Goal: Task Accomplishment & Management: Manage account settings

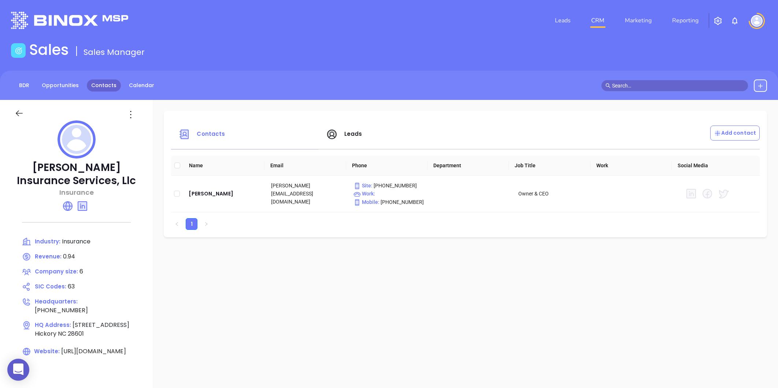
scroll to position [21, 0]
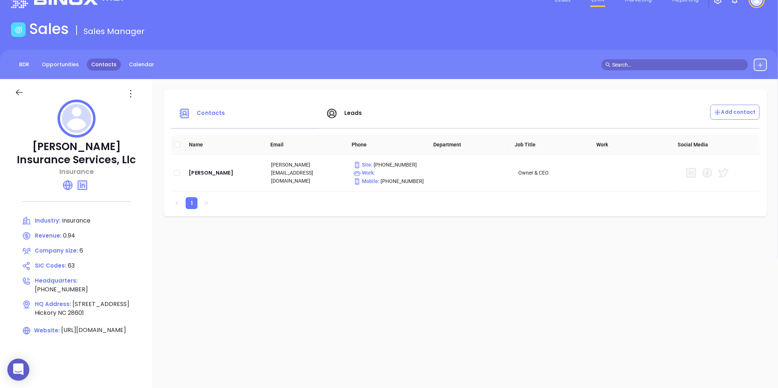
click at [104, 68] on link "Contacts" at bounding box center [104, 65] width 34 height 12
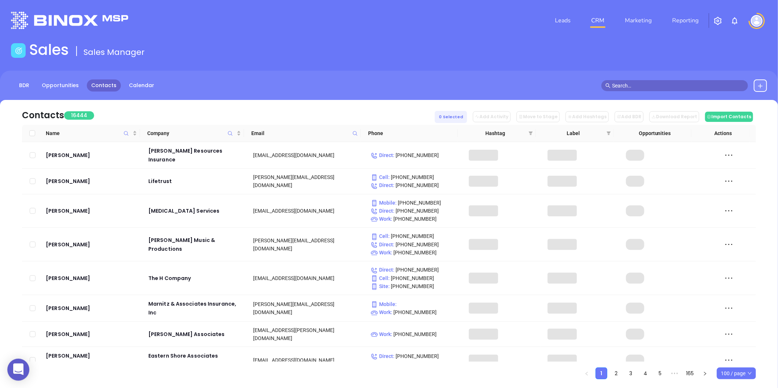
click at [353, 131] on icon at bounding box center [355, 133] width 5 height 5
paste input "firstdefenseinsurance.com"
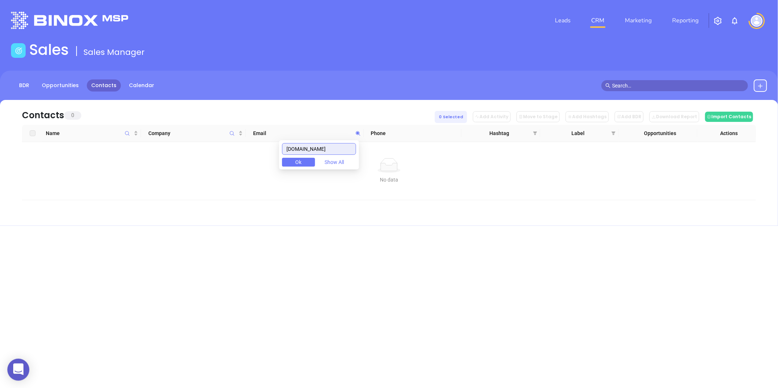
type input "firstdefenseinsurance.com"
drag, startPoint x: 351, startPoint y: 149, endPoint x: 255, endPoint y: 159, distance: 96.6
click at [255, 159] on body "0 Leads CRM Marketing Reporting Financial Leads Leads Sales Sales Manager BDR O…" at bounding box center [389, 194] width 778 height 388
paste input "cordellharrisins.com"
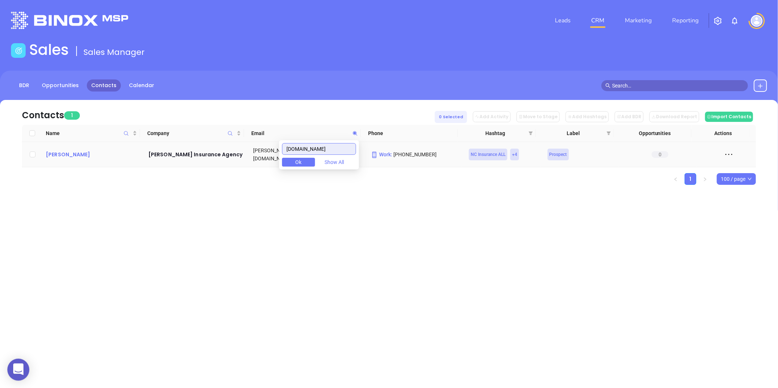
type input "cordellharrisins.com"
click at [73, 152] on div "Paula Harris" at bounding box center [92, 154] width 92 height 9
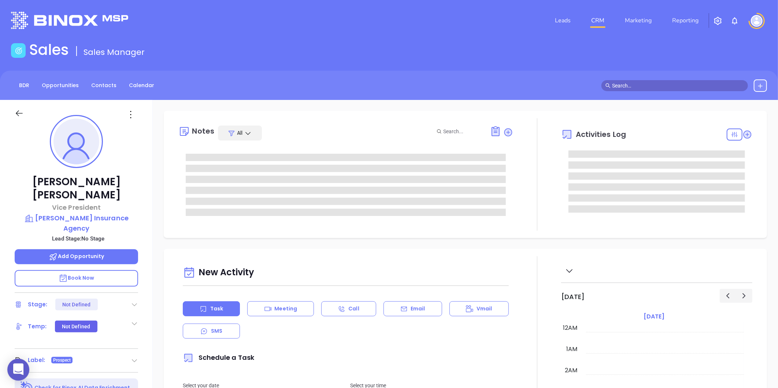
type input "[DATE]"
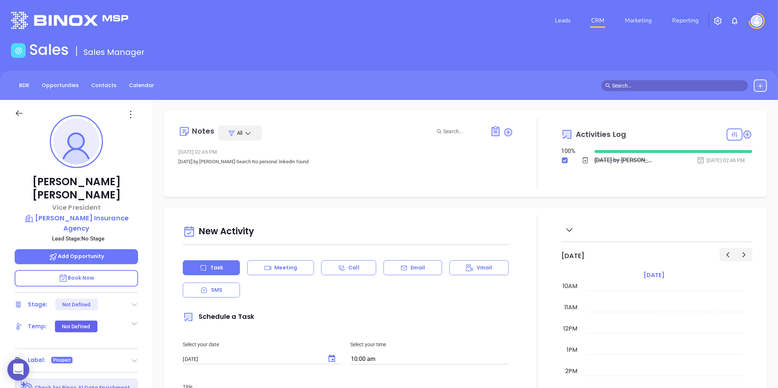
type input "[PERSON_NAME]"
click at [49, 213] on p "Cordell Harris Insurance Agency" at bounding box center [77, 223] width 124 height 20
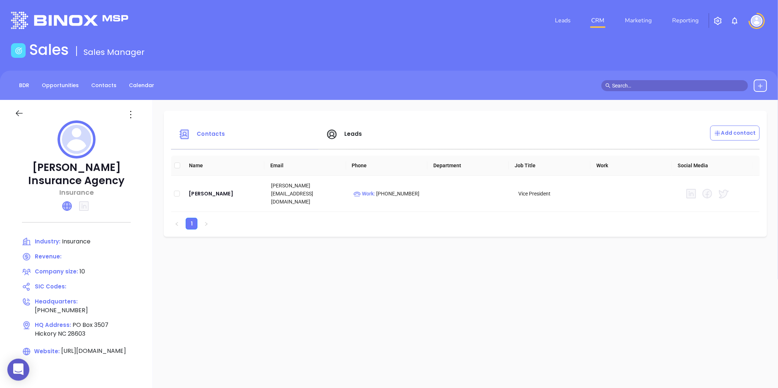
click at [65, 207] on icon at bounding box center [67, 206] width 9 height 9
click at [193, 190] on div "Paula Harris" at bounding box center [224, 193] width 71 height 9
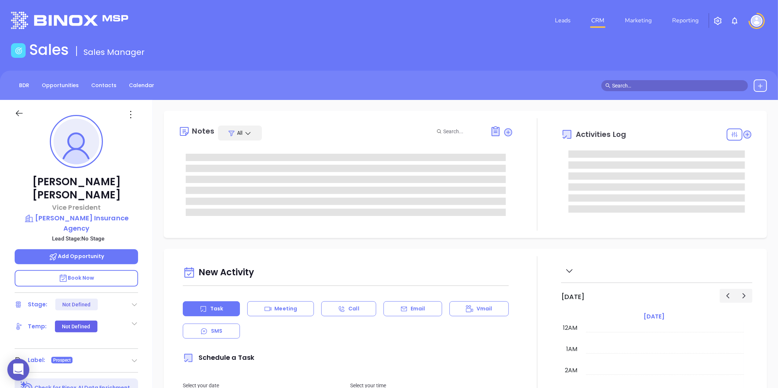
type input "[DATE]"
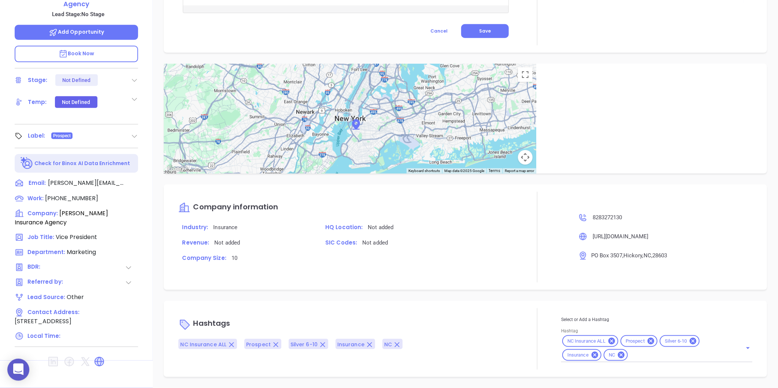
scroll to position [349, 0]
type input "[PERSON_NAME]"
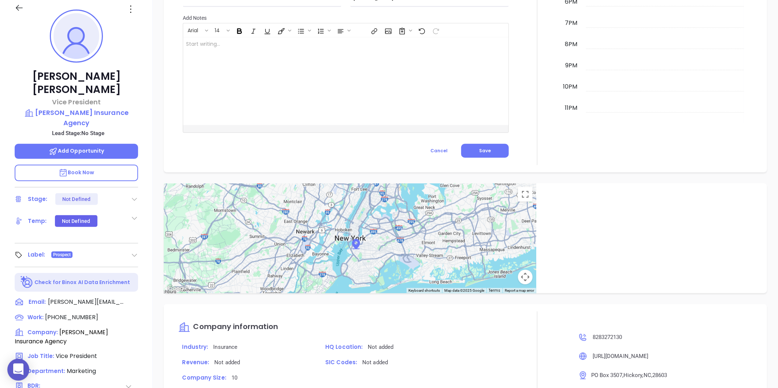
scroll to position [103, 0]
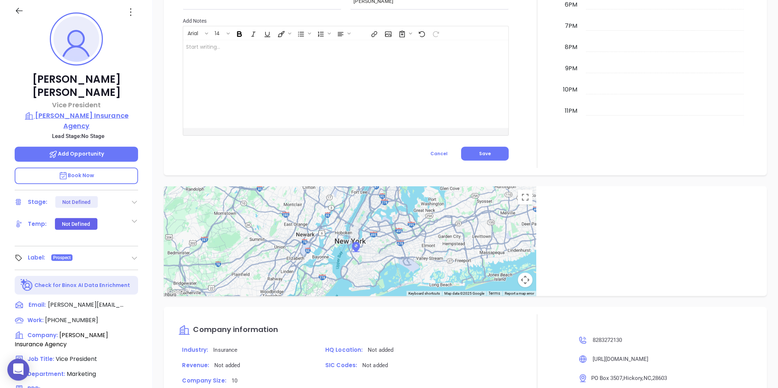
click at [89, 111] on p "Cordell Harris Insurance Agency" at bounding box center [77, 121] width 124 height 20
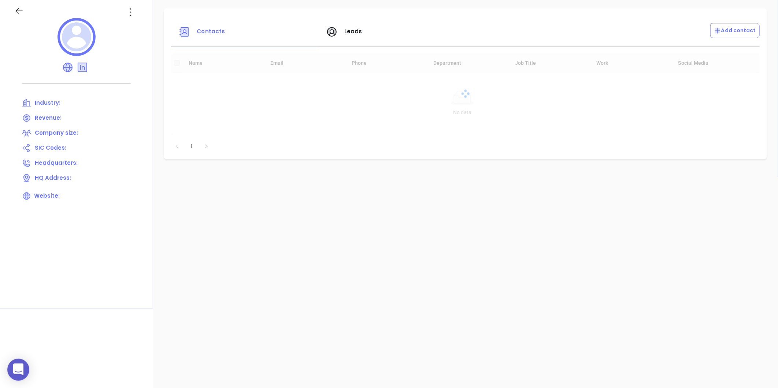
click at [129, 6] on icon at bounding box center [131, 12] width 12 height 12
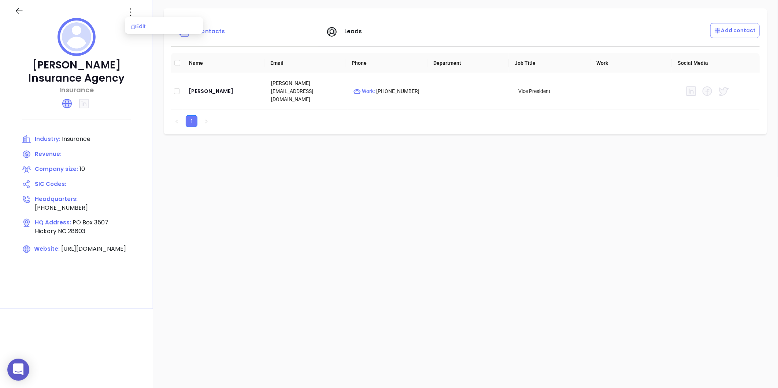
click at [131, 23] on div "Edit" at bounding box center [164, 26] width 66 height 8
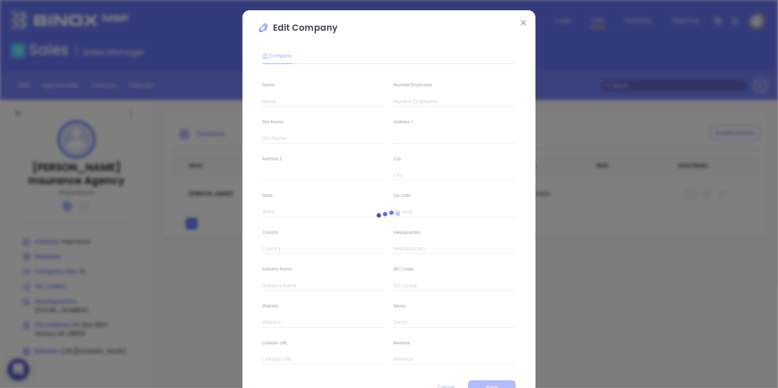
scroll to position [32, 0]
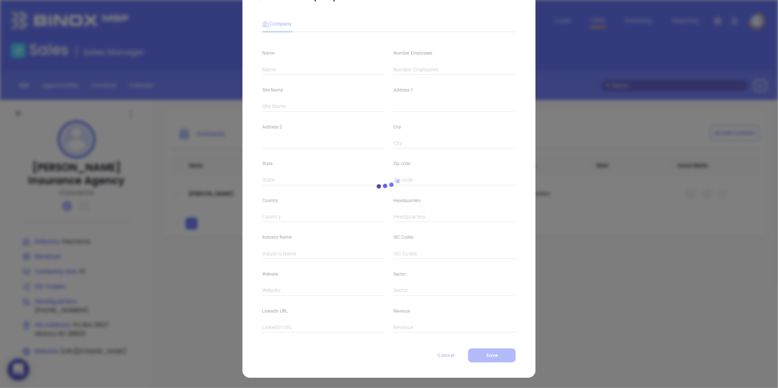
type input "Cordell Harris Insurance Agency"
type input "10"
type input "(828) 327-2130"
type input "Insurance"
type input "https://cordellharrisins.com/#/"
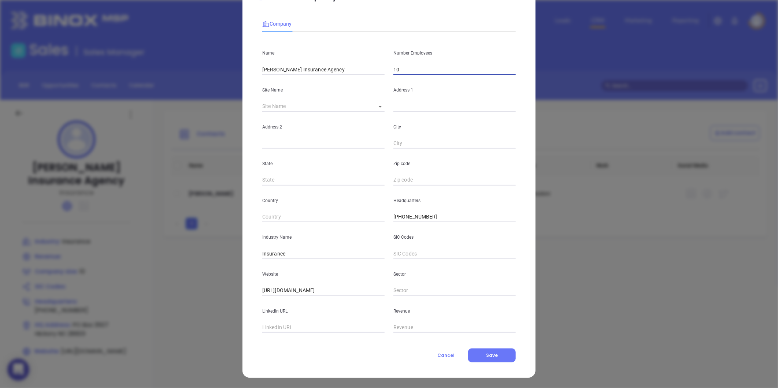
click at [398, 67] on input "10" at bounding box center [455, 69] width 122 height 11
type input "1"
type input "5"
click at [496, 346] on div "Company Name Cordell Harris Insurance Agency Number Employees 5 Site Name ​ Add…" at bounding box center [389, 187] width 254 height 351
click at [494, 350] on button "Save" at bounding box center [492, 356] width 48 height 14
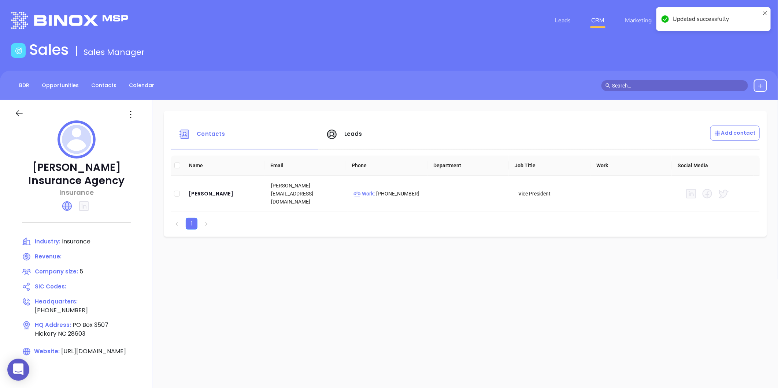
drag, startPoint x: 140, startPoint y: 116, endPoint x: 133, endPoint y: 119, distance: 7.2
click at [136, 118] on div at bounding box center [132, 115] width 22 height 12
click at [133, 119] on icon at bounding box center [131, 115] width 12 height 12
click at [137, 128] on div "Edit" at bounding box center [164, 129] width 66 height 8
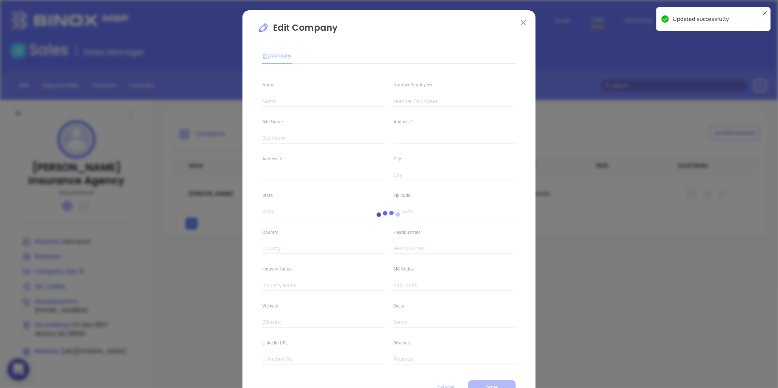
type input "Cordell Harris Insurance Agency"
type input "5"
type input "(828) 327-2130"
type input "Insurance"
type input "https://cordellharrisins.com/#/"
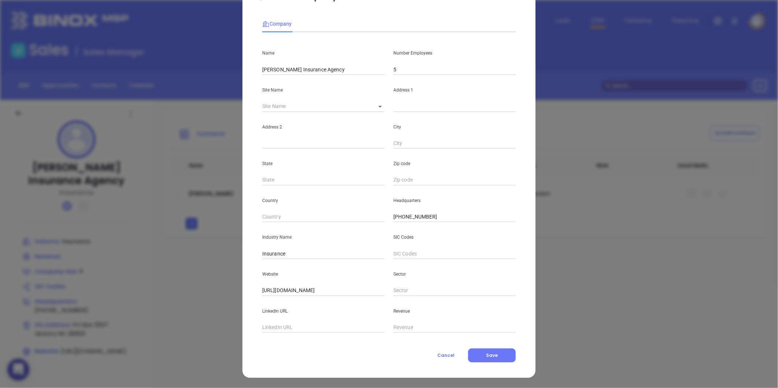
click at [272, 334] on div "Company Name Cordell Harris Insurance Agency Number Employees 5 Site Name ​ Add…" at bounding box center [389, 187] width 254 height 351
click at [273, 331] on input "text" at bounding box center [323, 328] width 122 height 11
paste input "https://www.linkedin.com/company/cordell-harris-insurance-inc-/about/"
type input "https://www.linkedin.com/company/cordell-harris-insurance-inc-/about/"
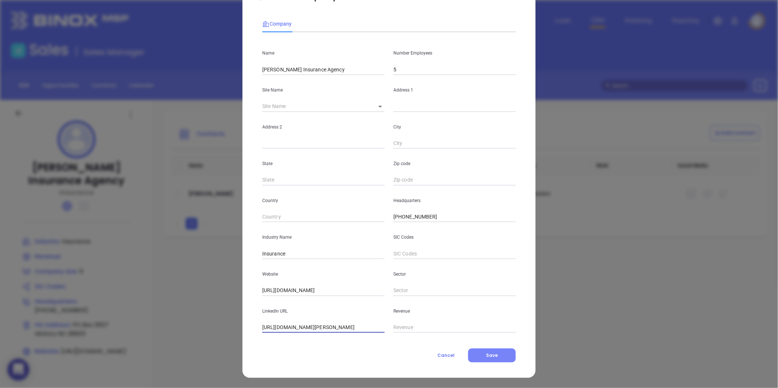
scroll to position [0, 0]
click at [468, 352] on button "Save" at bounding box center [492, 356] width 48 height 14
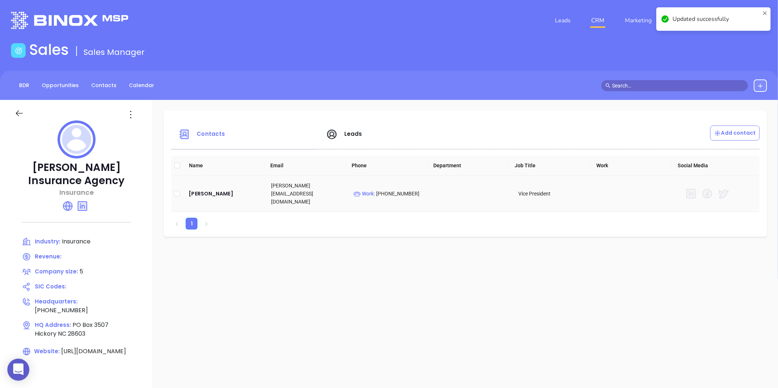
click at [202, 184] on td "Paula Harris" at bounding box center [224, 194] width 82 height 36
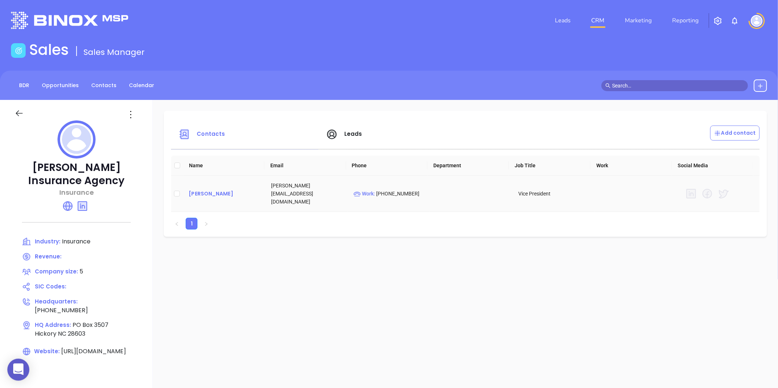
click at [200, 189] on div "Paula Harris" at bounding box center [224, 193] width 71 height 9
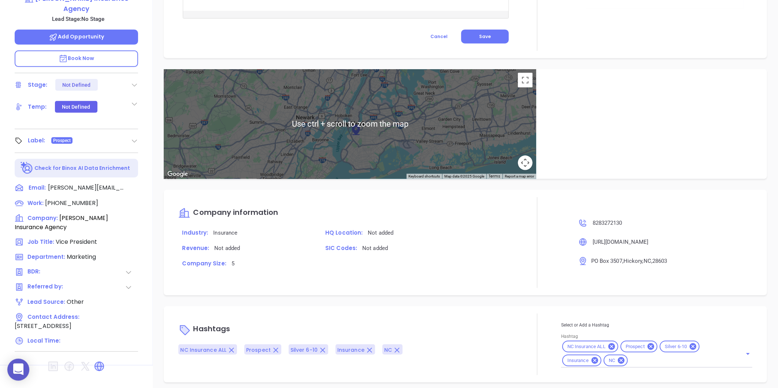
scroll to position [225, 0]
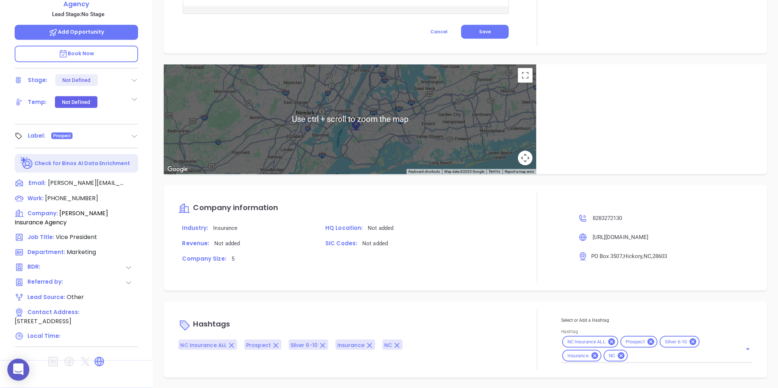
type input "[PERSON_NAME]"
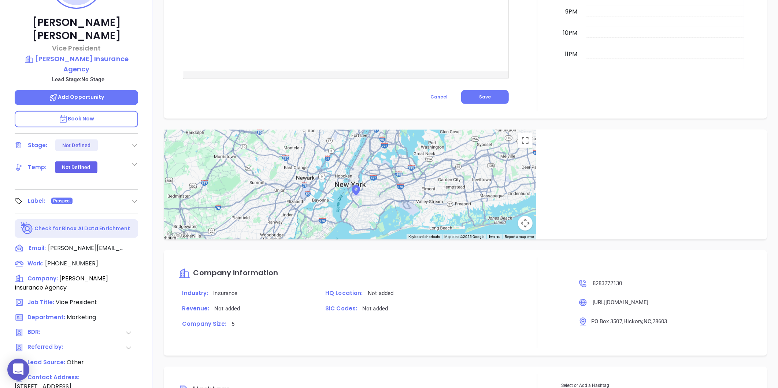
scroll to position [62, 0]
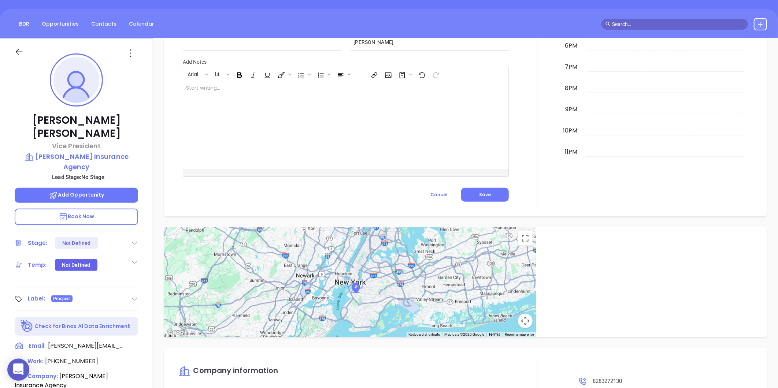
click at [133, 55] on icon at bounding box center [131, 53] width 12 height 12
click at [141, 125] on li "Edit" at bounding box center [166, 131] width 81 height 15
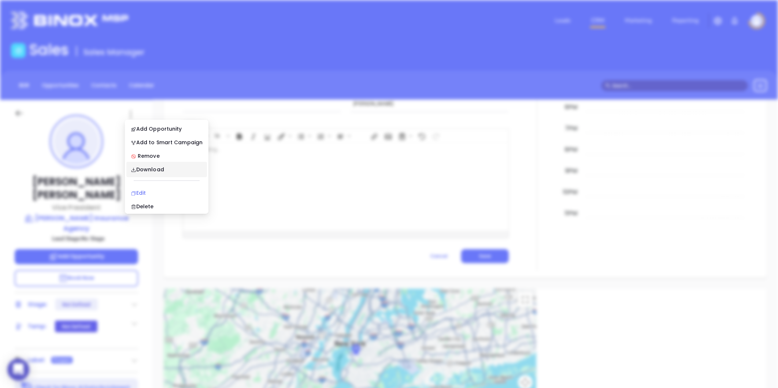
scroll to position [0, 0]
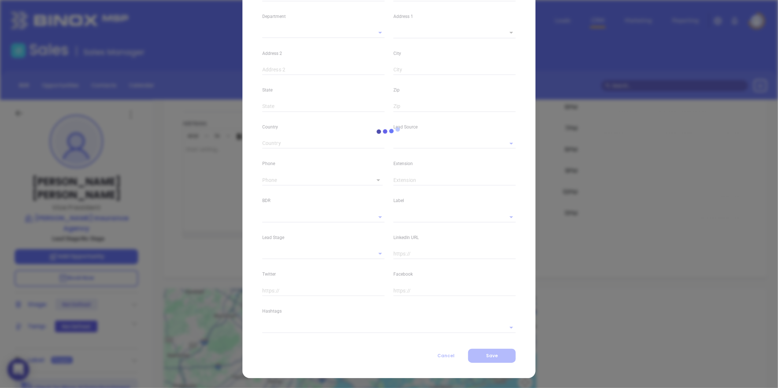
type input "Paula"
type input "Harris"
type input "pharris@cordellharrisins.com"
type input "Vice President"
type input "1"
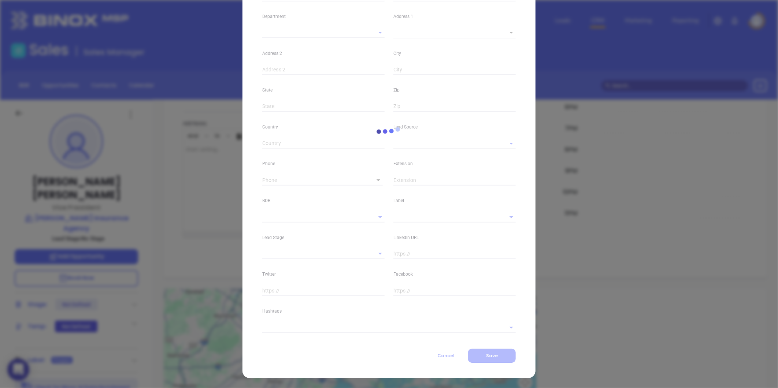
type input "Marketing"
type input "Other"
type input "undefined undefined"
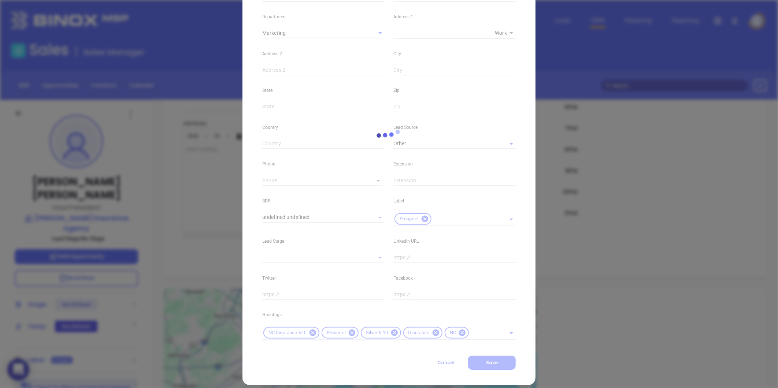
type input "(828) 327-2130"
type input "1"
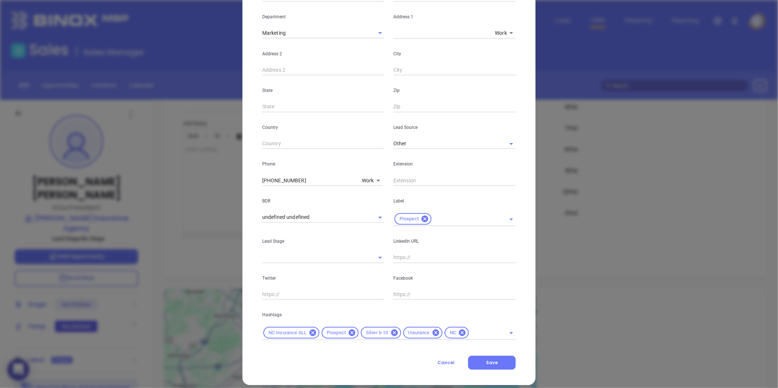
click at [393, 332] on icon at bounding box center [394, 333] width 7 height 7
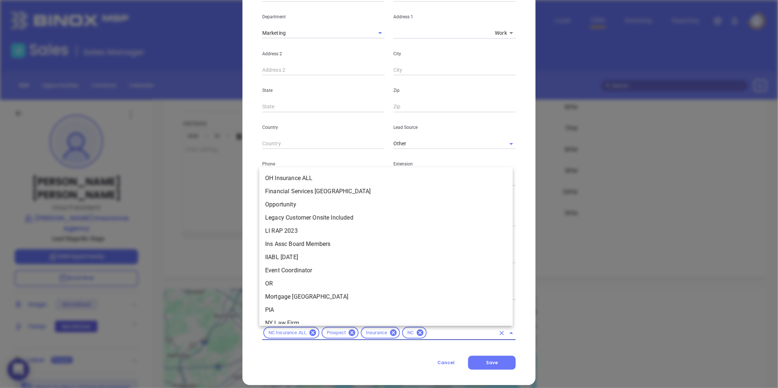
click at [428, 329] on input "text" at bounding box center [461, 333] width 67 height 9
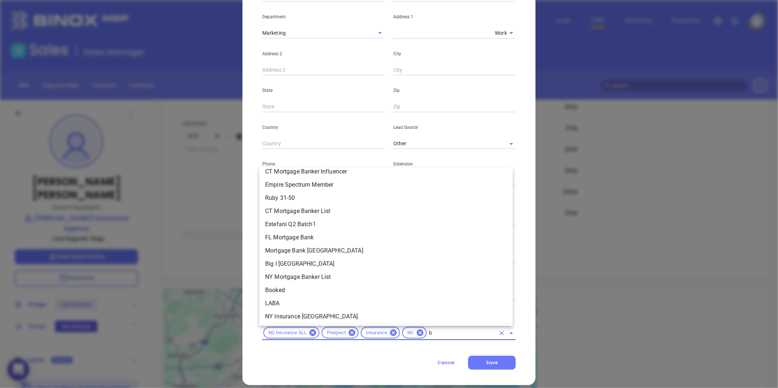
scroll to position [0, 0]
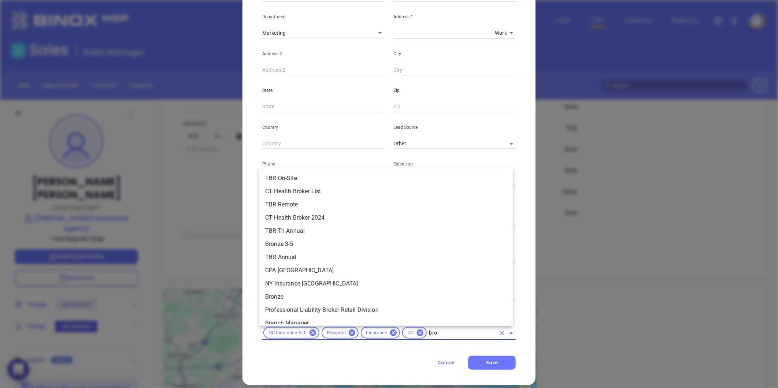
type input "bron"
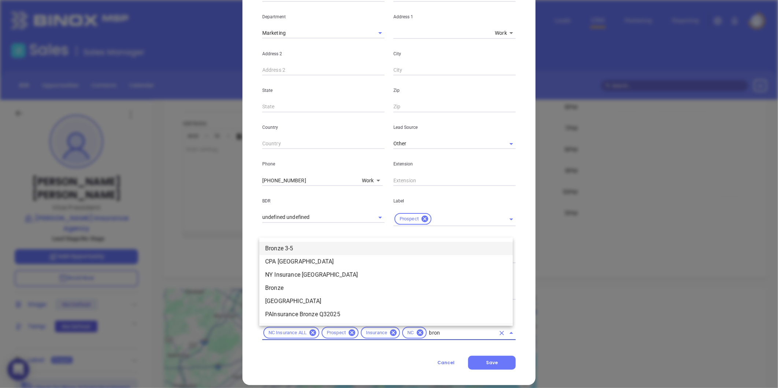
click at [297, 249] on li "Bronze 3-5" at bounding box center [386, 248] width 254 height 13
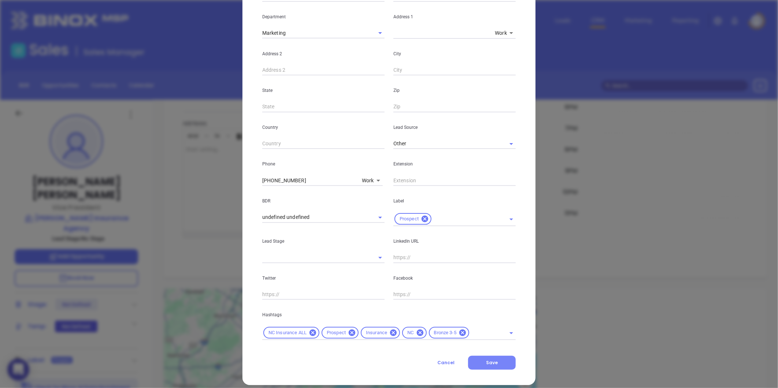
click at [488, 360] on span "Save" at bounding box center [492, 363] width 12 height 6
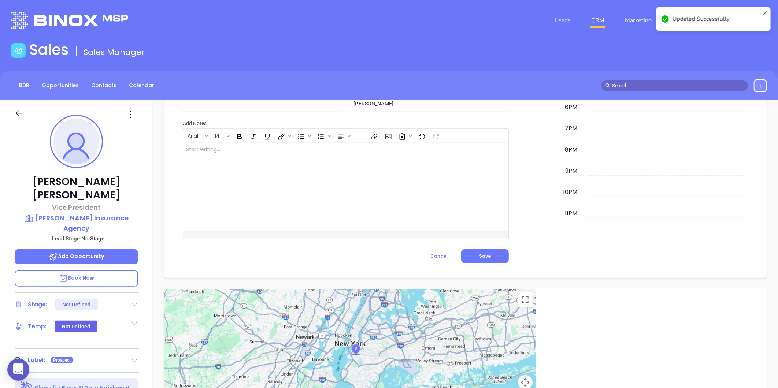
scroll to position [213, 0]
click at [98, 94] on div "BDR Opportunities Contacts Calendar" at bounding box center [389, 85] width 778 height 29
click at [98, 87] on link "Contacts" at bounding box center [104, 86] width 34 height 12
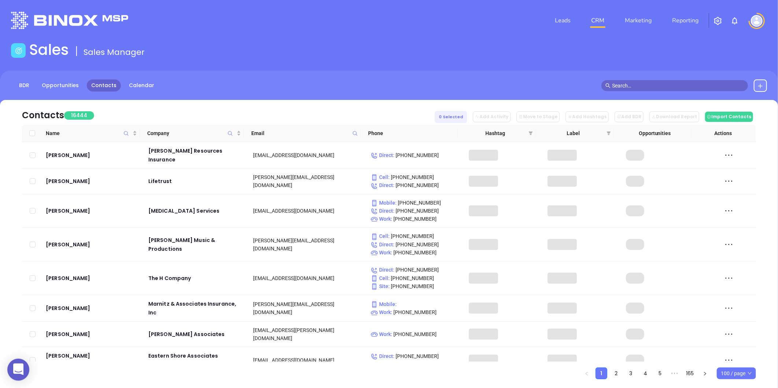
click at [354, 131] on icon at bounding box center [355, 133] width 5 height 5
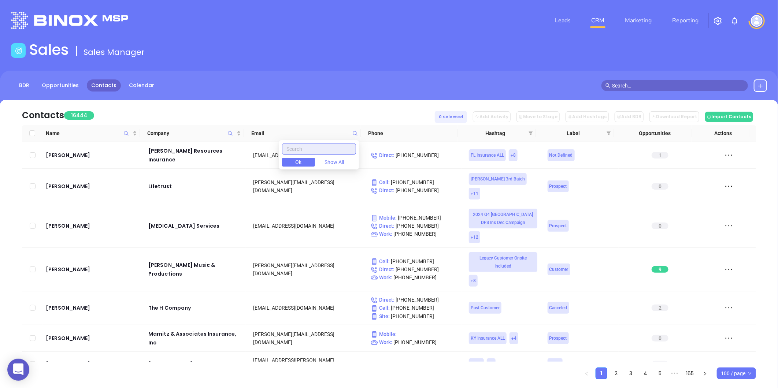
paste input "zimmermaninsurance.net"
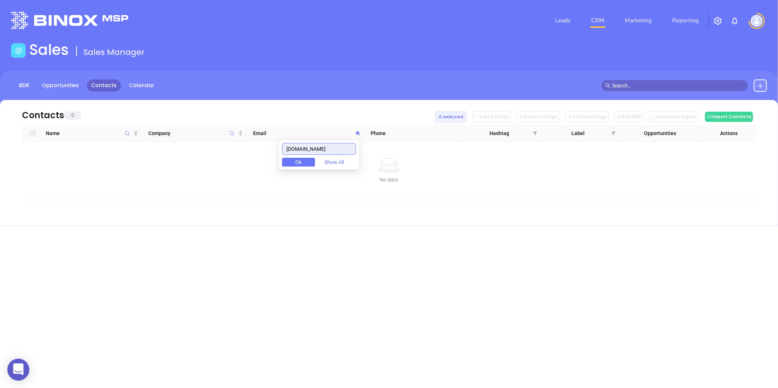
type input "zimmermaninsurance.net"
drag, startPoint x: 353, startPoint y: 147, endPoint x: 257, endPoint y: 155, distance: 96.3
click at [257, 155] on body "0 Leads CRM Marketing Reporting Financial Leads Leads Sales Sales Manager BDR O…" at bounding box center [389, 194] width 778 height 388
paste input "jonesandpeacock.com"
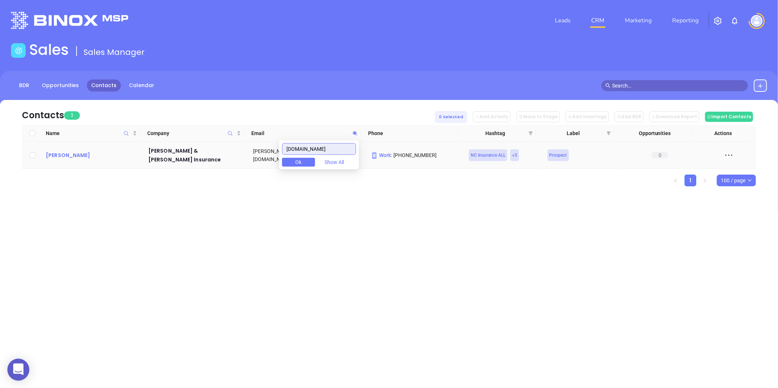
type input "jonesandpeacock.com"
click at [51, 151] on div "Bradley Gibson" at bounding box center [92, 155] width 92 height 9
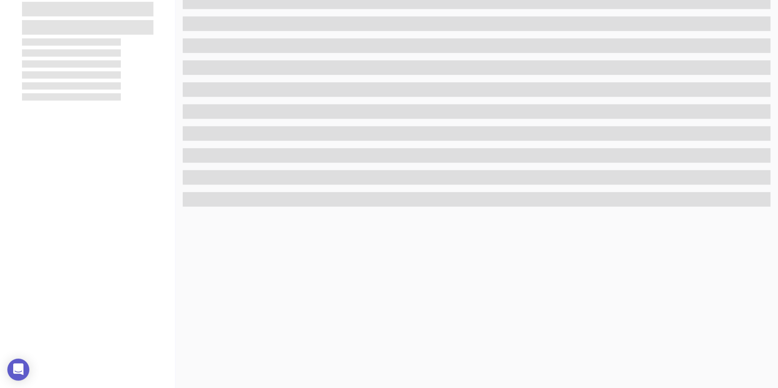
scroll to position [225, 0]
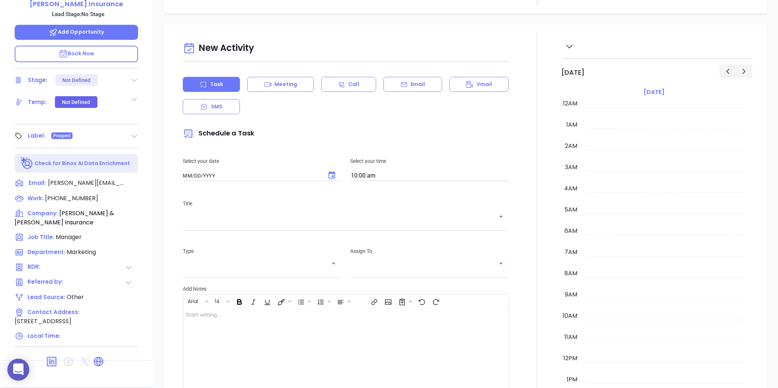
type input "[DATE]"
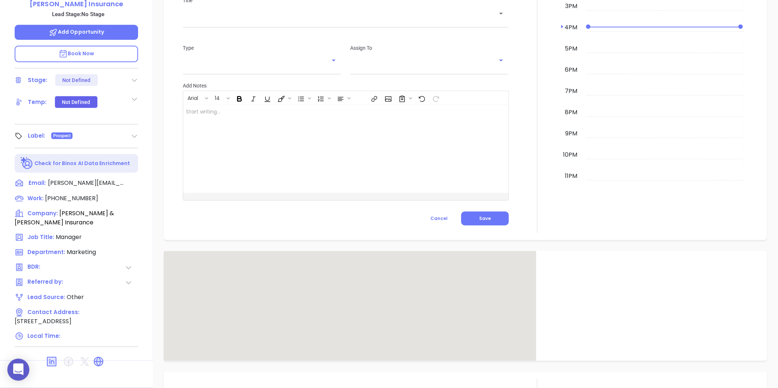
type input "[PERSON_NAME]"
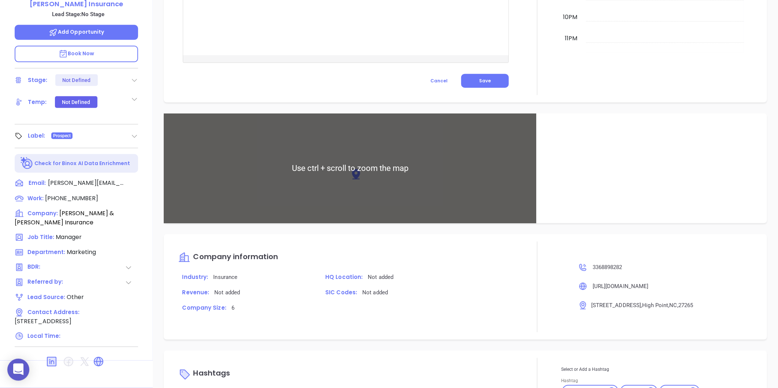
scroll to position [390, 0]
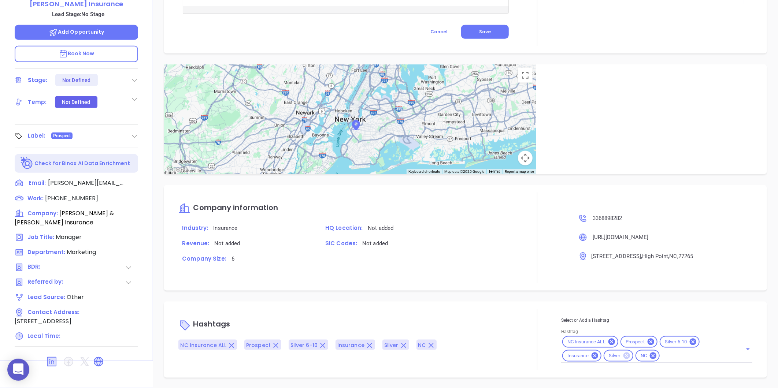
click at [624, 354] on icon at bounding box center [627, 356] width 7 height 7
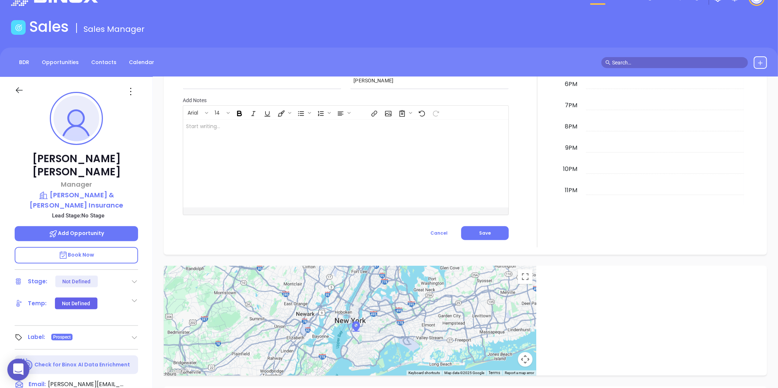
scroll to position [21, 0]
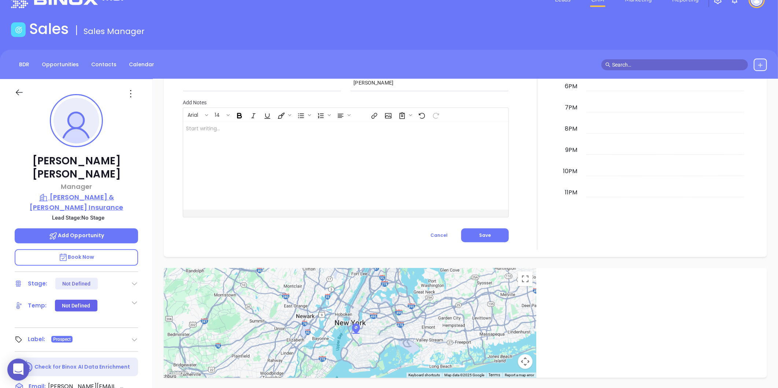
click at [74, 192] on p "Jones & Peacock Insurance" at bounding box center [77, 202] width 124 height 20
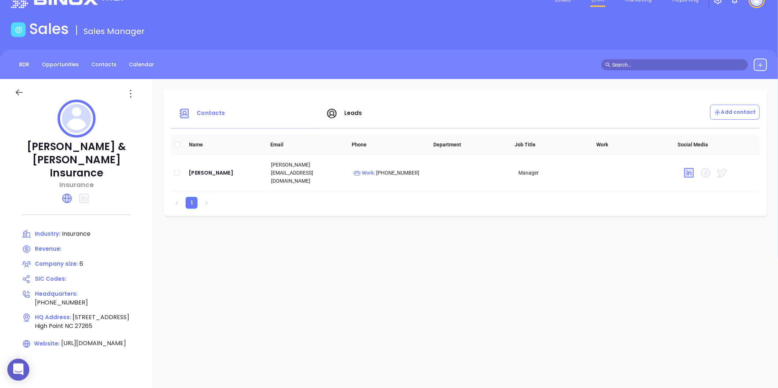
click at [130, 93] on icon at bounding box center [131, 94] width 12 height 12
click at [136, 105] on div "Edit" at bounding box center [164, 108] width 66 height 8
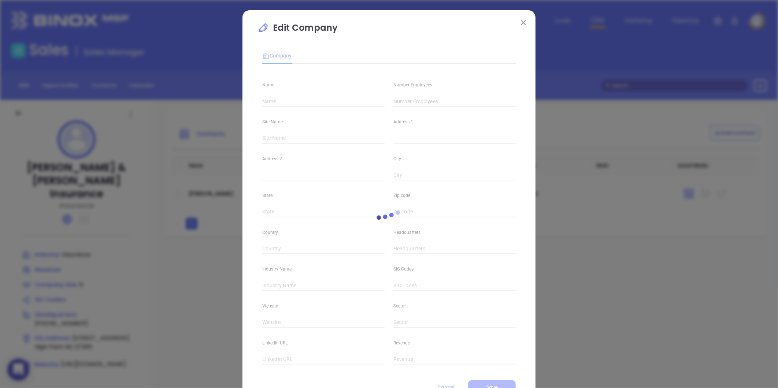
type input "Jones & Peacock Insurance"
type input "6"
type input "(336) 889-8282"
type input "Insurance"
type input "https://www.jonesandpeacock.com/"
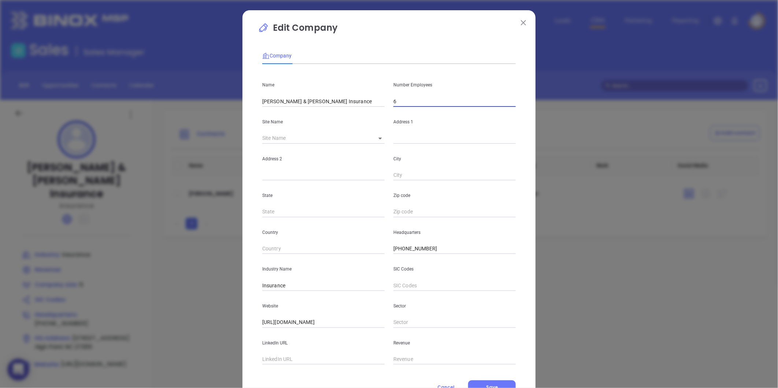
click at [394, 103] on input "6" at bounding box center [455, 101] width 122 height 11
type input "10"
click at [486, 386] on span "Save" at bounding box center [492, 387] width 12 height 6
drag, startPoint x: 341, startPoint y: 325, endPoint x: 290, endPoint y: 325, distance: 51.7
click at [290, 325] on input "https://www.jonesandpeacock.com/" at bounding box center [323, 322] width 122 height 11
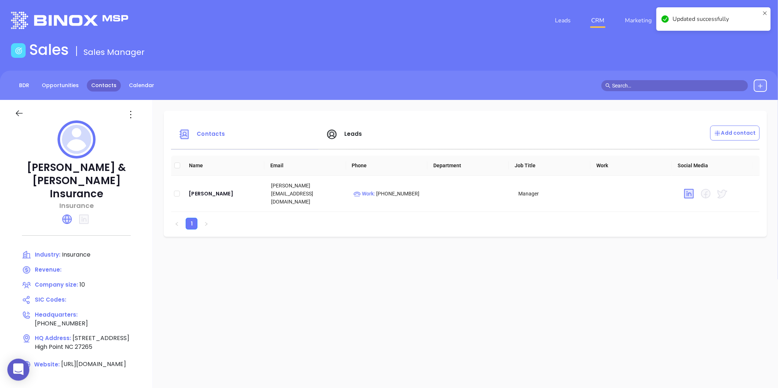
click at [105, 81] on link "Contacts" at bounding box center [104, 86] width 34 height 12
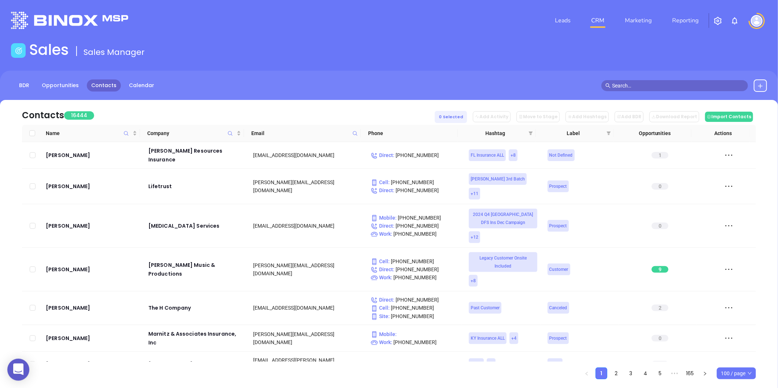
click at [354, 133] on icon at bounding box center [355, 133] width 5 height 5
paste input "dockeryinsurance.com"
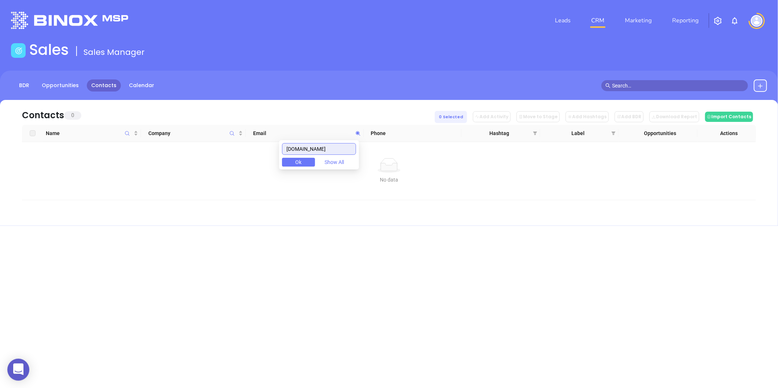
drag, startPoint x: 340, startPoint y: 148, endPoint x: 227, endPoint y: 164, distance: 113.9
click at [227, 164] on body "0 Leads CRM Marketing Reporting Financial Leads Leads Sales Sales Manager BDR O…" at bounding box center [389, 194] width 778 height 388
type input "dockeryinsurance.com"
paste input "olde-town-insurance.com"
type input "olde-town-insurance.com"
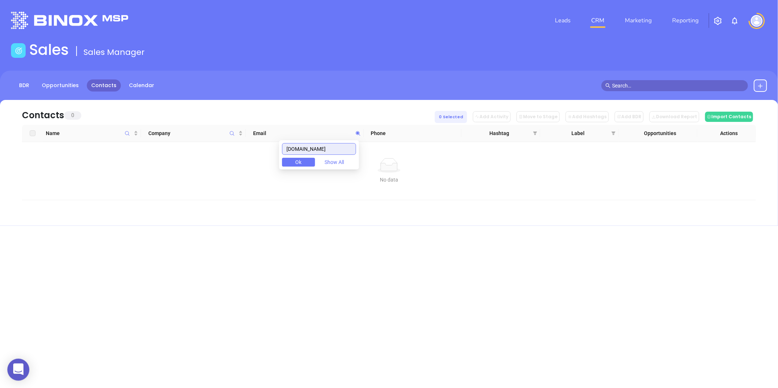
drag, startPoint x: 349, startPoint y: 152, endPoint x: 273, endPoint y: 150, distance: 75.9
click at [273, 150] on body "0 Leads CRM Marketing Reporting Financial Leads Leads Sales Sales Manager BDR O…" at bounding box center [389, 194] width 778 height 388
paste input "stanberry-ins.com"
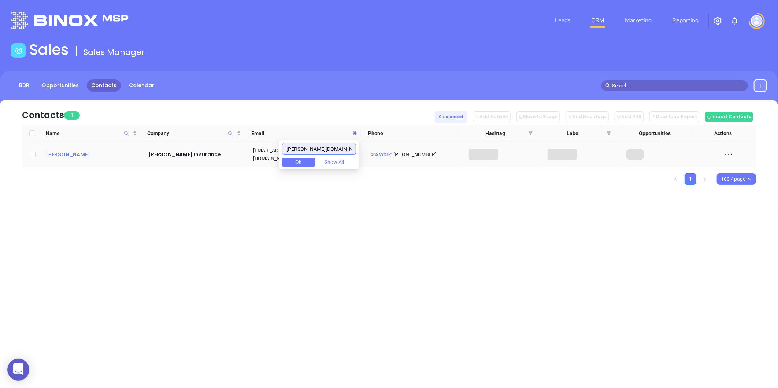
type input "stanberry-ins.com"
click at [65, 152] on div "Scott Stanberry" at bounding box center [92, 154] width 92 height 9
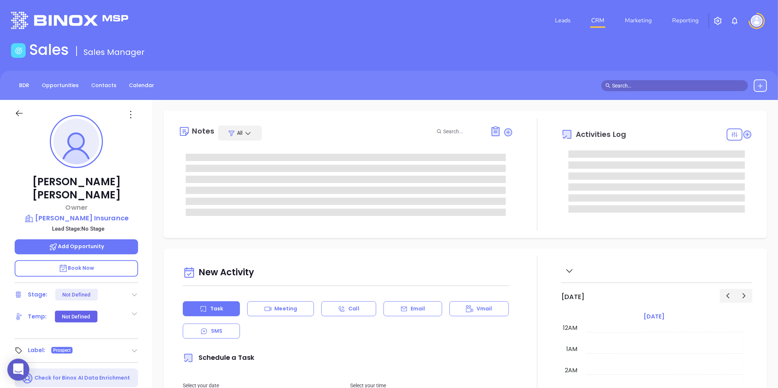
type input "[PERSON_NAME]"
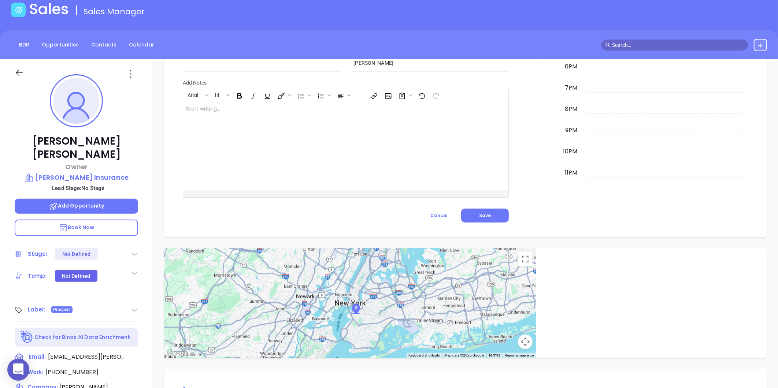
scroll to position [225, 0]
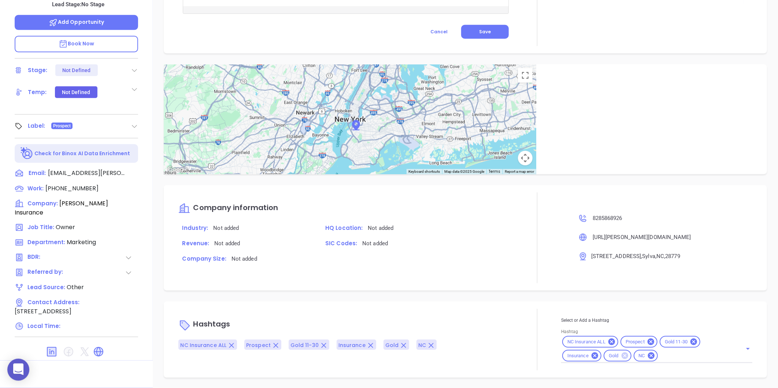
click at [622, 357] on icon at bounding box center [625, 356] width 7 height 7
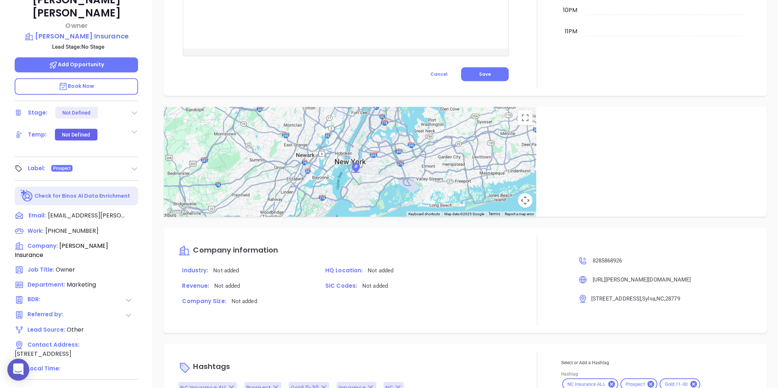
scroll to position [143, 0]
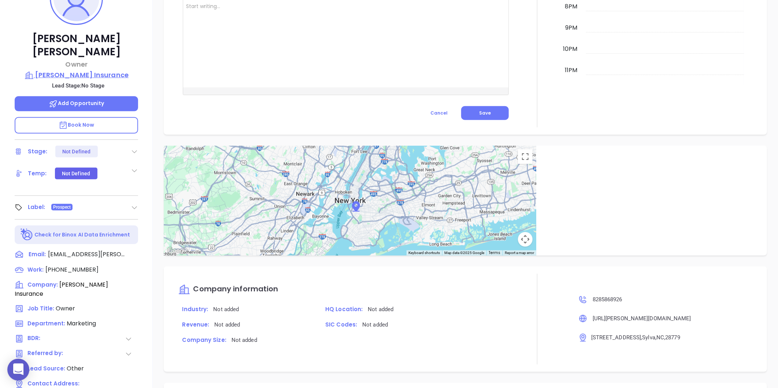
click at [71, 70] on p "Stanberry Insurance" at bounding box center [77, 75] width 124 height 10
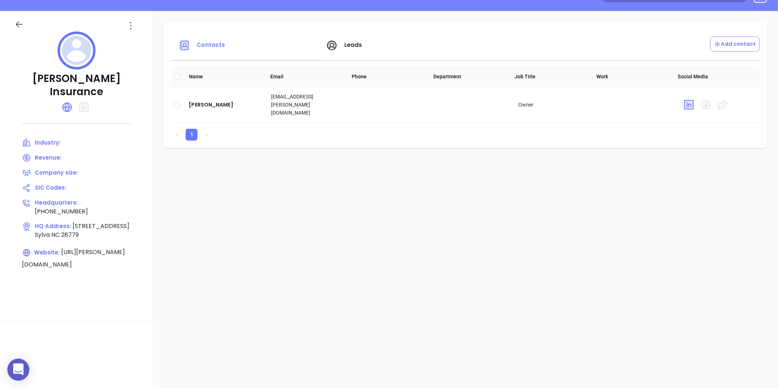
scroll to position [21, 0]
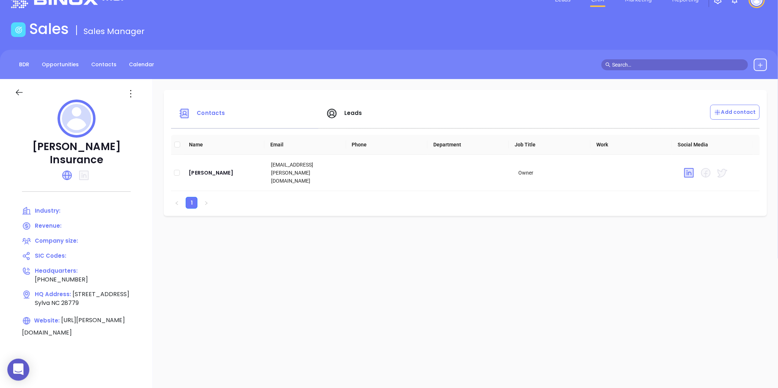
click at [125, 90] on div at bounding box center [132, 94] width 22 height 12
click at [131, 92] on icon at bounding box center [131, 94] width 12 height 12
click at [135, 106] on icon at bounding box center [133, 108] width 5 height 5
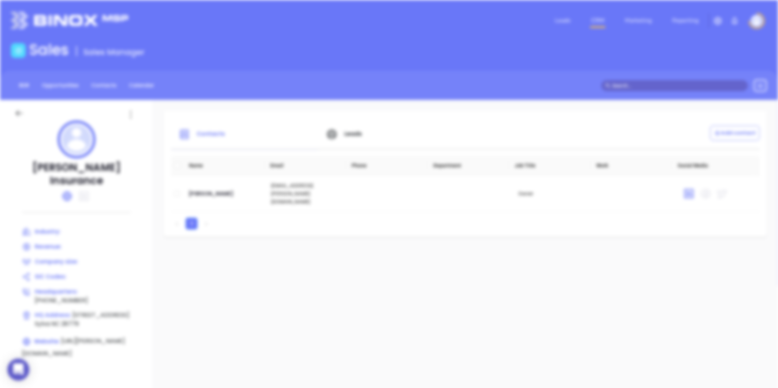
scroll to position [0, 0]
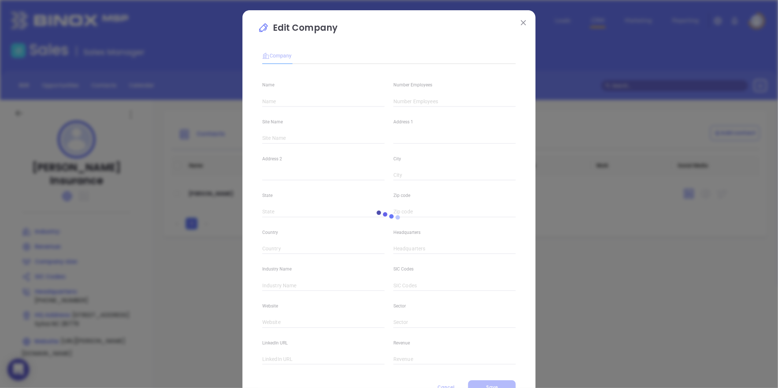
type input "Stanberry Insurance"
type input "(828) 586-8926"
type input "https://stanberry-ins.com/"
click at [410, 103] on input "text" at bounding box center [455, 101] width 122 height 11
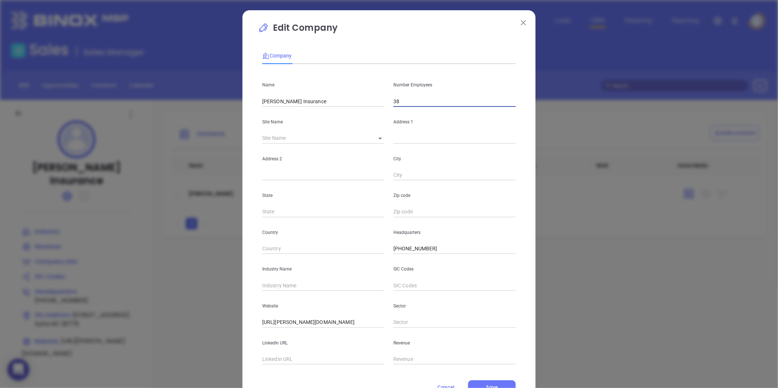
type input "38"
click at [287, 284] on input "text" at bounding box center [323, 285] width 122 height 11
type input "Insurance"
click at [486, 387] on span "Save" at bounding box center [492, 387] width 12 height 6
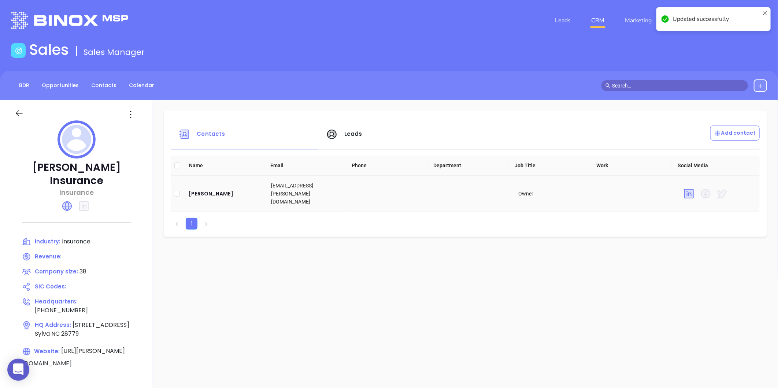
click at [194, 184] on td "Scott Stanberry" at bounding box center [224, 194] width 82 height 36
click at [195, 189] on div "Scott Stanberry" at bounding box center [224, 193] width 71 height 9
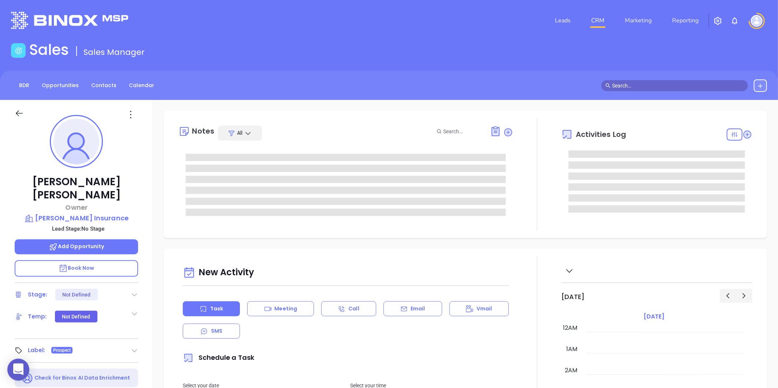
type input "[DATE]"
drag, startPoint x: 131, startPoint y: 114, endPoint x: 144, endPoint y: 149, distance: 37.3
click at [131, 114] on icon at bounding box center [131, 115] width 12 height 12
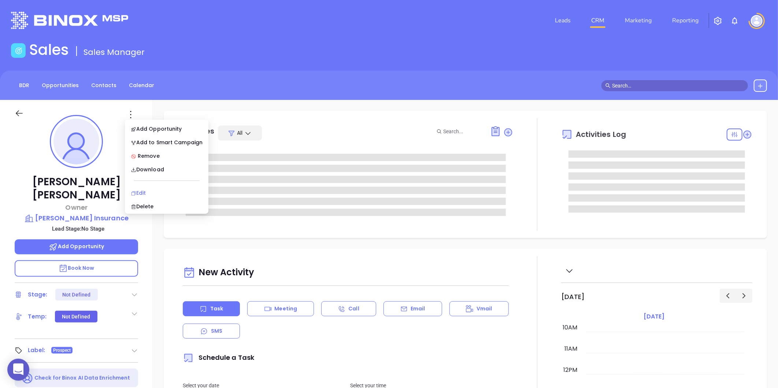
click at [140, 189] on div "Edit" at bounding box center [167, 193] width 72 height 8
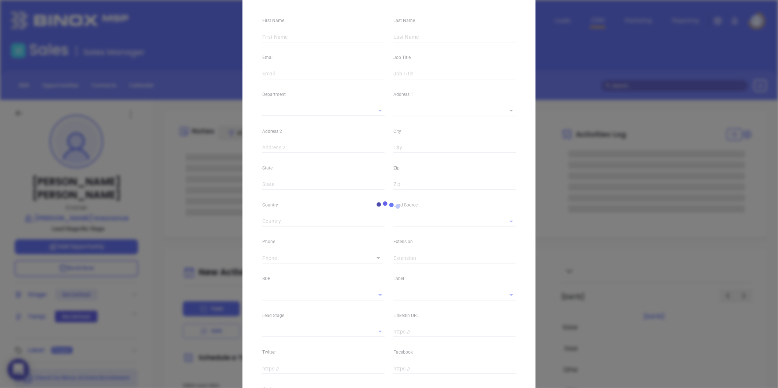
type input "Scott"
type input "Stanberry"
type input "sstanberry@stanberry-ins.com"
type input "Owner"
type input "1"
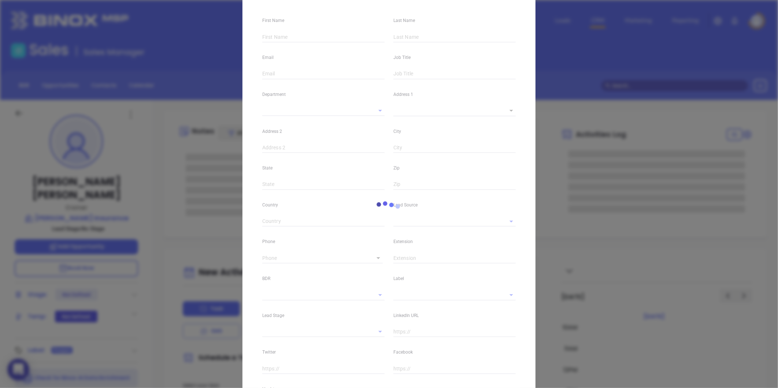
type input "www.linkedin.com/in/scott-stanberry-cic-cisr-08854011"
type input "Marketing"
type input "Other"
type input "undefined undefined"
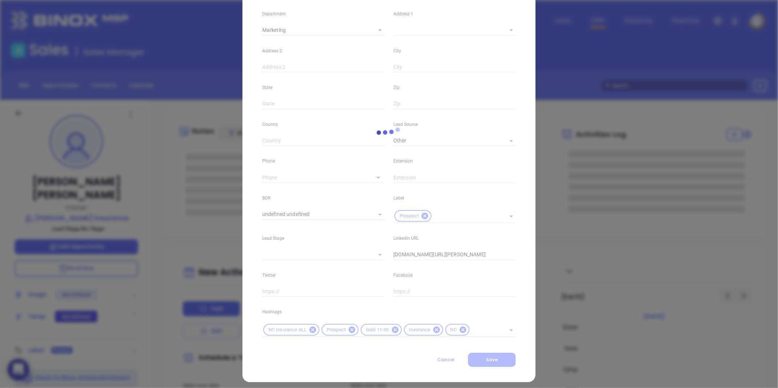
scroll to position [150, 0]
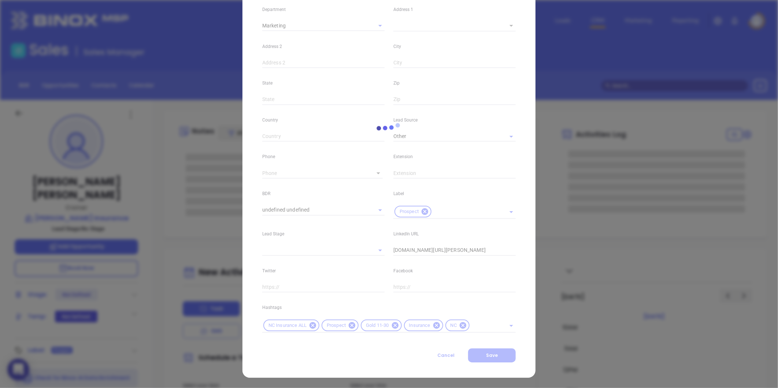
type input "[PERSON_NAME]"
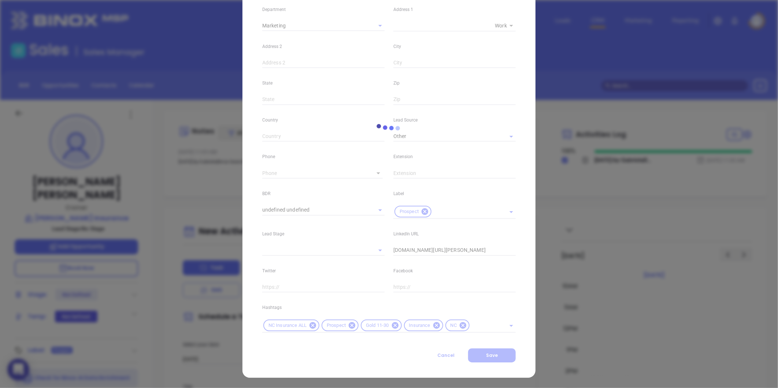
type input "(828) 586-8926"
type input "1"
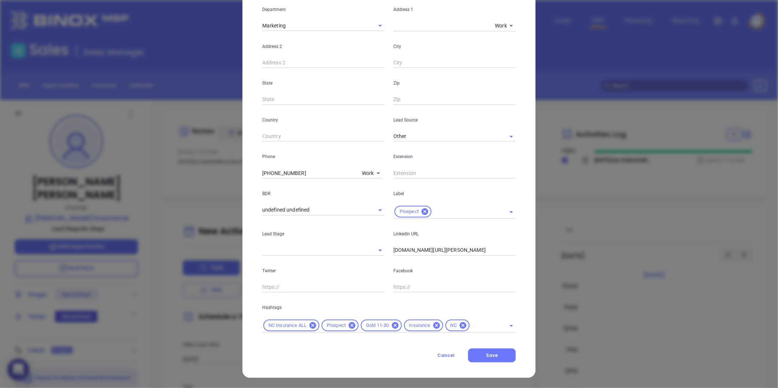
click at [392, 327] on icon at bounding box center [395, 326] width 7 height 7
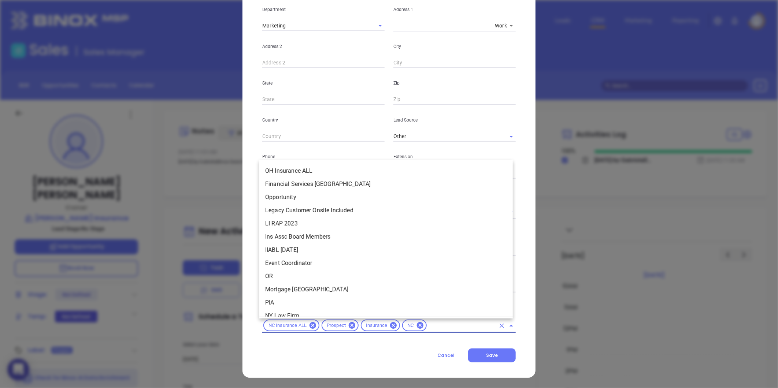
click at [430, 328] on input "text" at bounding box center [461, 325] width 67 height 9
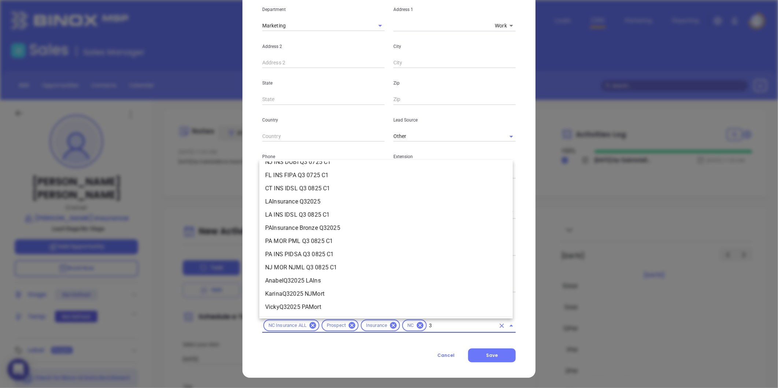
scroll to position [0, 0]
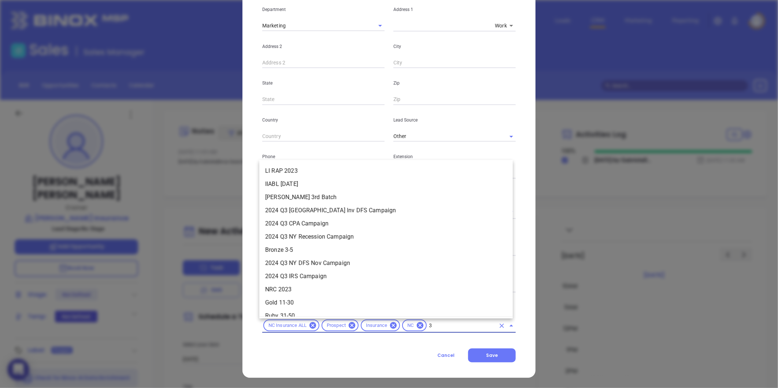
type input "31"
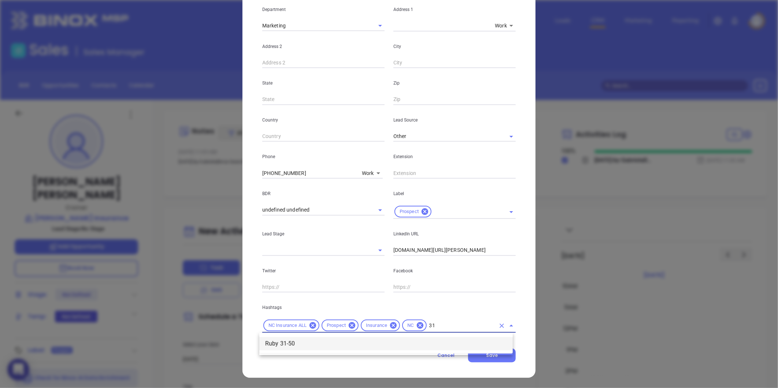
click at [323, 339] on li "Ruby 31-50" at bounding box center [386, 344] width 254 height 13
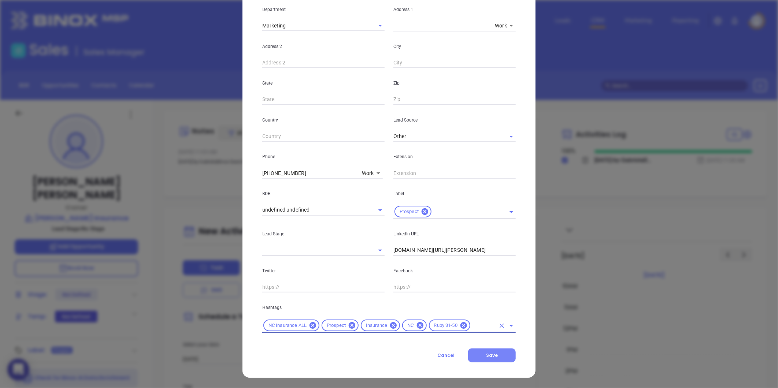
click at [479, 360] on button "Save" at bounding box center [492, 356] width 48 height 14
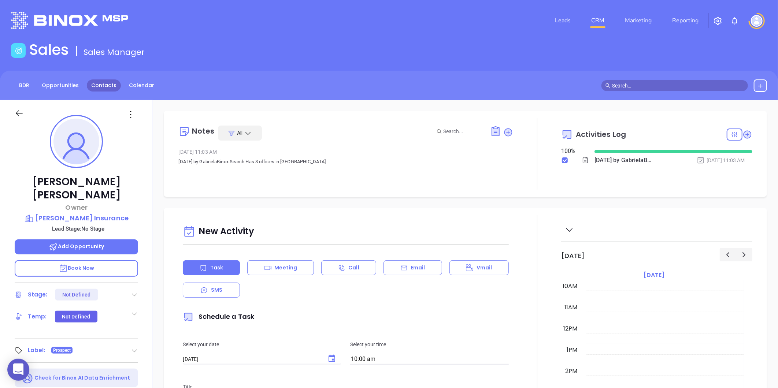
click at [99, 86] on link "Contacts" at bounding box center [104, 86] width 34 height 12
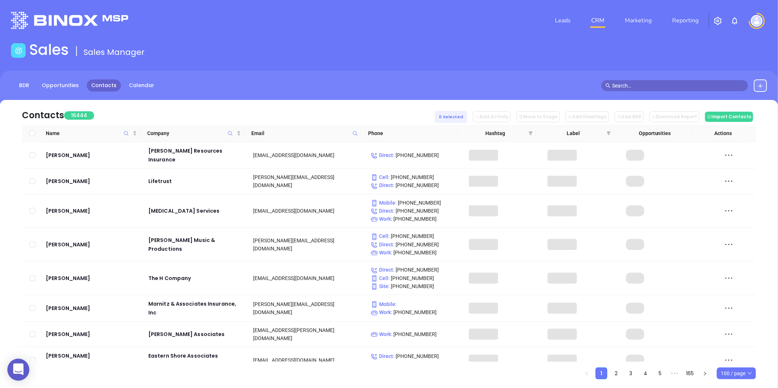
click at [355, 133] on icon at bounding box center [355, 133] width 5 height 5
paste input "colonial-agency.com"
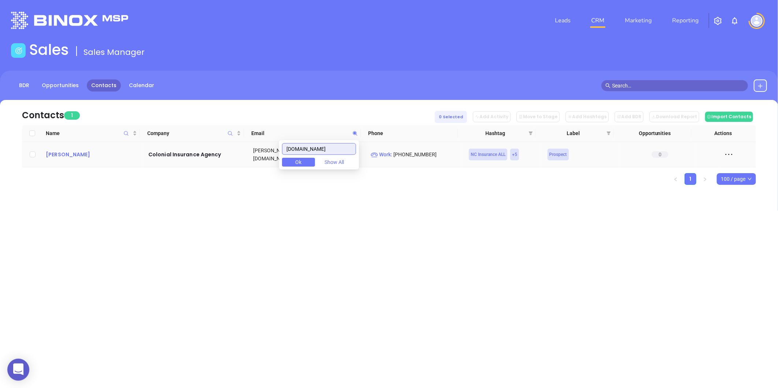
type input "colonial-agency.com"
click at [60, 155] on div "Scott LaNier" at bounding box center [92, 154] width 92 height 9
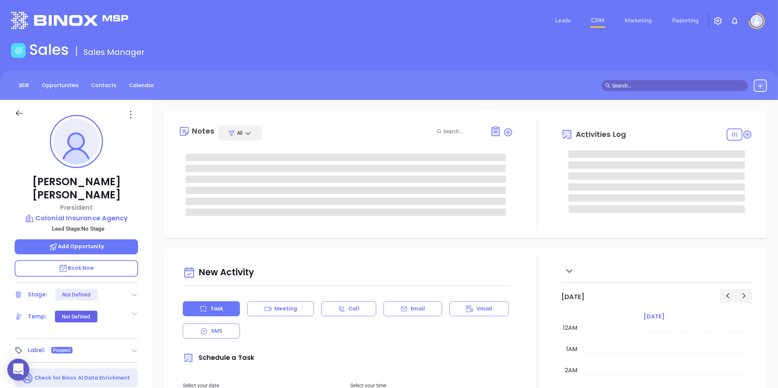
type input "[DATE]"
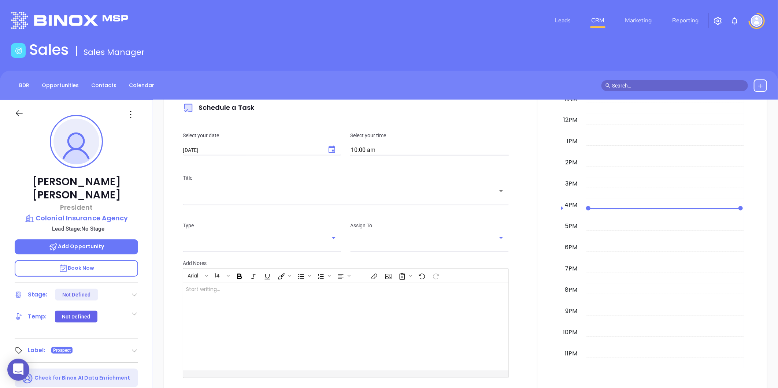
type input "[PERSON_NAME]"
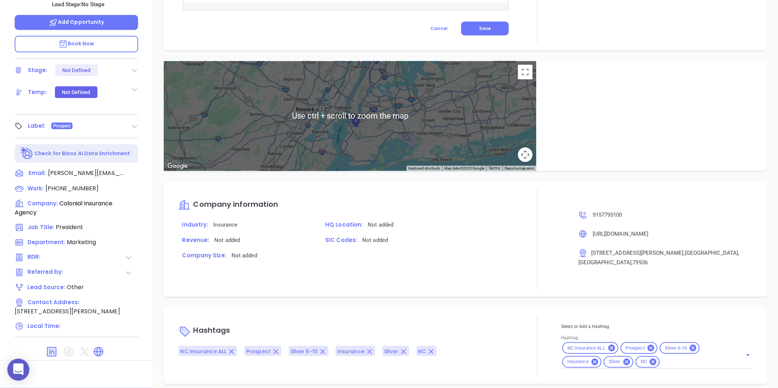
scroll to position [387, 0]
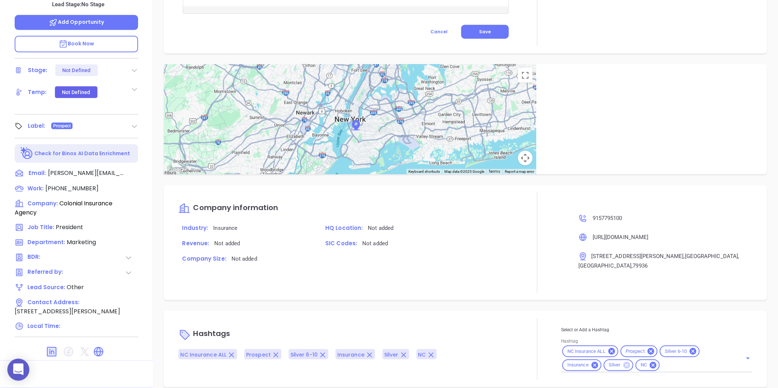
click at [624, 362] on icon at bounding box center [627, 365] width 7 height 7
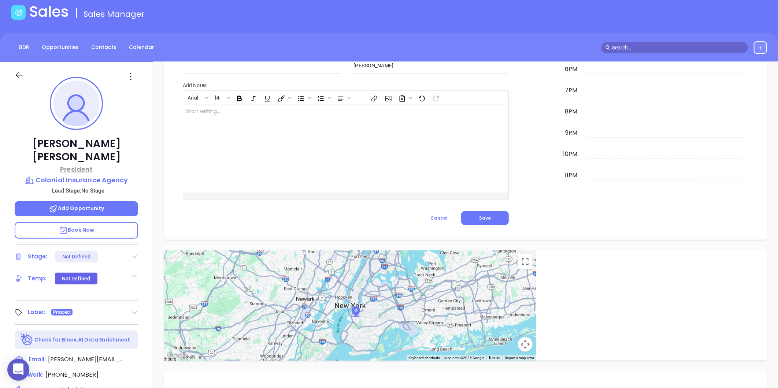
scroll to position [0, 0]
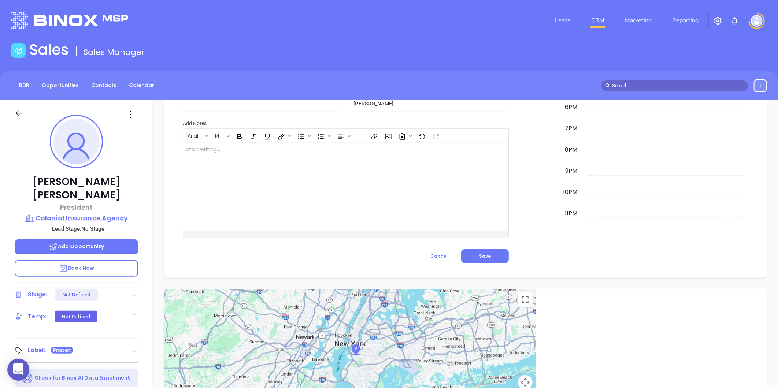
click at [78, 213] on p "Colonial Insurance Agency" at bounding box center [77, 218] width 124 height 10
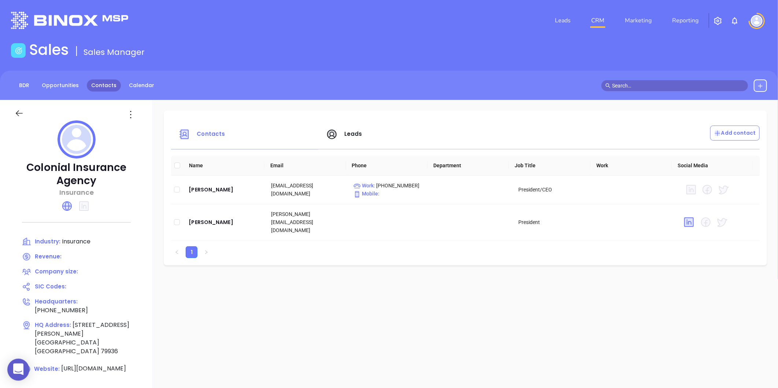
click at [100, 86] on link "Contacts" at bounding box center [104, 86] width 34 height 12
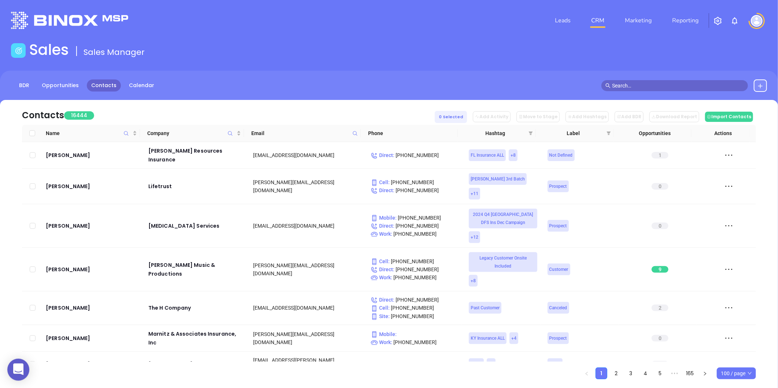
click at [354, 132] on icon at bounding box center [355, 133] width 5 height 5
type input "https://linkedin.com/company/colonial-insurance-agency-of-hillsborough"
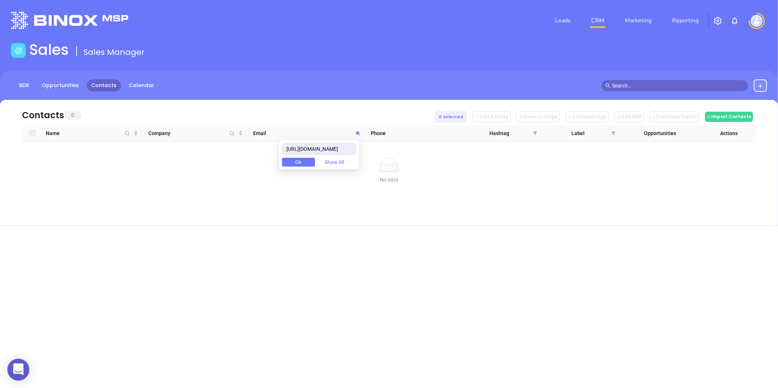
drag, startPoint x: 353, startPoint y: 151, endPoint x: 195, endPoint y: 175, distance: 160.2
click at [188, 174] on body "0 Leads CRM Marketing Reporting Financial Leads Leads Sales Sales Manager BDR O…" at bounding box center [389, 194] width 778 height 388
paste input "colonial-agency.com"
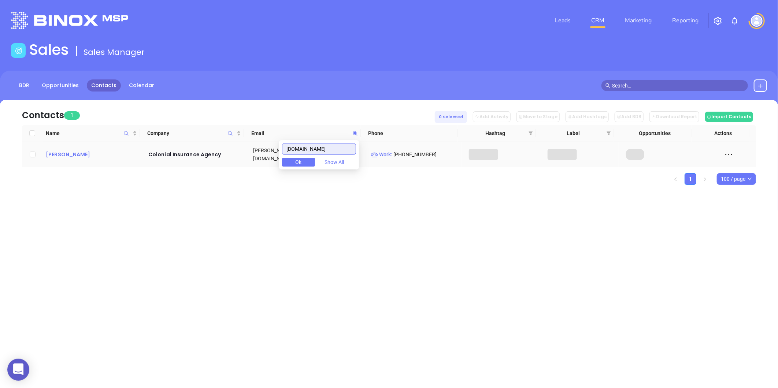
type input "colonial-agency.com"
click at [63, 156] on div "Scott LaNier" at bounding box center [92, 154] width 92 height 9
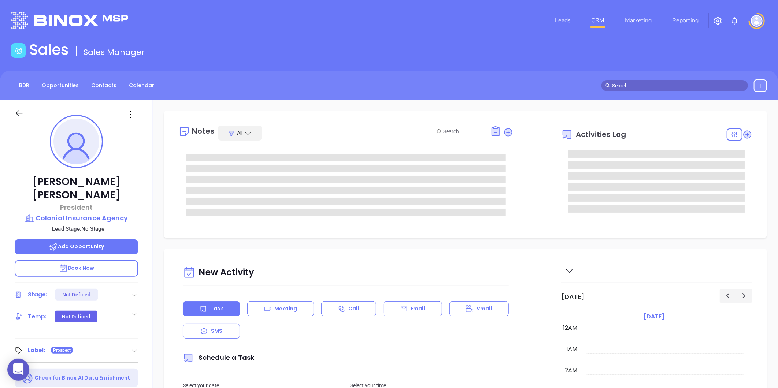
type input "08/20/2025"
click at [73, 213] on p "Colonial Insurance Agency" at bounding box center [77, 218] width 124 height 10
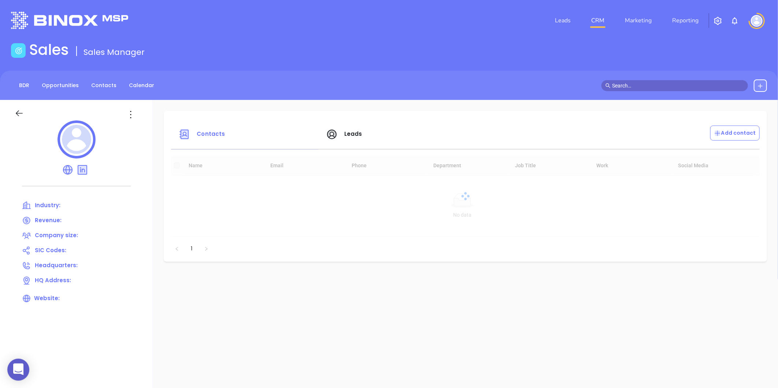
click at [130, 114] on icon at bounding box center [131, 115] width 12 height 12
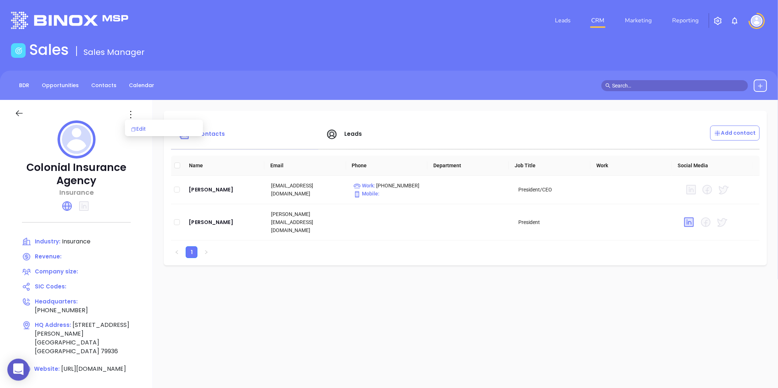
click at [132, 129] on icon at bounding box center [133, 129] width 5 height 5
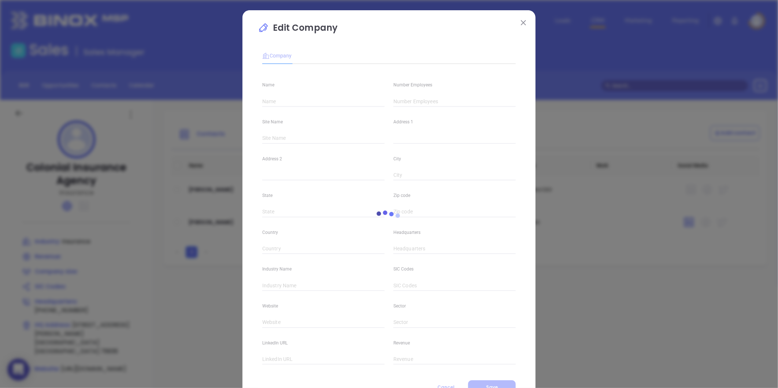
type input "Colonial Insurance Agency"
type input "(915) 779-5100"
type input "Insurance"
type input "https://www.colonial-ins.com/"
click at [408, 108] on div "Address 1" at bounding box center [454, 125] width 131 height 37
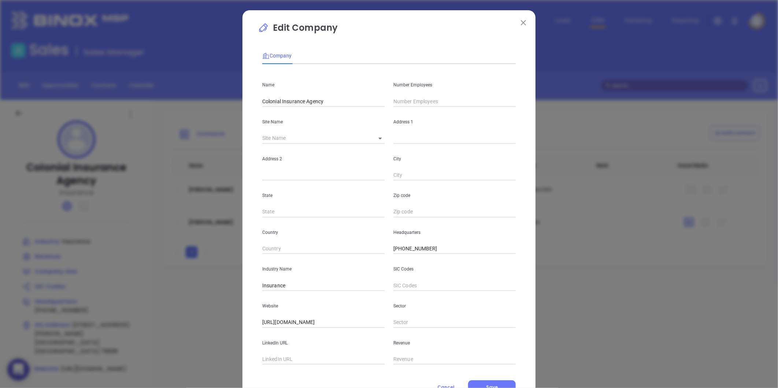
click at [408, 102] on input "text" at bounding box center [455, 101] width 122 height 11
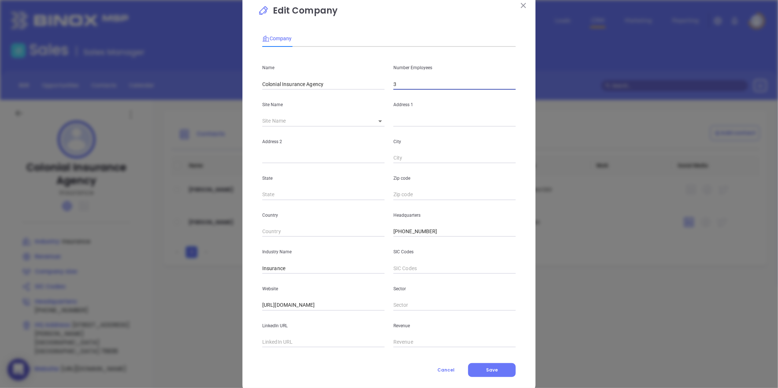
scroll to position [32, 0]
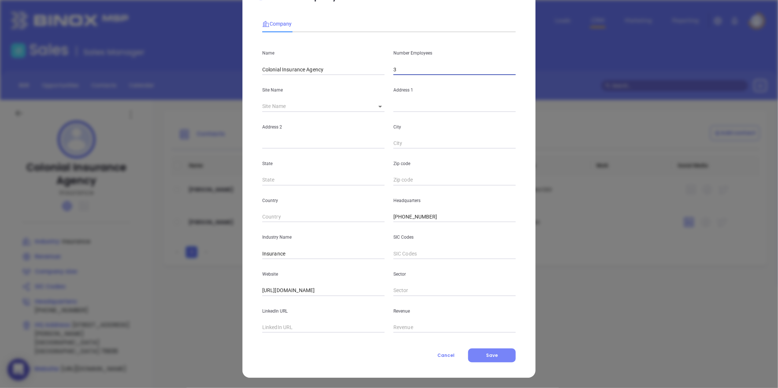
type input "3"
click at [481, 352] on button "Save" at bounding box center [492, 356] width 48 height 14
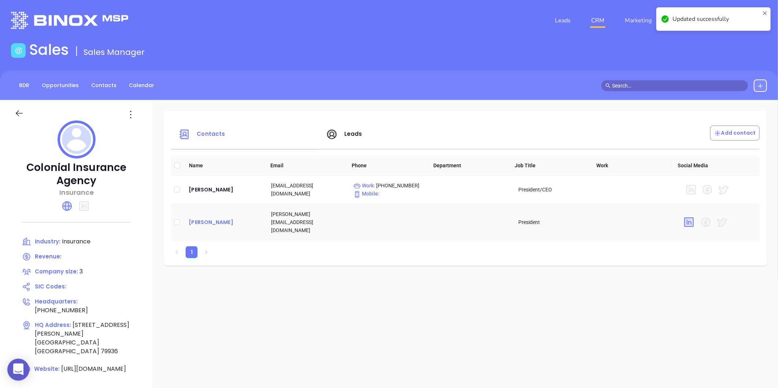
click at [196, 219] on div "Scott LaNier" at bounding box center [224, 222] width 71 height 9
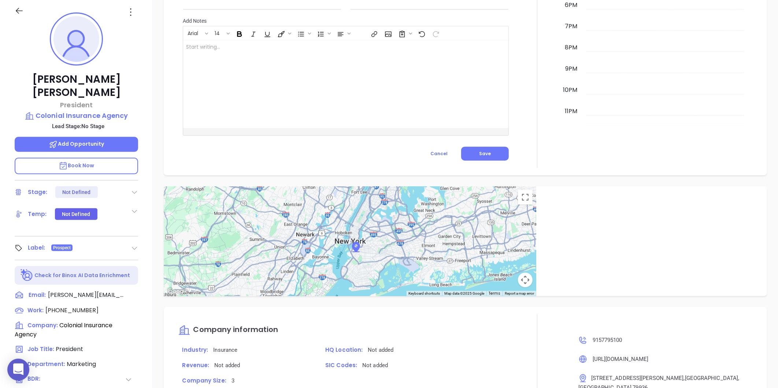
scroll to position [42, 0]
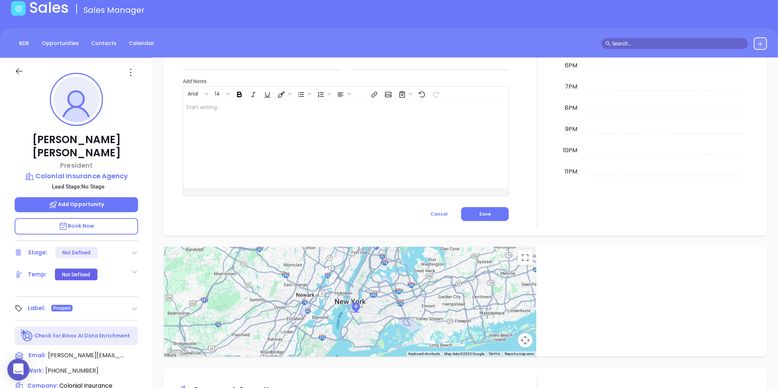
type input "Gissela Vargas"
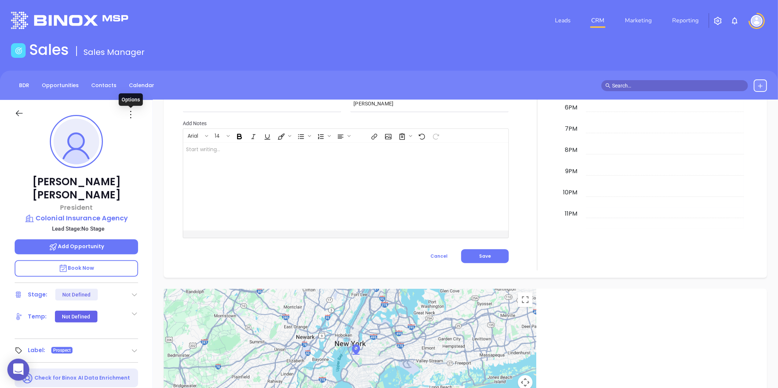
click at [130, 112] on icon at bounding box center [131, 115] width 12 height 12
click at [140, 190] on div "Edit" at bounding box center [167, 193] width 72 height 8
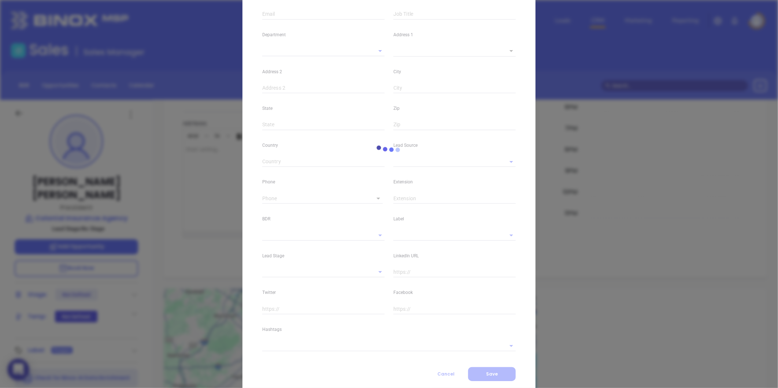
scroll to position [142, 0]
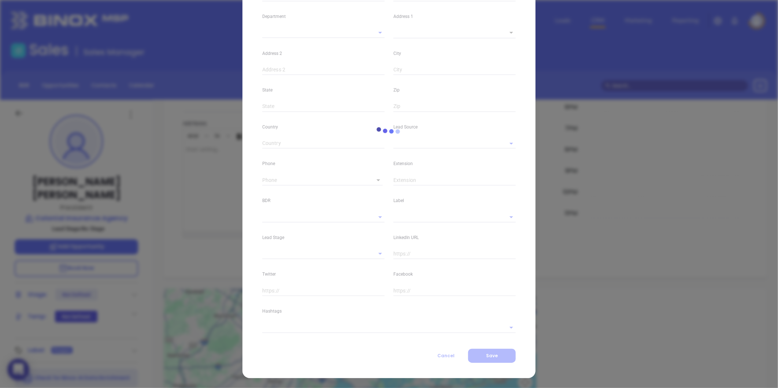
type input "Scott"
type input "LaNier"
type input "scott@colonial-agency.com"
type input "President"
type input "1"
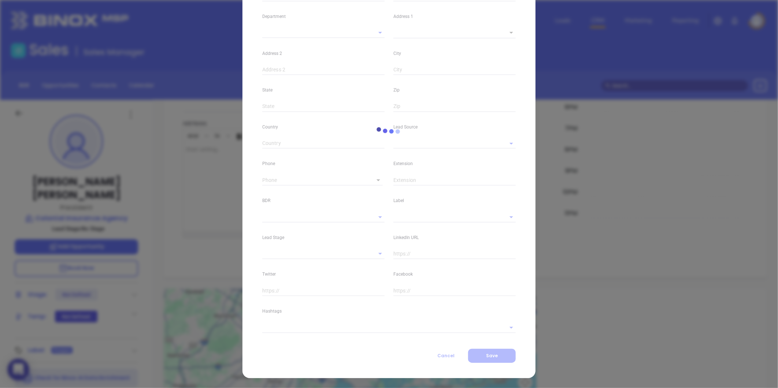
type input "www.linkedin.com/in/scott-lanier-17a15234"
type input "Marketing"
type input "Other"
type input "undefined undefined"
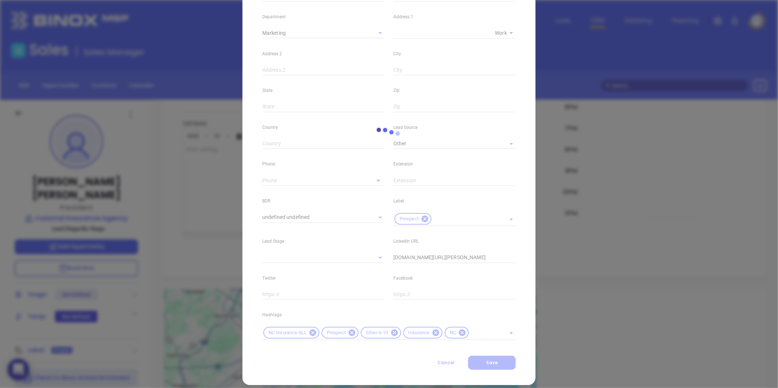
type input "(915) 779-5100"
type input "1"
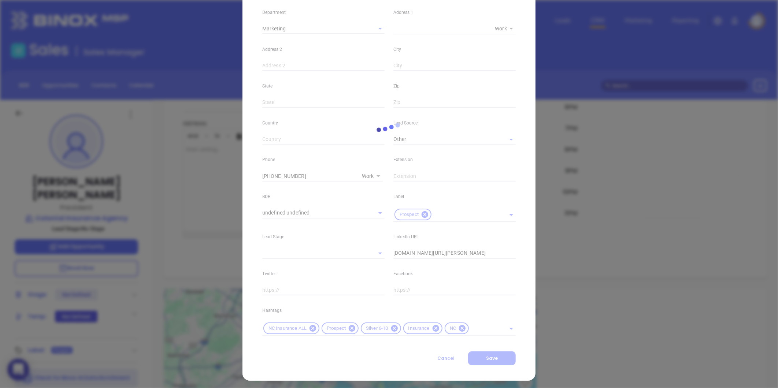
scroll to position [150, 0]
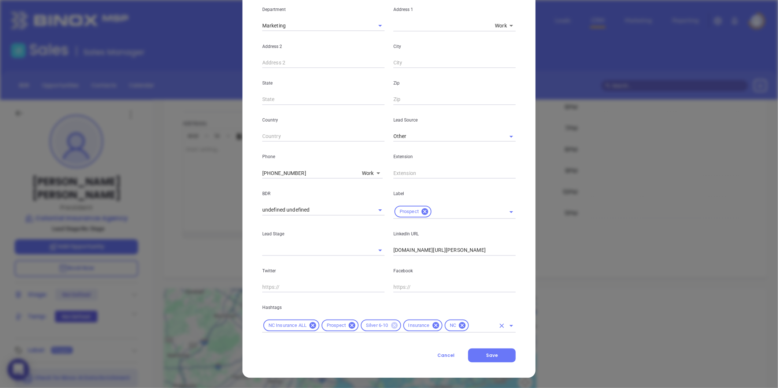
click at [391, 324] on icon at bounding box center [394, 326] width 7 height 7
click at [438, 325] on input "text" at bounding box center [461, 325] width 67 height 9
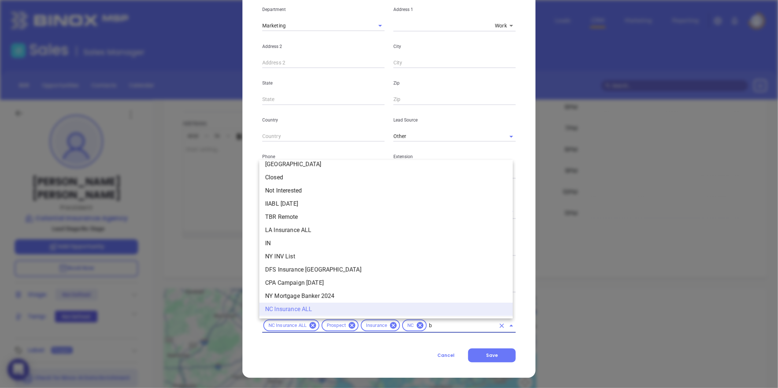
scroll to position [0, 0]
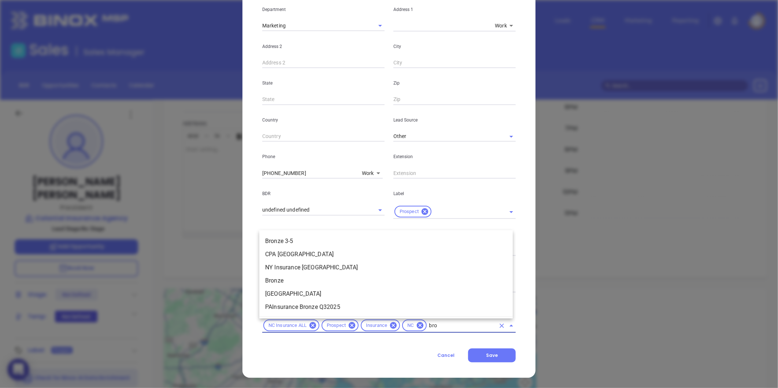
type input "bron"
click at [297, 243] on li "Bronze 3-5" at bounding box center [386, 241] width 254 height 13
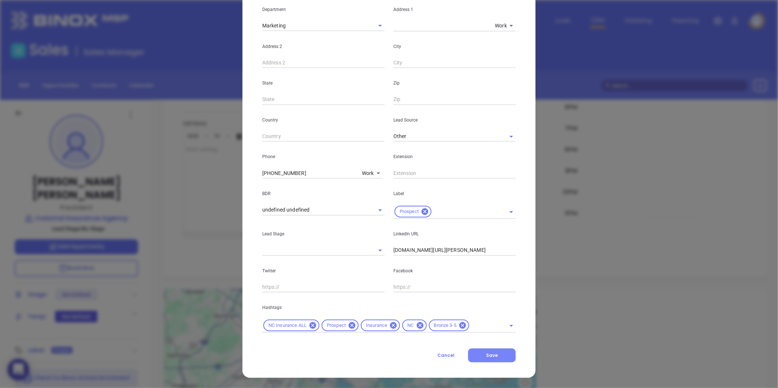
click at [494, 350] on button "Save" at bounding box center [492, 356] width 48 height 14
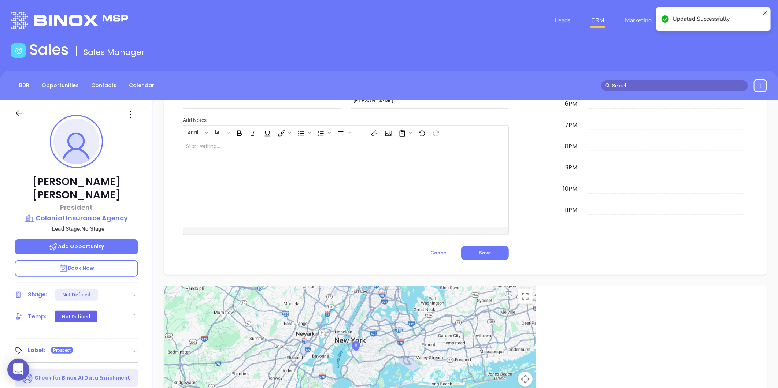
scroll to position [387, 0]
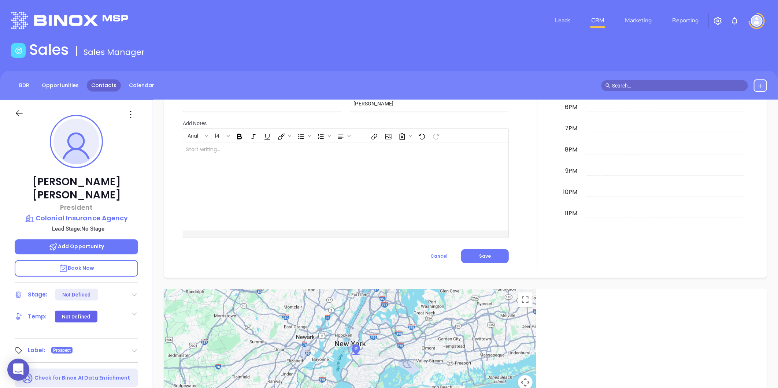
click at [98, 80] on link "Contacts" at bounding box center [104, 86] width 34 height 12
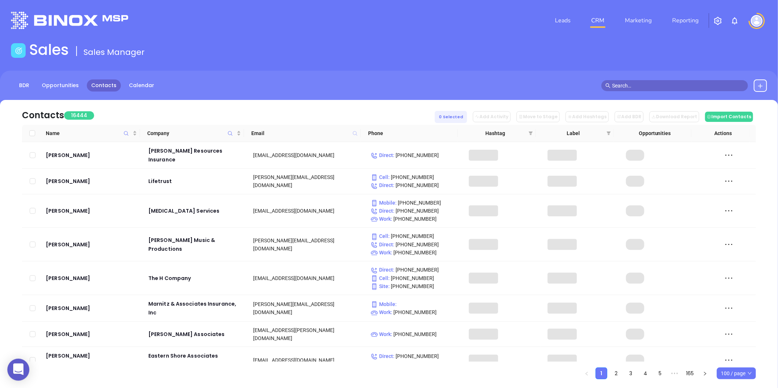
click at [357, 133] on icon at bounding box center [355, 133] width 4 height 4
paste input "crewinsurance.com"
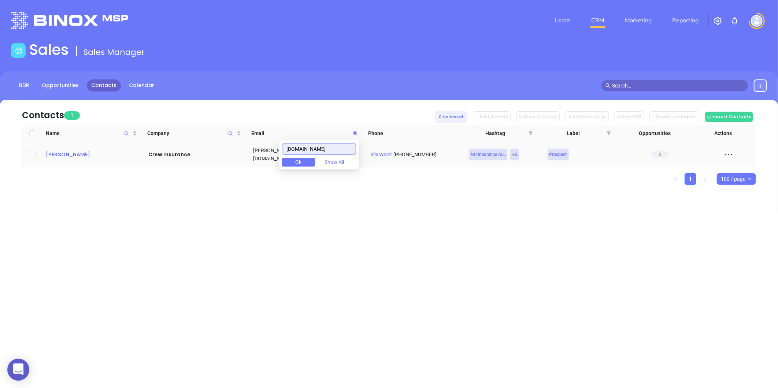
type input "crewinsurance.com"
click at [71, 151] on div "Ken Crew" at bounding box center [92, 154] width 92 height 9
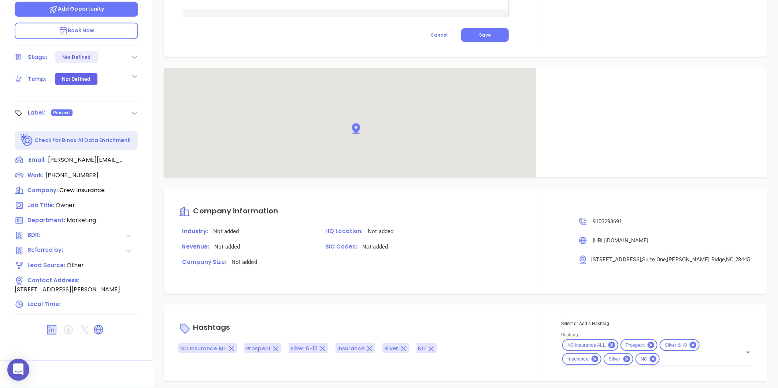
scroll to position [390, 0]
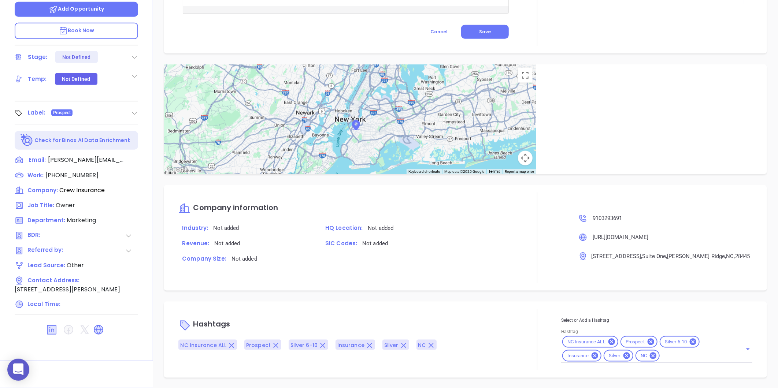
type input "[PERSON_NAME]"
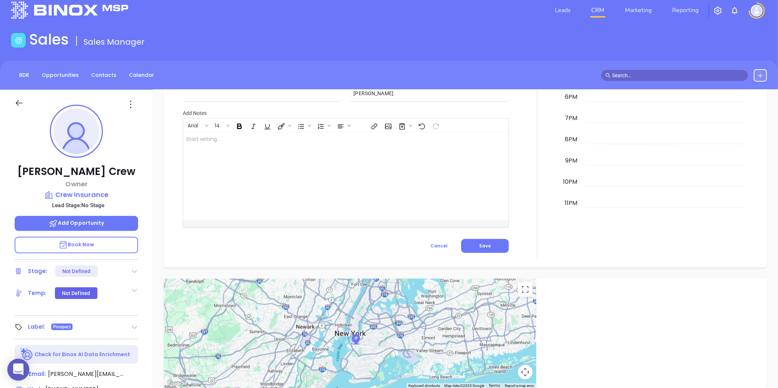
scroll to position [0, 0]
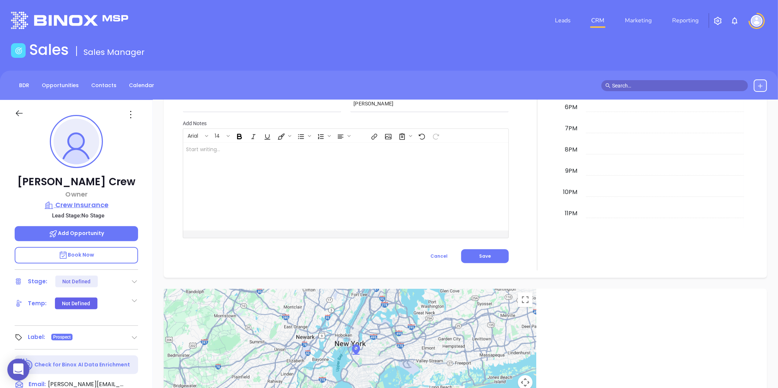
click at [70, 206] on p "Crew Insurance" at bounding box center [77, 205] width 124 height 10
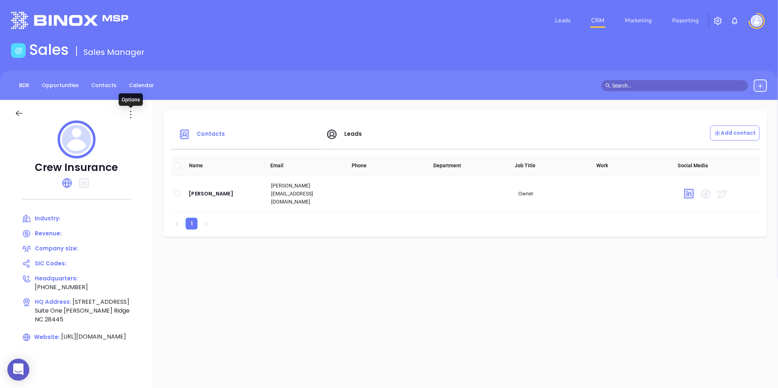
click at [135, 118] on icon at bounding box center [131, 115] width 12 height 12
click at [140, 124] on li "Edit" at bounding box center [163, 128] width 75 height 15
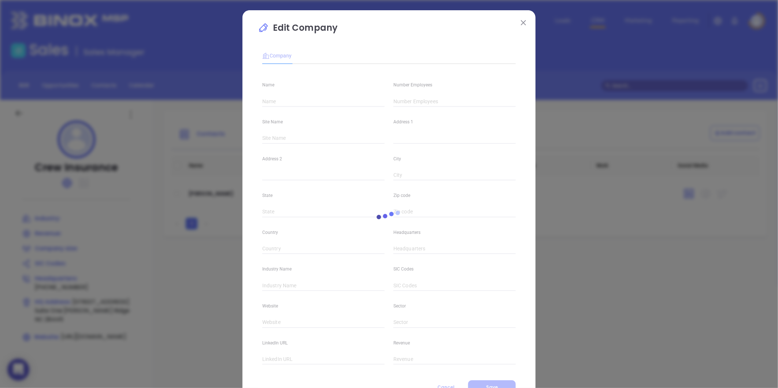
type input "Crew Insurance"
type input "(910) 329-3691"
type input "https://www.crewinsurance.com/"
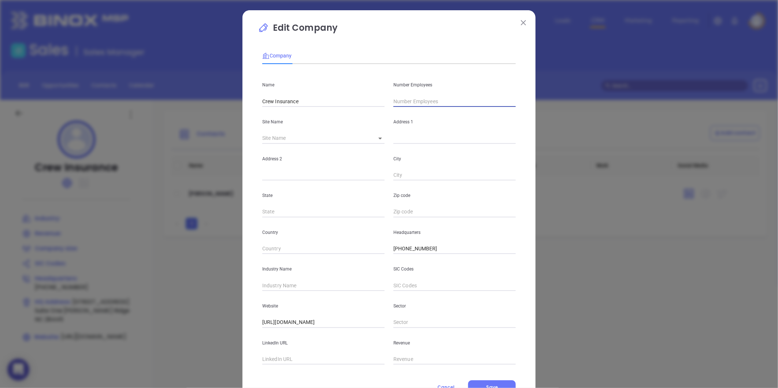
click at [404, 104] on input "text" at bounding box center [455, 101] width 122 height 11
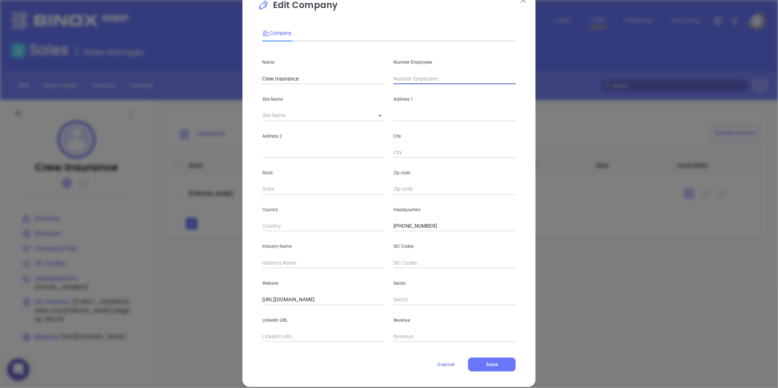
scroll to position [32, 0]
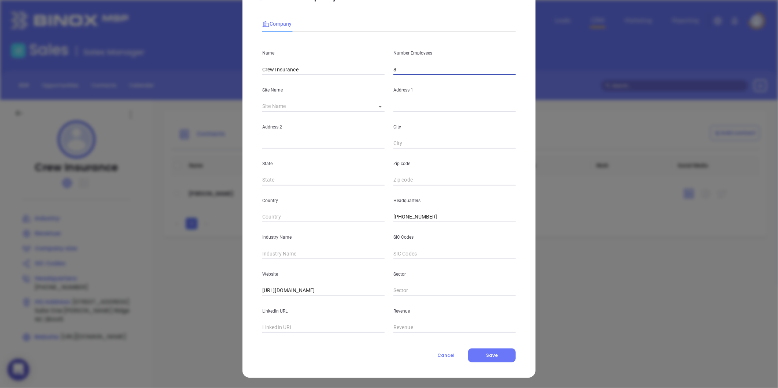
type input "8"
click at [268, 253] on input "text" at bounding box center [323, 253] width 122 height 11
type input "Insurance"
click at [490, 357] on span "Save" at bounding box center [492, 356] width 12 height 6
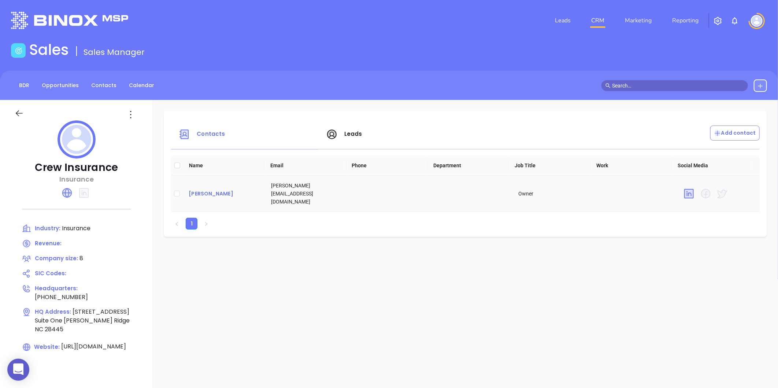
click at [207, 189] on div "Ken Crew" at bounding box center [224, 193] width 71 height 9
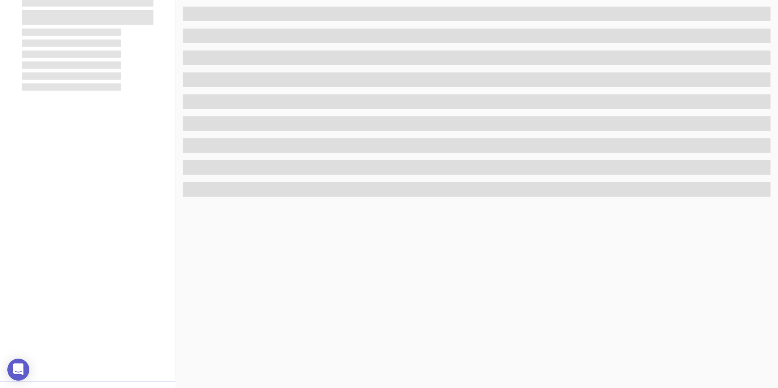
scroll to position [225, 0]
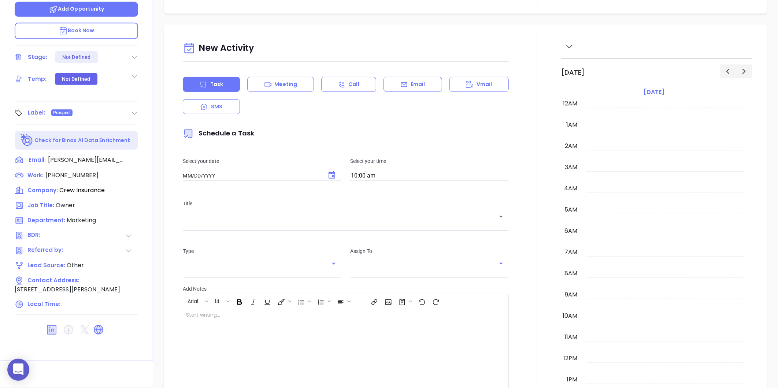
type input "[DATE]"
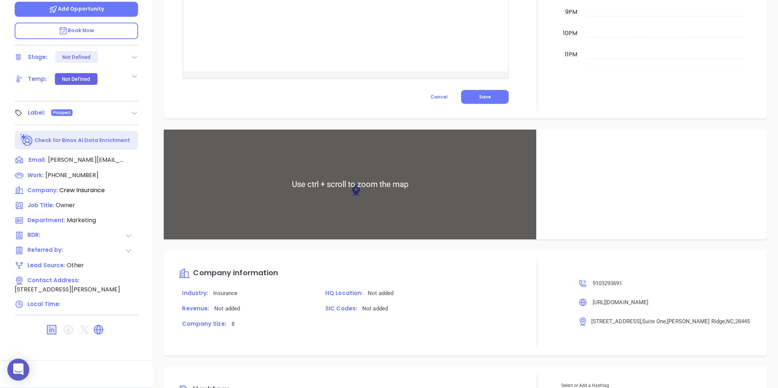
scroll to position [390, 0]
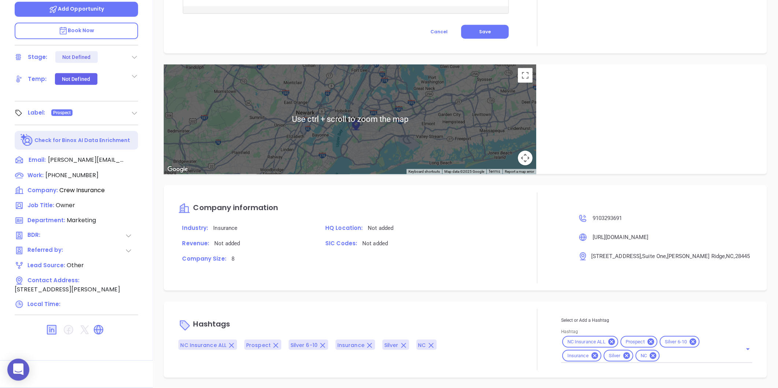
type input "[PERSON_NAME]"
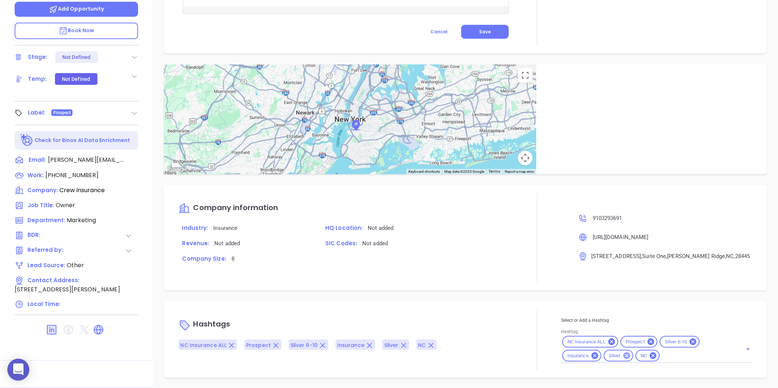
click at [625, 358] on icon at bounding box center [627, 356] width 8 height 8
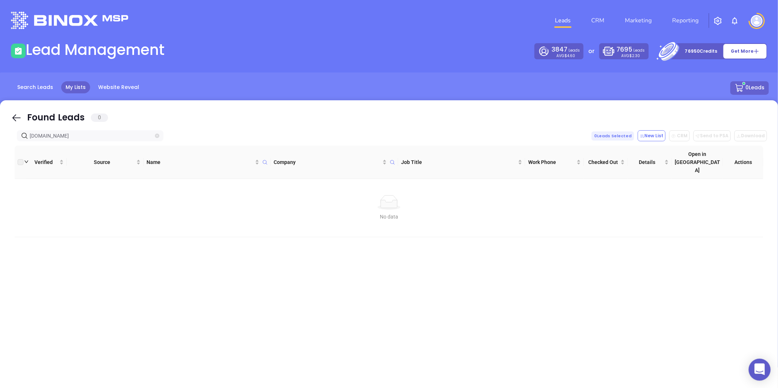
click at [159, 137] on icon "close-circle" at bounding box center [157, 136] width 4 height 4
type input "[DOMAIN_NAME]"
click at [156, 135] on icon "close-circle" at bounding box center [157, 136] width 4 height 4
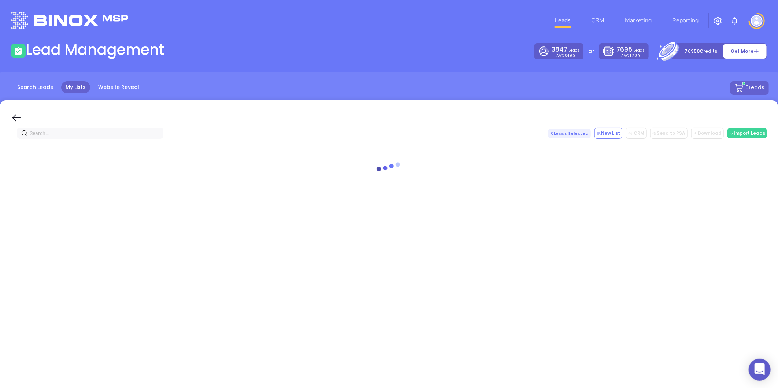
paste input "zimmermaninsurance.net"
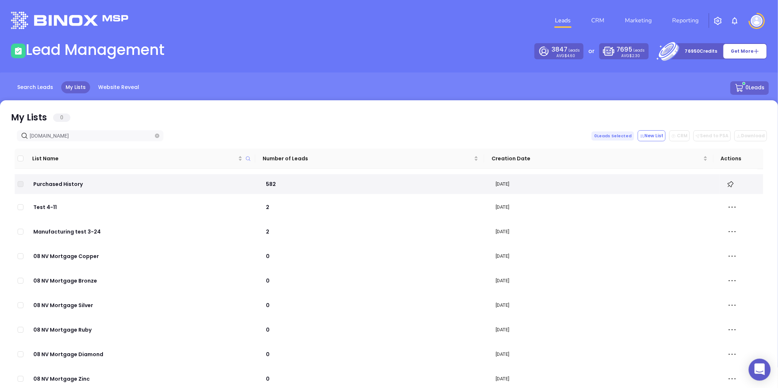
type input "zimmermaninsurance.net"
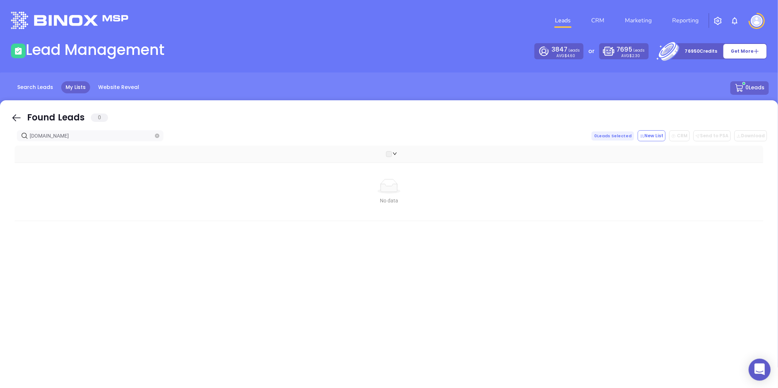
click at [154, 140] on span "zimmermaninsurance.net" at bounding box center [90, 135] width 147 height 11
click at [155, 137] on icon "close-circle" at bounding box center [157, 136] width 4 height 4
paste input "dockeryinsurance.com"
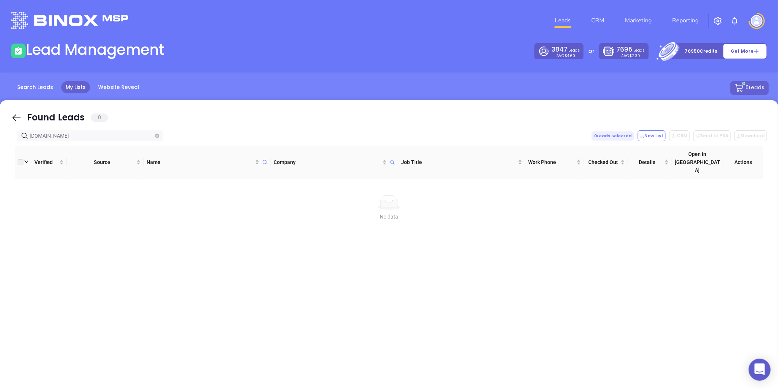
type input "dockeryinsurance.com"
click at [156, 136] on icon "close-circle" at bounding box center [157, 136] width 4 height 4
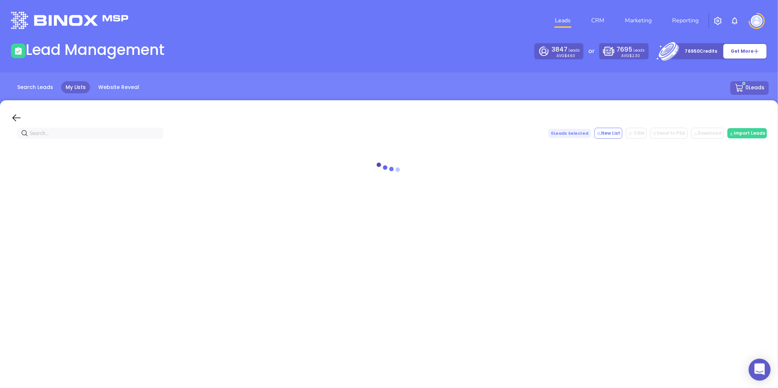
paste input "dockeryinsurance.com"
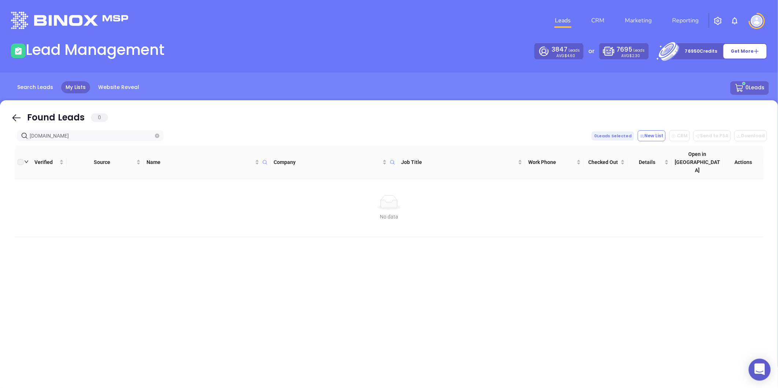
type input "dockeryinsurance.com"
click at [158, 135] on icon "close-circle" at bounding box center [157, 136] width 4 height 4
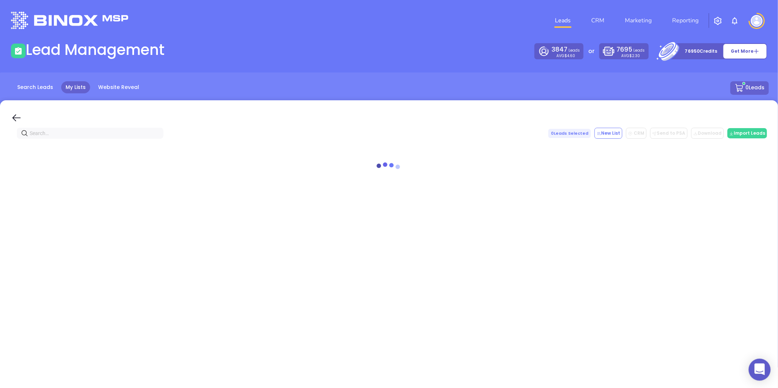
paste input "olde-town-insurance.com"
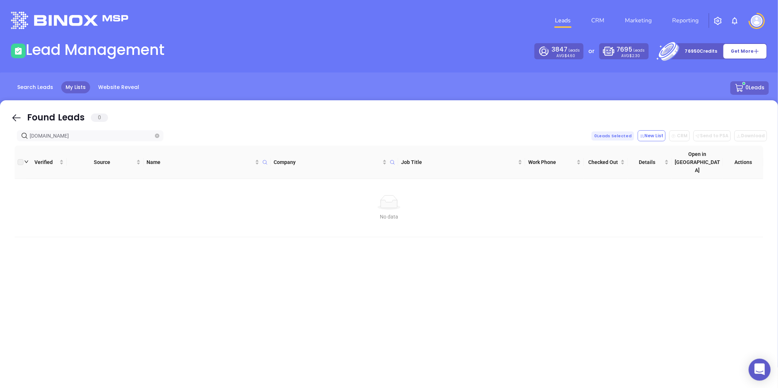
type input "olde-town-insurance.com"
click at [155, 135] on icon "close-circle" at bounding box center [157, 136] width 4 height 4
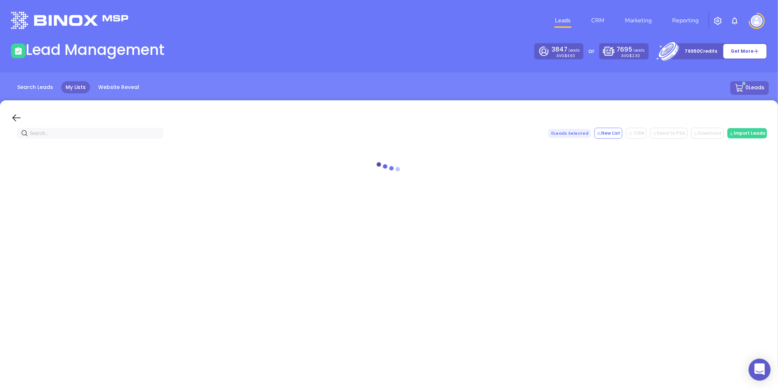
paste input "colonial-agency.com"
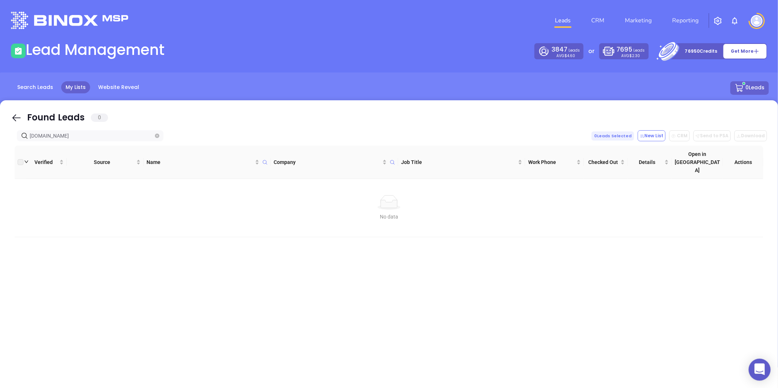
type input "colonial-agency.com"
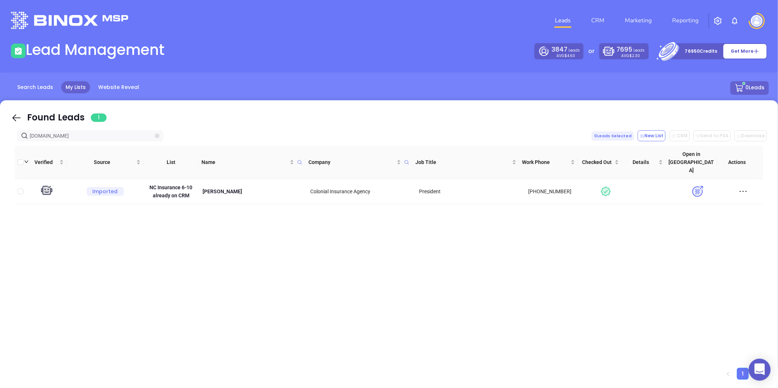
click at [158, 135] on icon "close-circle" at bounding box center [157, 136] width 4 height 4
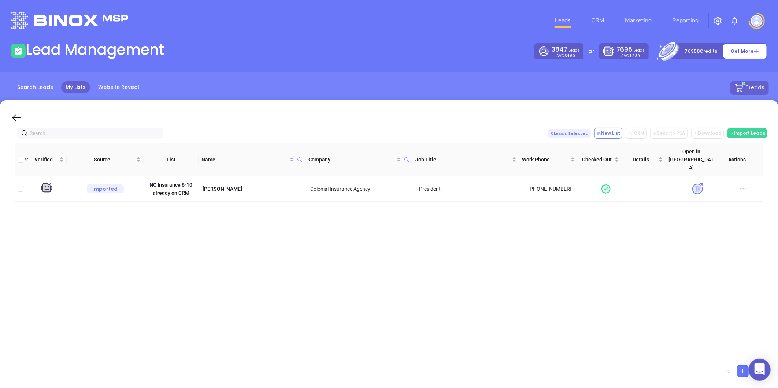
paste input "crewinsurance.com"
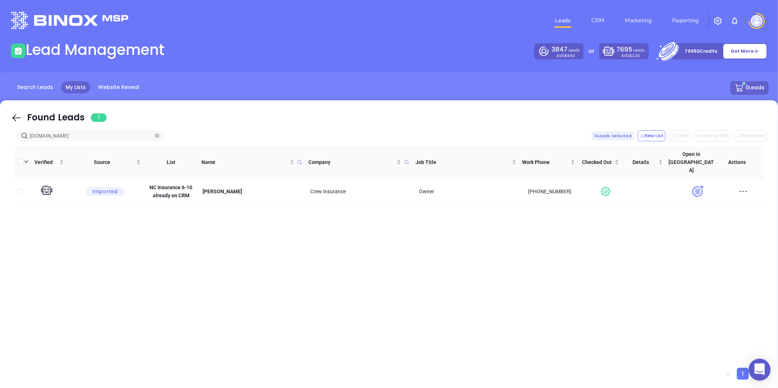
type input "crewinsurance.com"
click at [156, 134] on icon "close-circle" at bounding box center [157, 136] width 4 height 4
paste input "piedmonttriadinsurance.com"
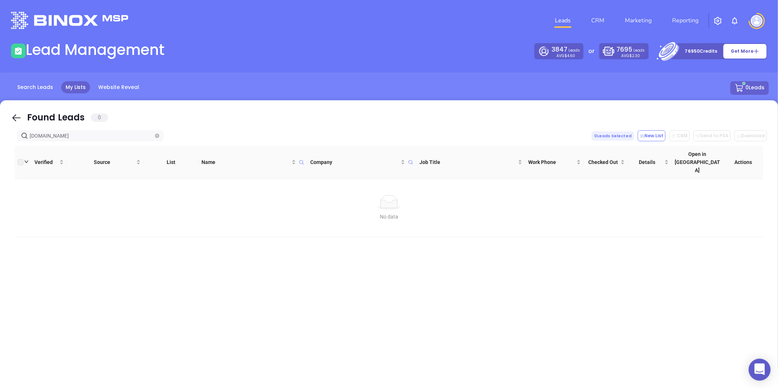
type input "piedmonttriadinsurance.com"
click at [157, 137] on icon "close-circle" at bounding box center [157, 136] width 4 height 4
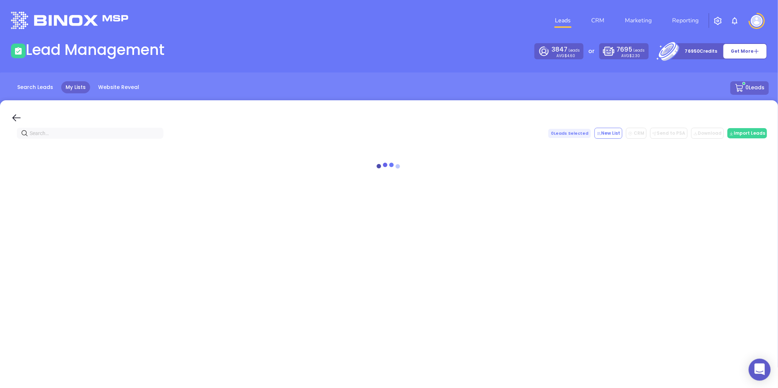
paste input "boweninsurance.com"
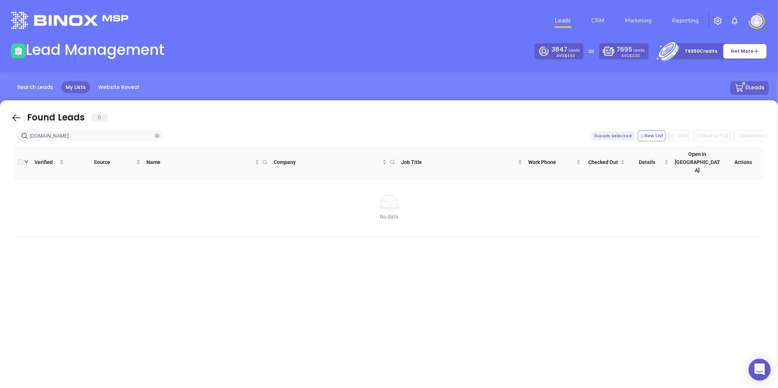
type input "boweninsurance.com"
click at [155, 133] on span at bounding box center [157, 136] width 4 height 8
click at [156, 134] on icon "close-circle" at bounding box center [157, 136] width 4 height 4
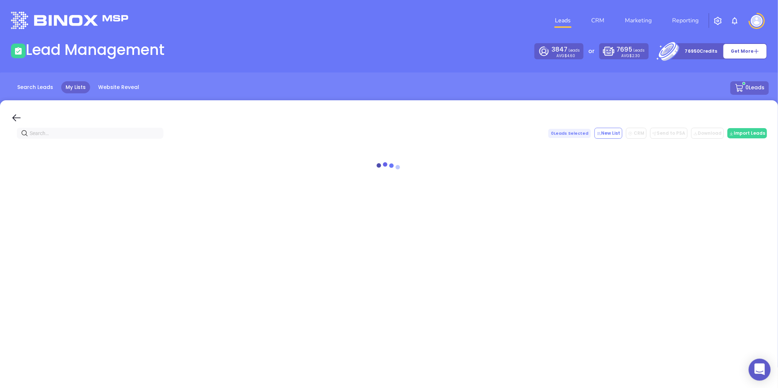
paste input "tusharbarot.com"
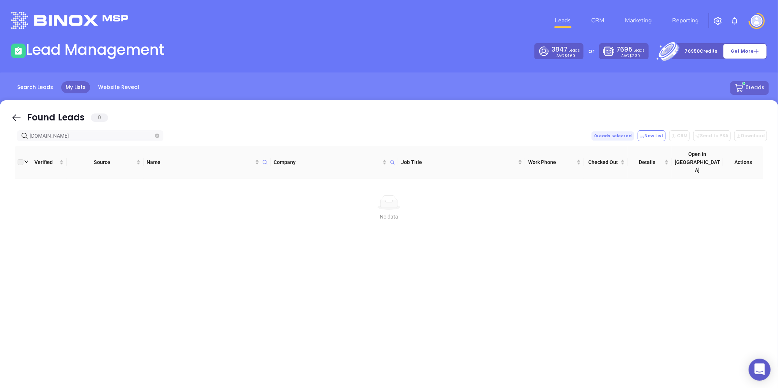
type input "tusharbarot.com"
click at [159, 139] on span at bounding box center [157, 136] width 4 height 8
click at [159, 136] on icon "close-circle" at bounding box center [157, 136] width 4 height 4
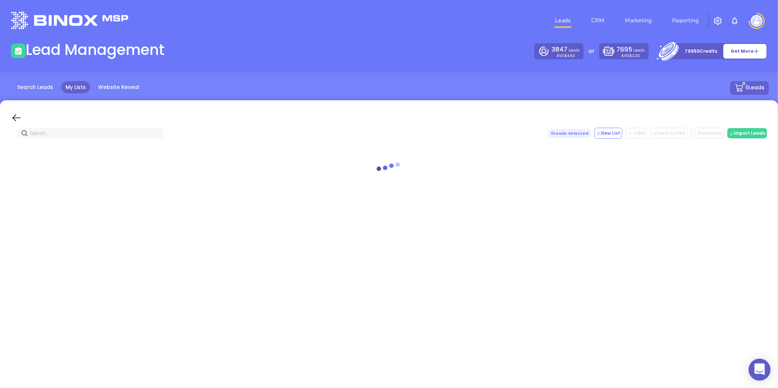
paste input "foglegroup.com"
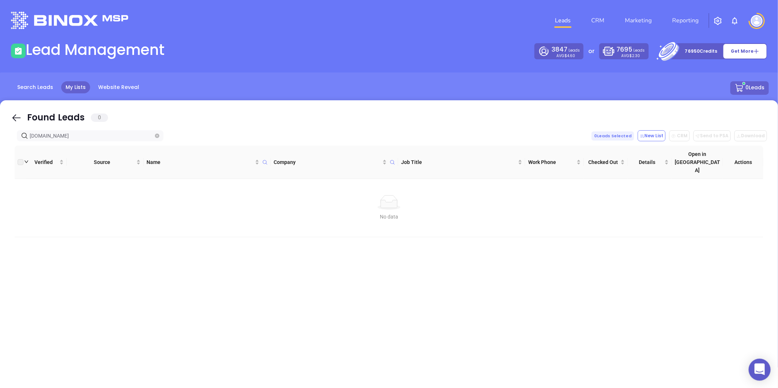
type input "foglegroup.com"
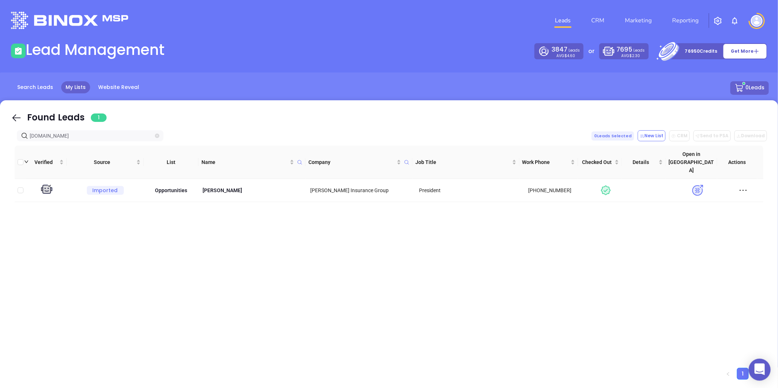
click at [155, 137] on icon "close-circle" at bounding box center [157, 136] width 4 height 4
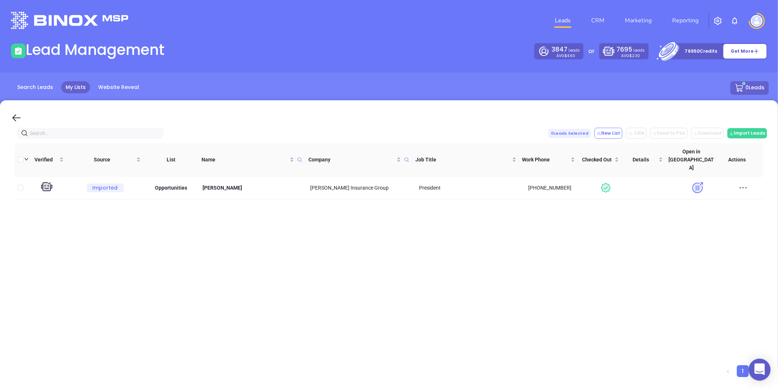
paste input "sumins.com"
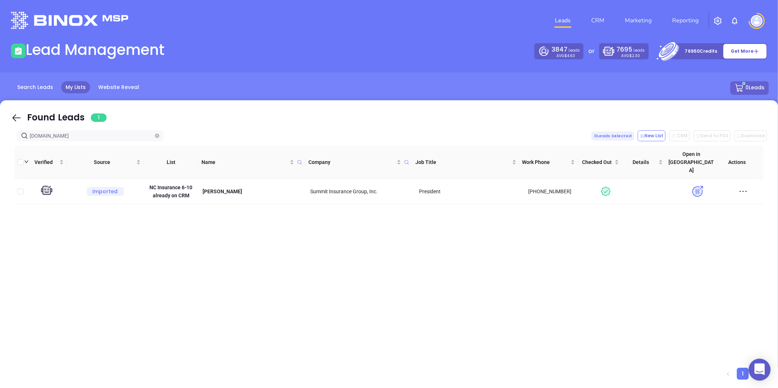
type input "sumins.com"
click at [594, 14] on link "CRM" at bounding box center [598, 20] width 19 height 15
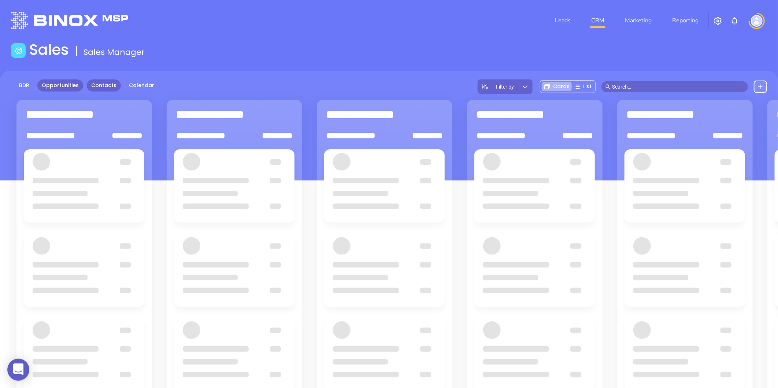
click at [101, 84] on link "Contacts" at bounding box center [104, 86] width 34 height 12
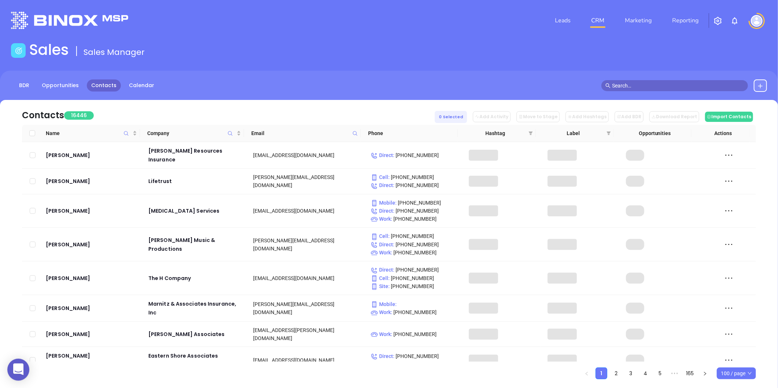
click at [353, 131] on icon at bounding box center [355, 133] width 5 height 5
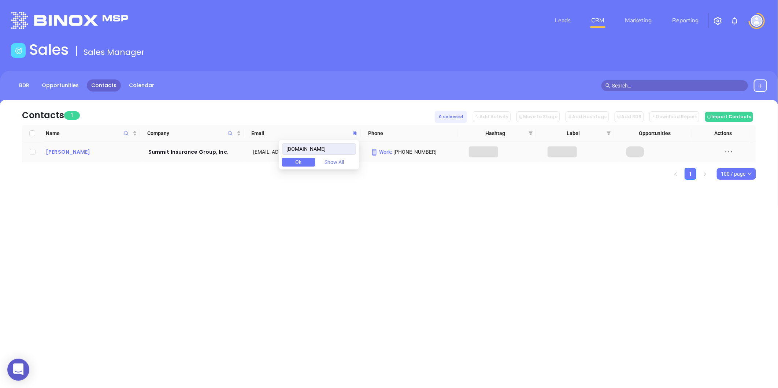
type input "sumins.com"
click at [85, 150] on div "Rob Squatriglia" at bounding box center [92, 152] width 92 height 9
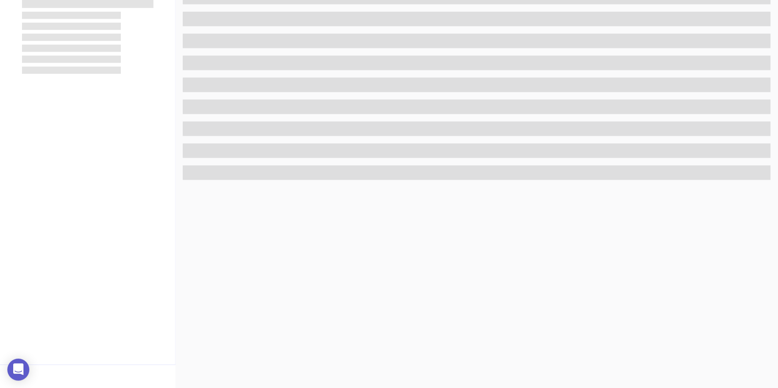
scroll to position [225, 0]
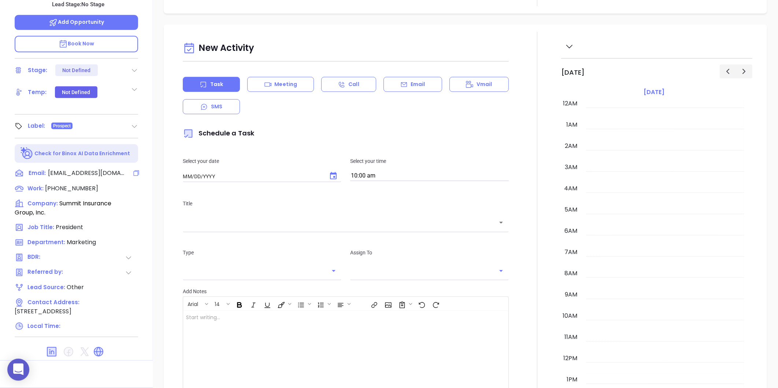
type input "[DATE]"
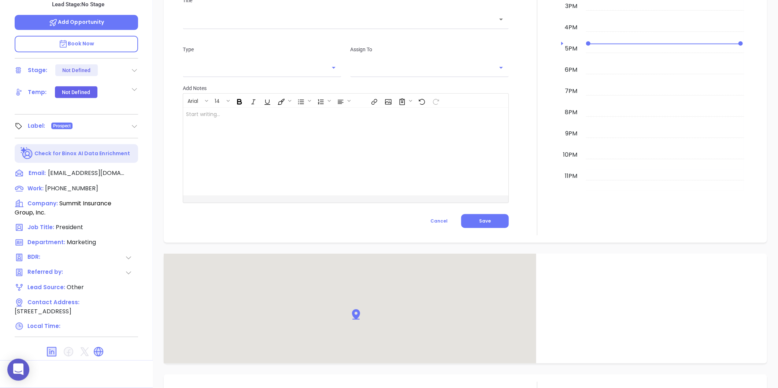
scroll to position [393, 0]
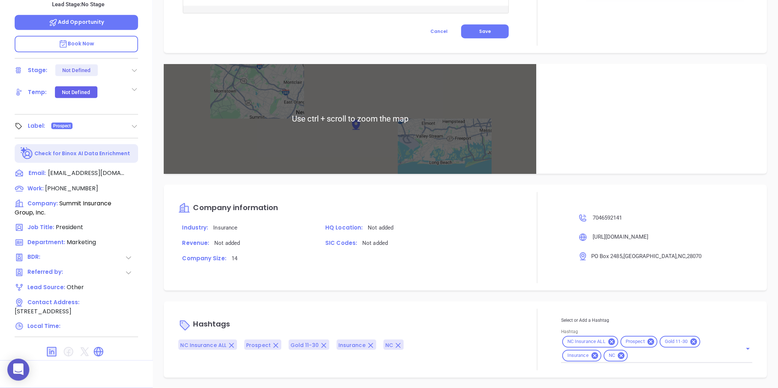
type input "[PERSON_NAME]"
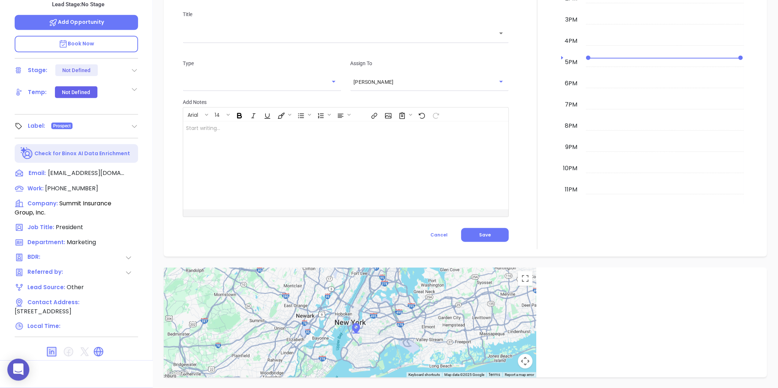
scroll to position [21, 0]
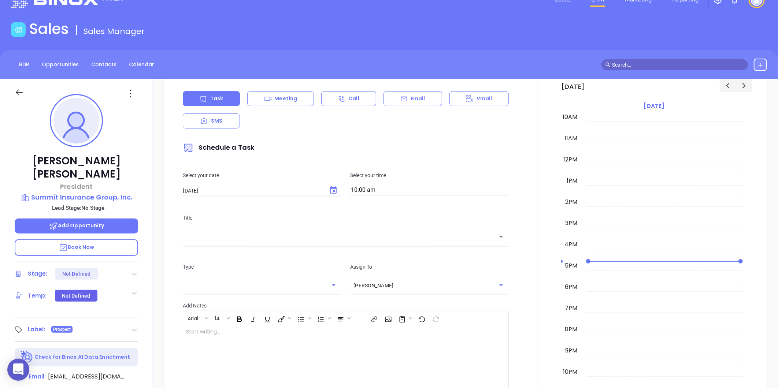
click at [78, 192] on p "Summit Insurance Group, Inc." at bounding box center [77, 197] width 124 height 10
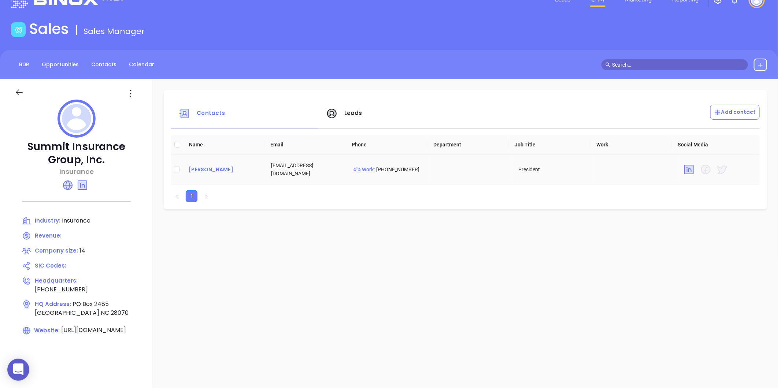
click at [197, 172] on div "Rob Squatriglia" at bounding box center [224, 169] width 71 height 9
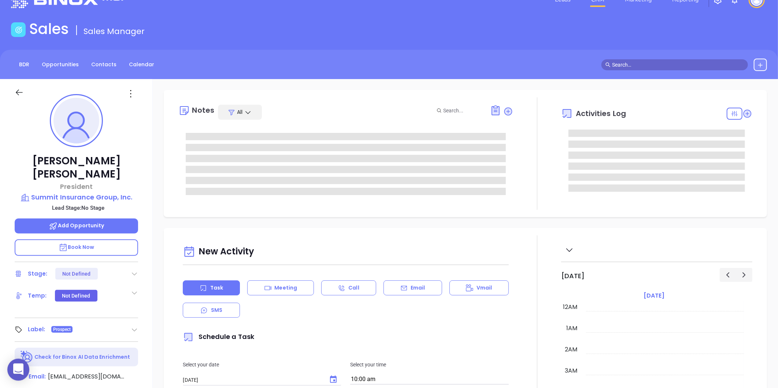
scroll to position [213, 0]
type input "[PERSON_NAME]"
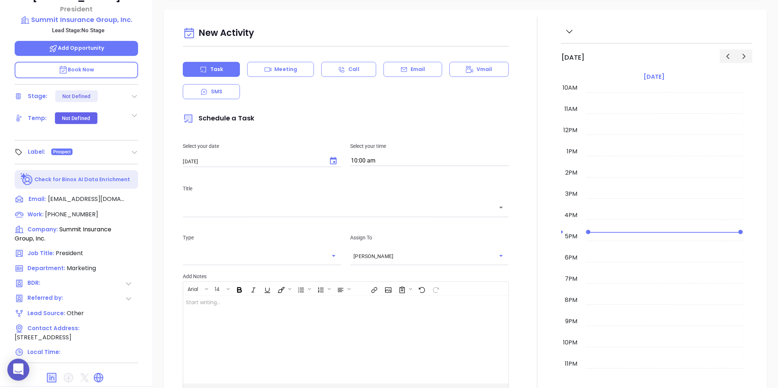
scroll to position [225, 0]
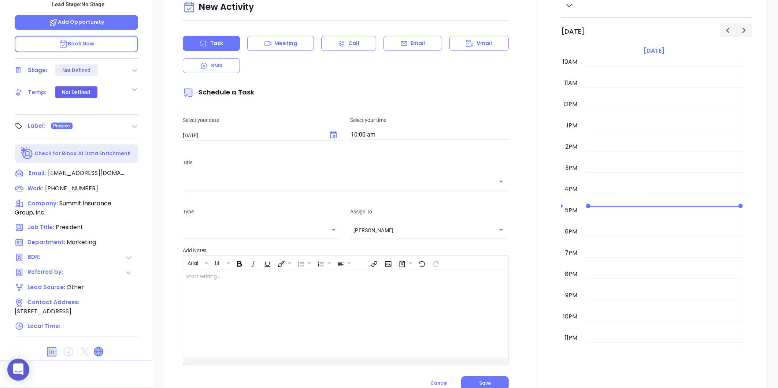
click at [100, 348] on icon at bounding box center [98, 352] width 9 height 9
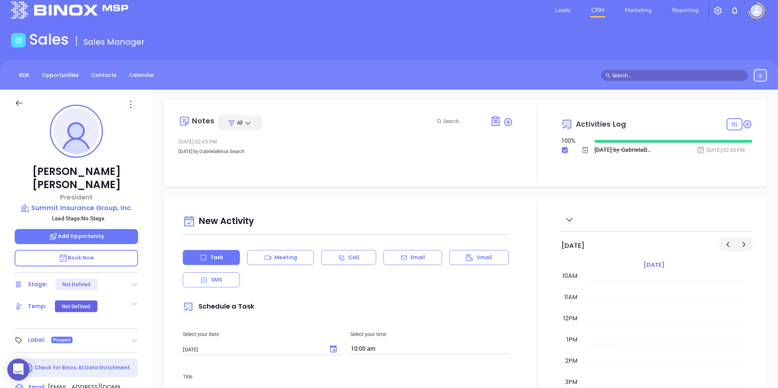
scroll to position [0, 0]
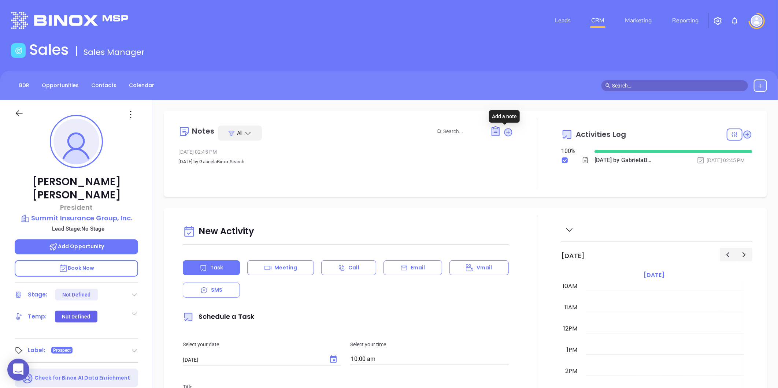
click at [513, 130] on div at bounding box center [537, 153] width 48 height 71
click at [507, 131] on icon at bounding box center [508, 132] width 7 height 7
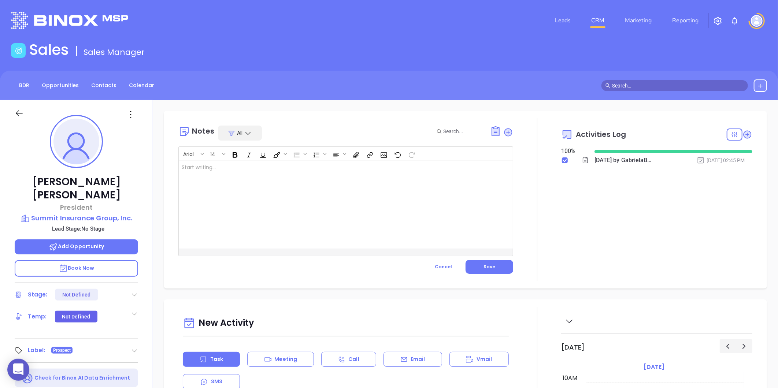
click at [272, 217] on div at bounding box center [334, 205] width 311 height 88
click at [178, 183] on div "Arial 14 Address: 14314 Statesville Road Huntersville, NC 28078 ﻿ XXXXXXXXXXXXX…" at bounding box center [345, 202] width 335 height 110
click at [180, 182] on div "Address: 14314 Statesville Road Huntersville, NC 28078 ﻿" at bounding box center [334, 205] width 311 height 88
click at [182, 176] on p "14314 Statesville Road Huntersville, NC 28078" at bounding box center [334, 179] width 305 height 15
click at [181, 173] on div "Addres 14314 Statesville Road Huntersville, NC 28078" at bounding box center [334, 205] width 311 height 88
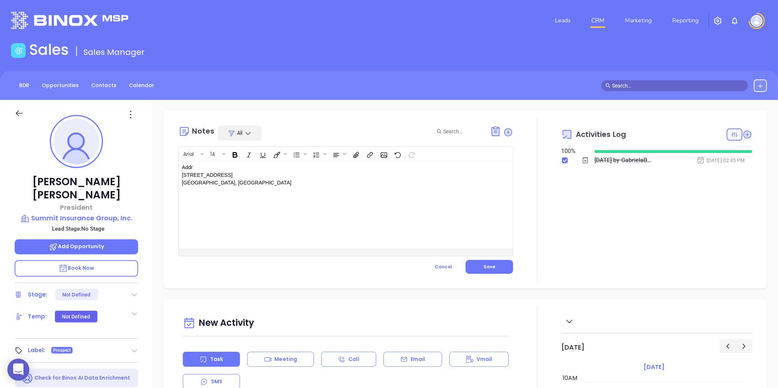
drag, startPoint x: 247, startPoint y: 185, endPoint x: 175, endPoint y: 170, distance: 73.7
click at [79, 213] on p "Summit Insurance Group, Inc." at bounding box center [77, 218] width 124 height 10
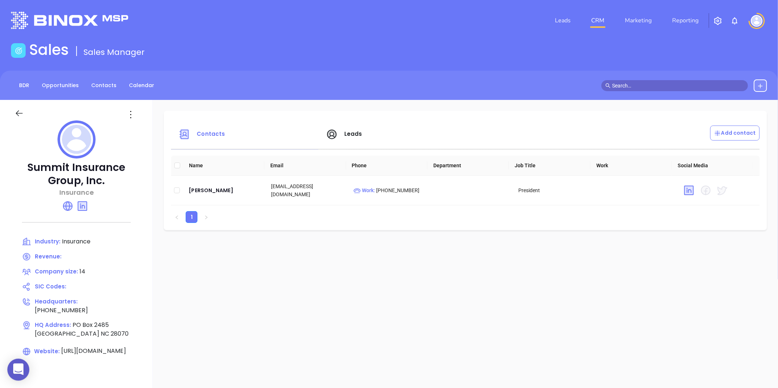
click at [20, 111] on icon at bounding box center [19, 113] width 9 height 9
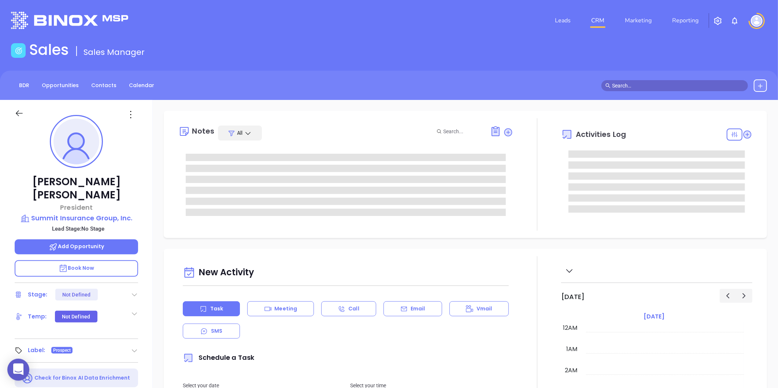
type input "[DATE]"
type input "[PERSON_NAME]"
click at [133, 117] on icon at bounding box center [131, 115] width 12 height 12
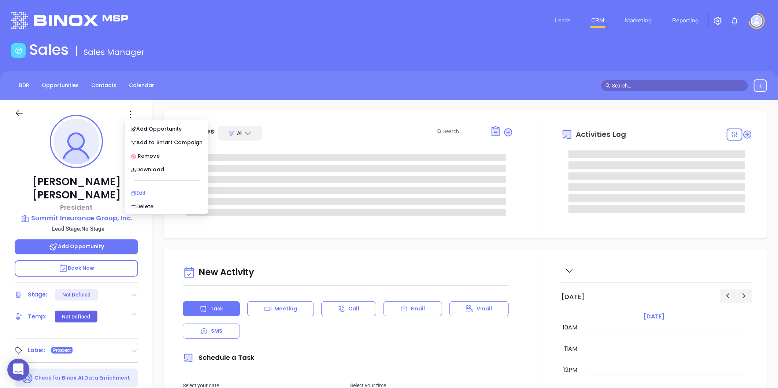
click at [143, 188] on li "Edit" at bounding box center [166, 192] width 81 height 15
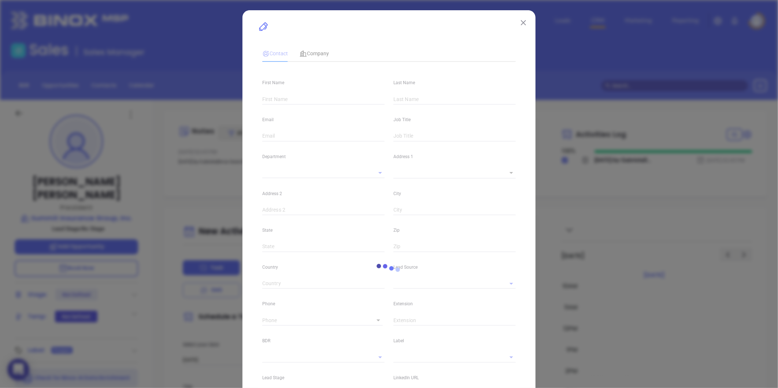
type input "Rob"
type input "Squatriglia"
type input "rob@sumins.com"
type input "President"
type input "1"
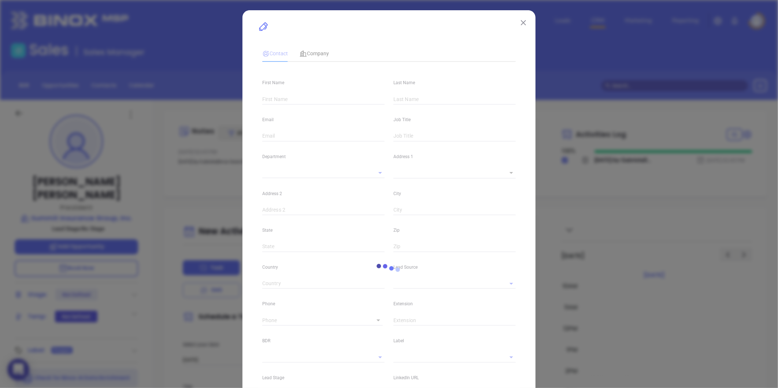
type input "www.linkedin.com/in/robsquatriglia"
type input "Marketing"
type input "Other"
type input "undefined undefined"
type input "(704) 659-2141"
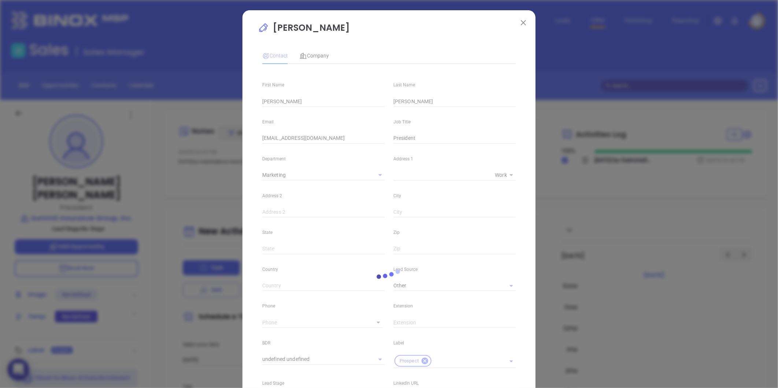
type input "1"
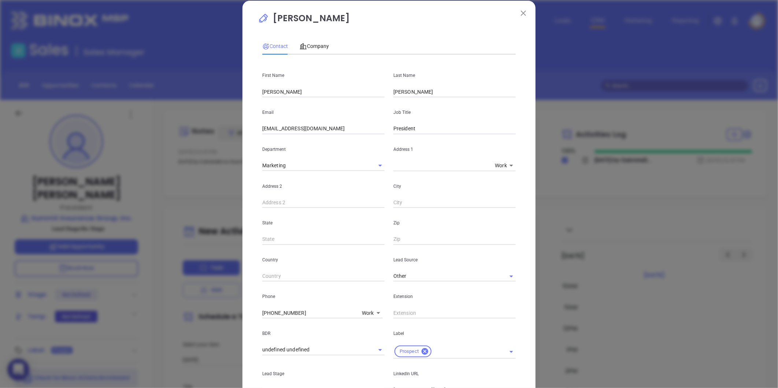
scroll to position [0, 0]
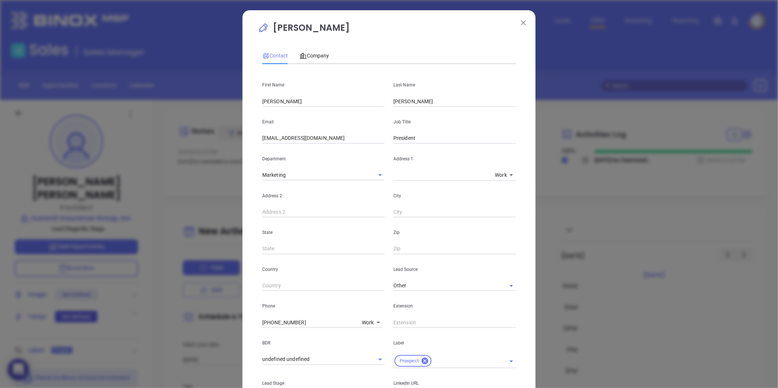
click at [519, 19] on button at bounding box center [524, 23] width 10 height 10
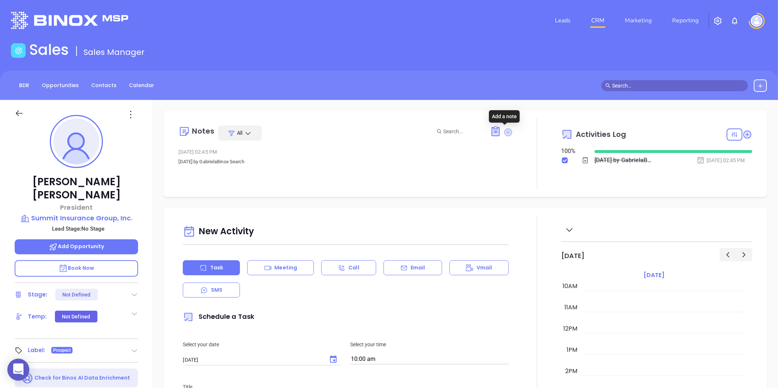
click at [505, 132] on icon at bounding box center [509, 132] width 8 height 8
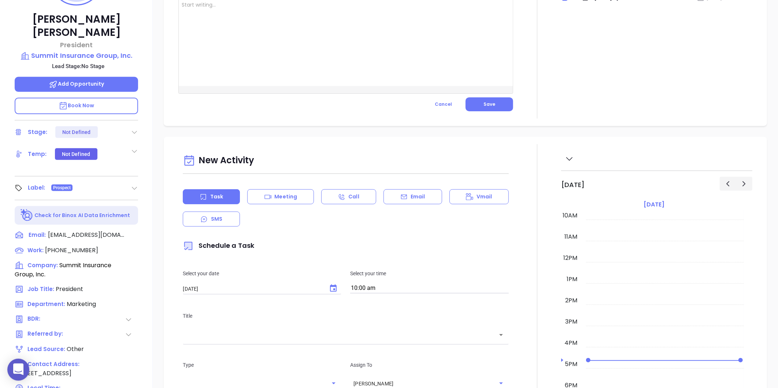
scroll to position [81, 0]
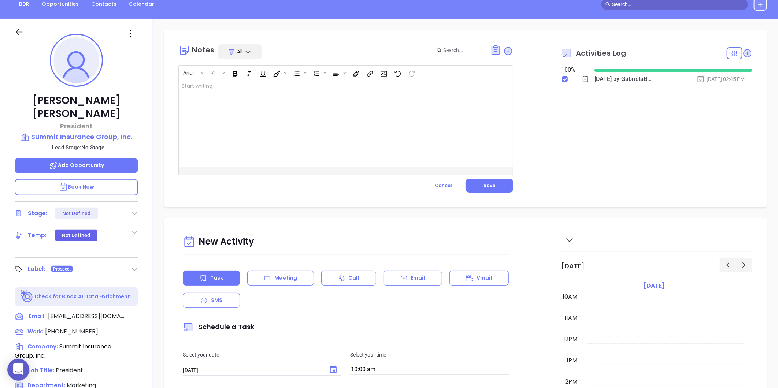
click at [220, 118] on div at bounding box center [334, 124] width 311 height 88
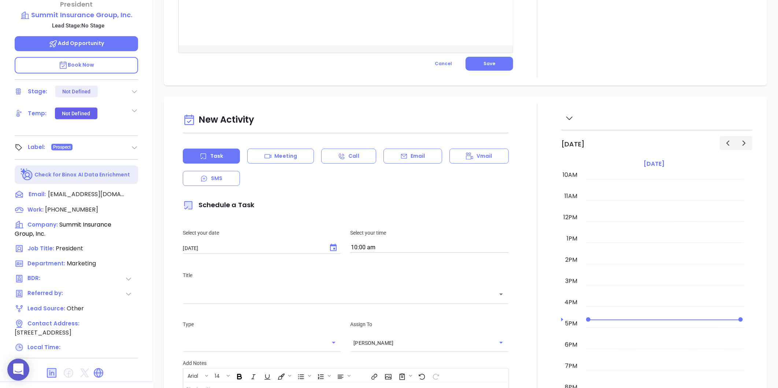
scroll to position [122, 0]
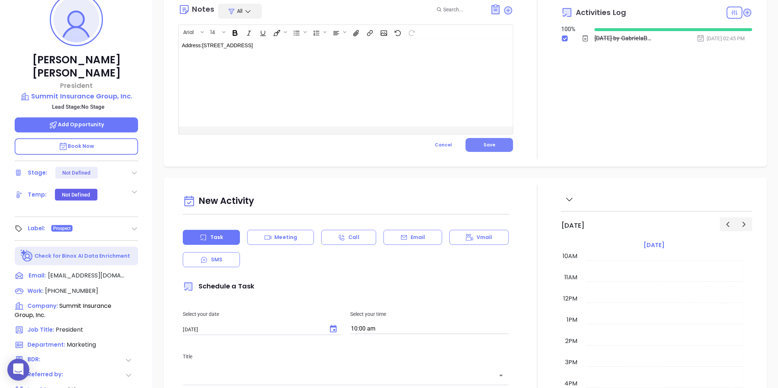
click at [469, 142] on button "Save" at bounding box center [490, 145] width 48 height 14
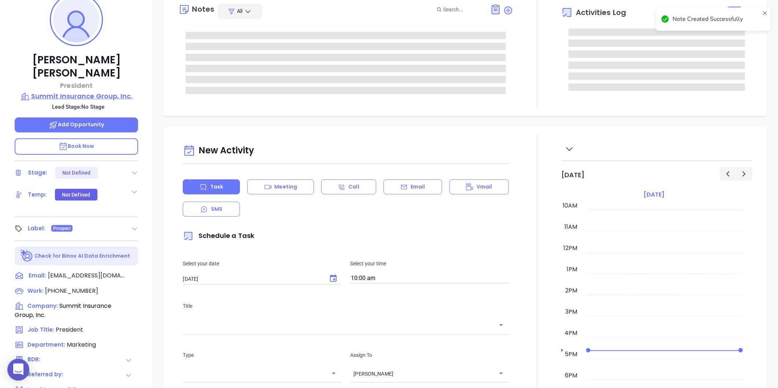
click at [81, 91] on p "Summit Insurance Group, Inc." at bounding box center [77, 96] width 124 height 10
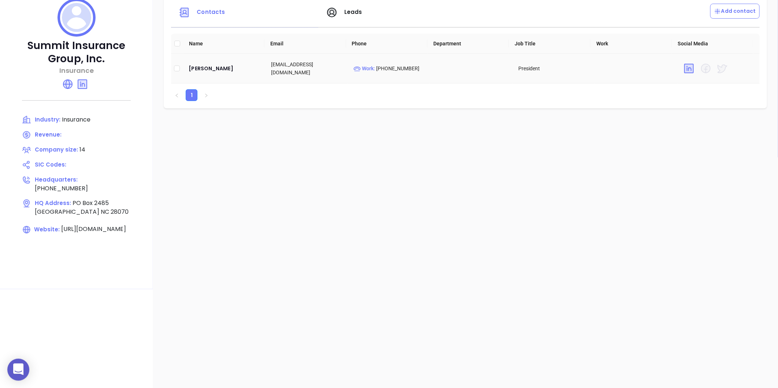
click at [192, 63] on td "Rob Squatriglia" at bounding box center [224, 69] width 82 height 30
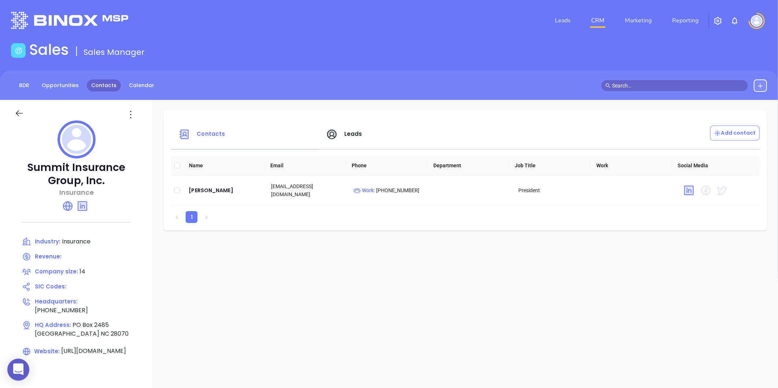
click at [110, 90] on link "Contacts" at bounding box center [104, 86] width 34 height 12
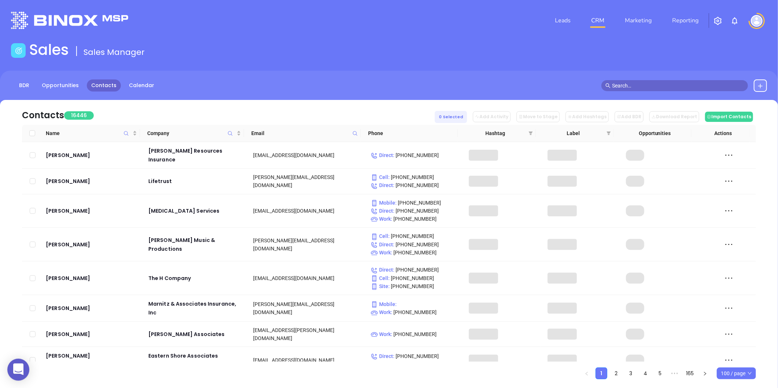
click at [354, 135] on icon at bounding box center [355, 133] width 5 height 5
paste input "seltzergrp.com"
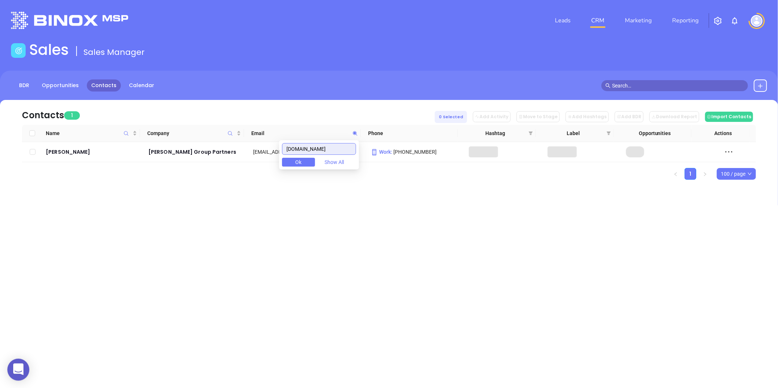
type input "seltzergrp.com"
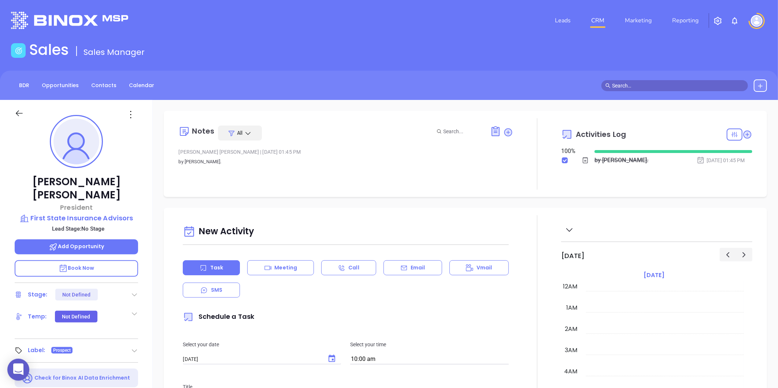
scroll to position [213, 0]
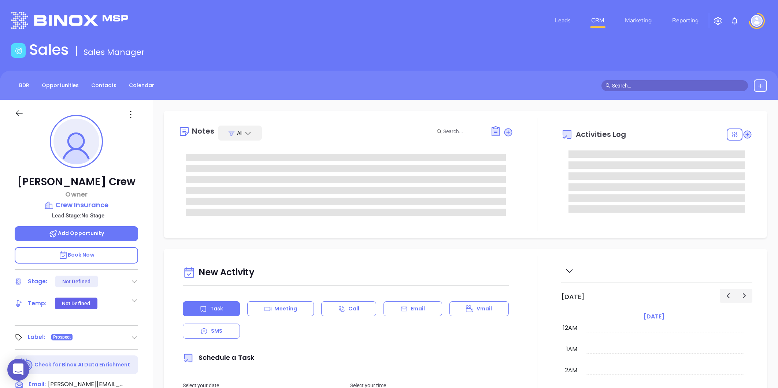
type input "[PERSON_NAME]"
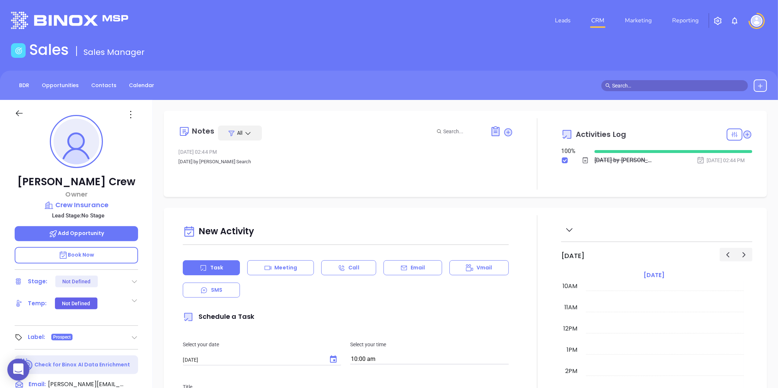
click at [105, 78] on div "BDR Opportunities Contacts Calendar" at bounding box center [389, 85] width 778 height 29
click at [107, 86] on link "Contacts" at bounding box center [104, 86] width 34 height 12
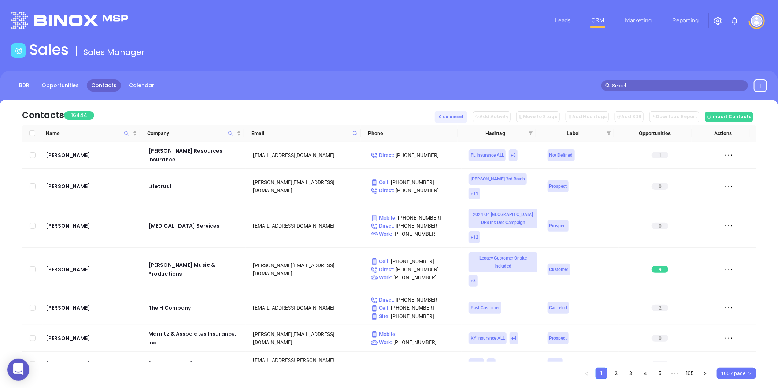
click at [355, 130] on span at bounding box center [355, 133] width 8 height 11
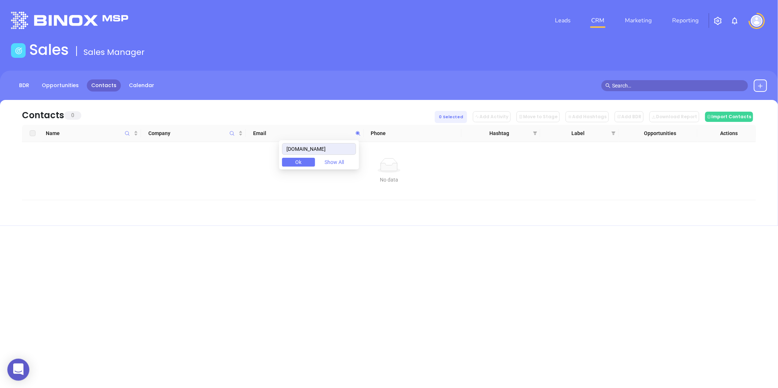
type input "piedmonttriadinsurance.com"
drag, startPoint x: 290, startPoint y: 149, endPoint x: 412, endPoint y: 163, distance: 123.6
click at [412, 163] on body "0 Leads CRM Marketing Reporting Financial Leads Leads Sales Sales Manager BDR O…" at bounding box center [389, 194] width 778 height 388
paste input "piedmonttriadinsurance.com"
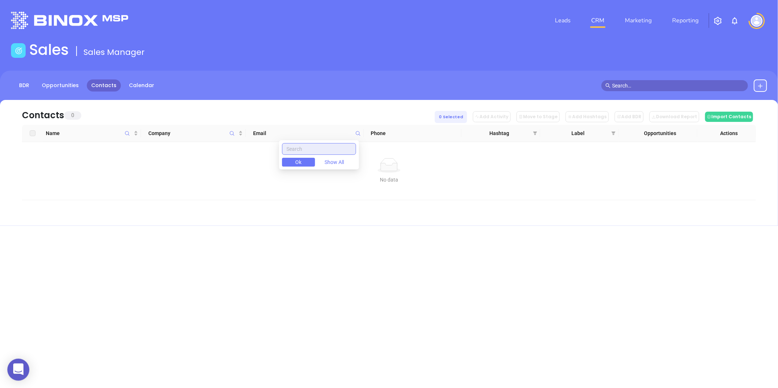
type input "piedmonttriadinsurance.com"
drag, startPoint x: 290, startPoint y: 151, endPoint x: 403, endPoint y: 165, distance: 114.1
click at [403, 165] on body "0 Leads CRM Marketing Reporting Financial Leads Leads Sales Sales Manager BDR O…" at bounding box center [389, 194] width 778 height 388
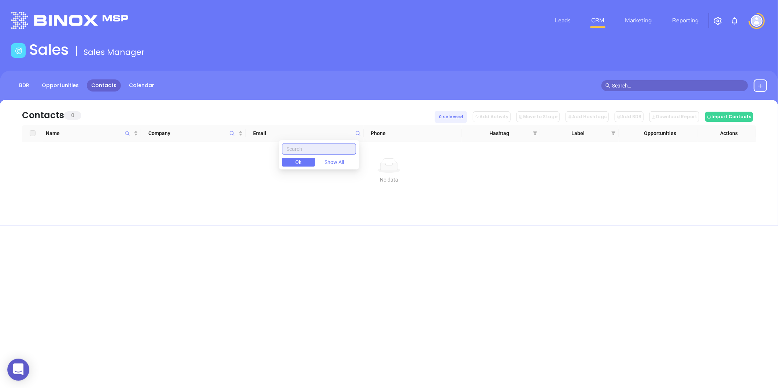
paste input "info@ptiagency.com"
drag, startPoint x: 306, startPoint y: 148, endPoint x: 272, endPoint y: 156, distance: 35.0
click at [273, 156] on body "0 Leads CRM Marketing Reporting Financial Leads Leads Sales Sales Manager BDR O…" at bounding box center [389, 194] width 778 height 388
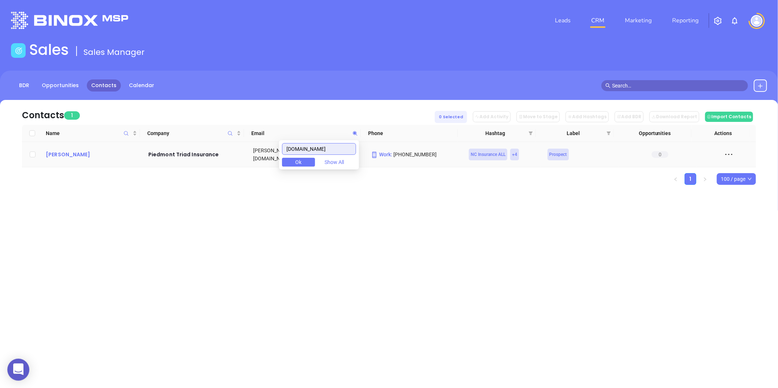
type input "ptiagency.com"
click at [77, 150] on div "Joe Epperson" at bounding box center [92, 154] width 92 height 9
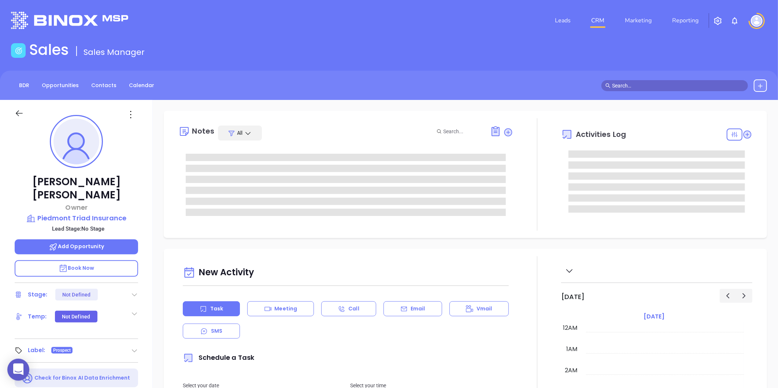
type input "[DATE]"
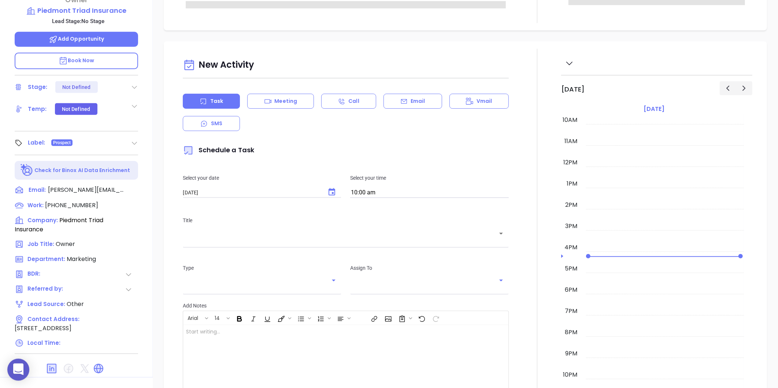
scroll to position [225, 0]
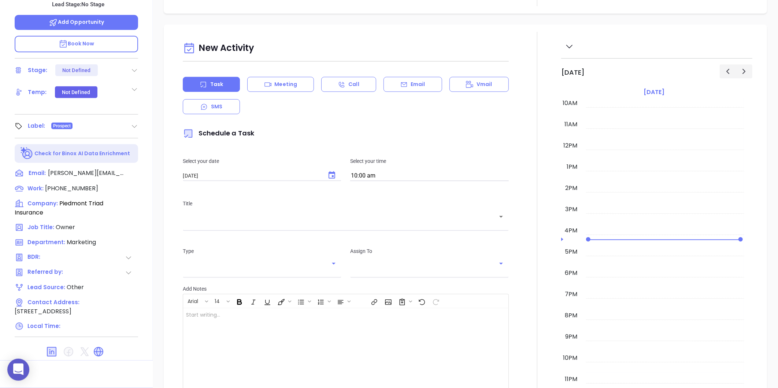
type input "[PERSON_NAME]"
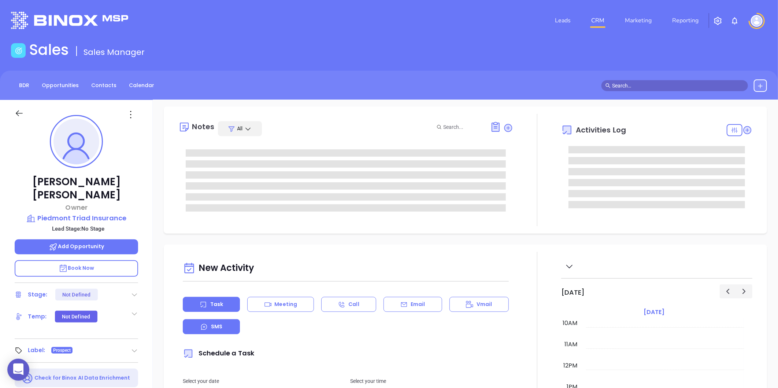
scroll to position [0, 0]
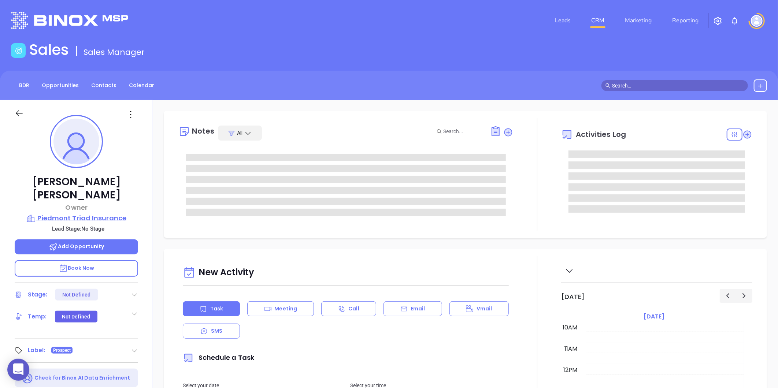
click at [77, 213] on p "Piedmont Triad Insurance" at bounding box center [77, 218] width 124 height 10
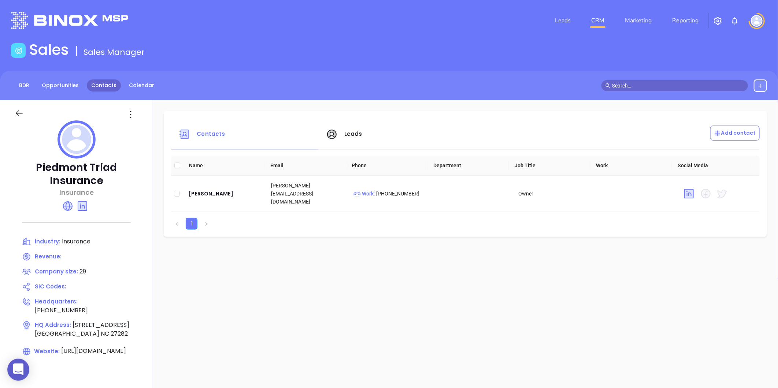
click at [94, 87] on link "Contacts" at bounding box center [104, 86] width 34 height 12
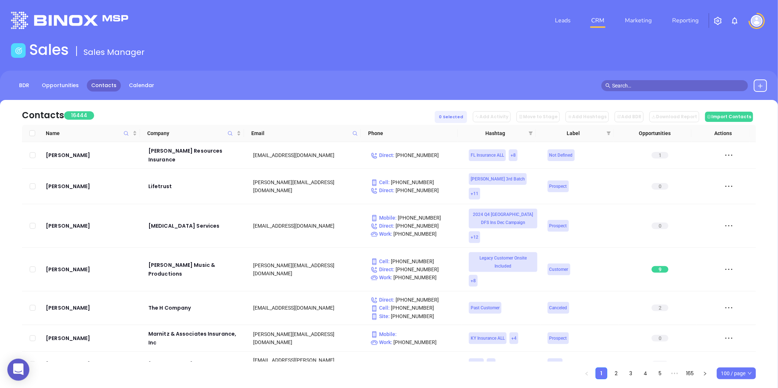
click at [355, 137] on span at bounding box center [355, 133] width 8 height 11
paste input "boweninsurance.com"
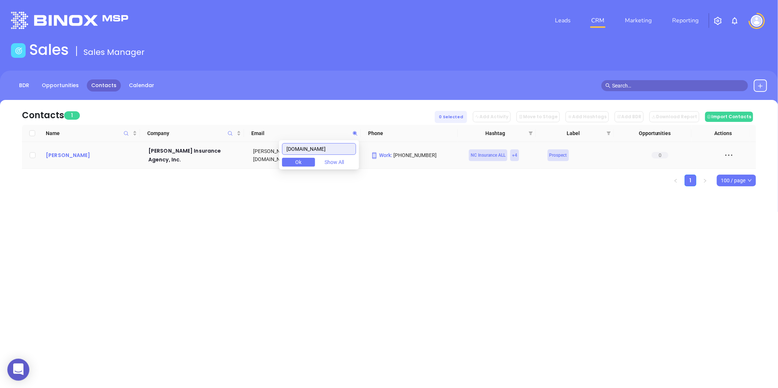
type input "boweninsurance.com"
click at [59, 153] on div "Brad Bowen" at bounding box center [92, 155] width 92 height 9
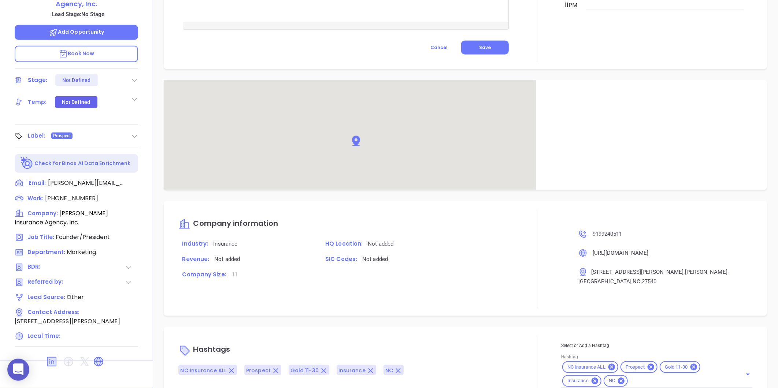
scroll to position [390, 0]
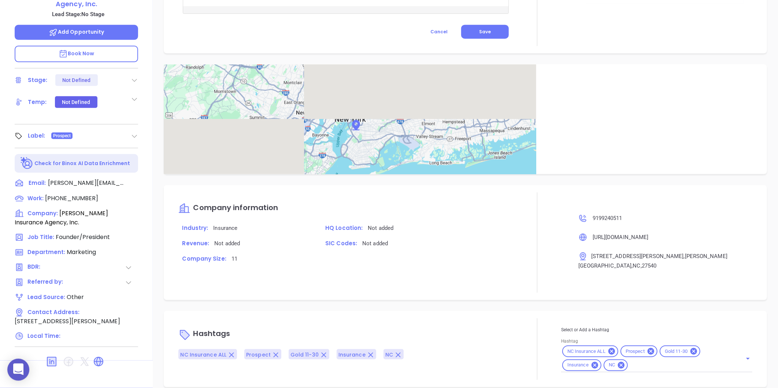
type input "[PERSON_NAME]"
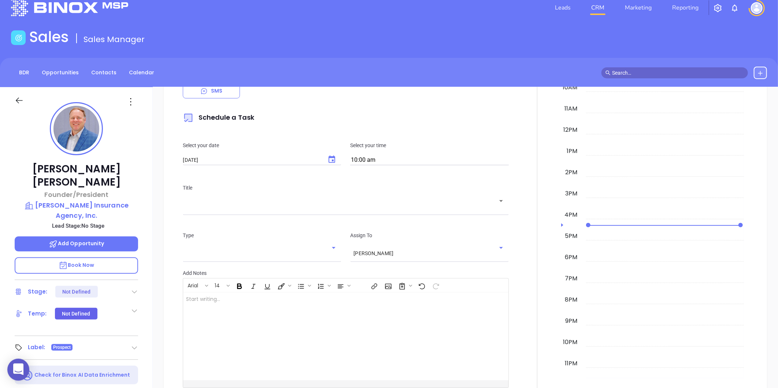
scroll to position [0, 0]
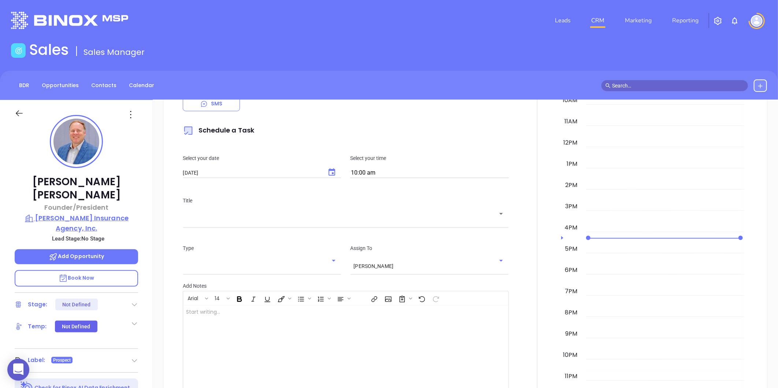
click at [103, 213] on p "Bowen Insurance Agency, Inc." at bounding box center [77, 223] width 124 height 20
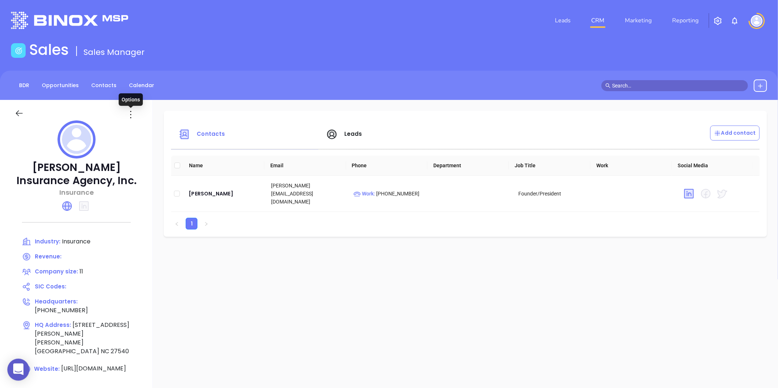
click at [128, 119] on icon at bounding box center [131, 115] width 12 height 12
click at [134, 128] on icon at bounding box center [133, 129] width 5 height 5
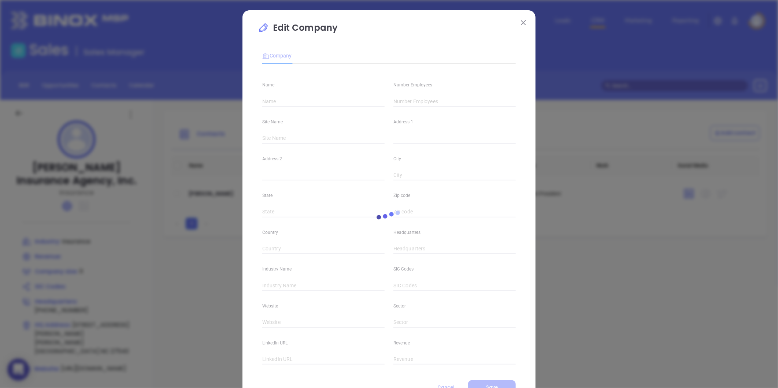
type input "Bowen Insurance Agency, Inc."
type input "11"
type input "(919) 924-0511"
type input "Insurance"
type input "https://boweninsurance.com/"
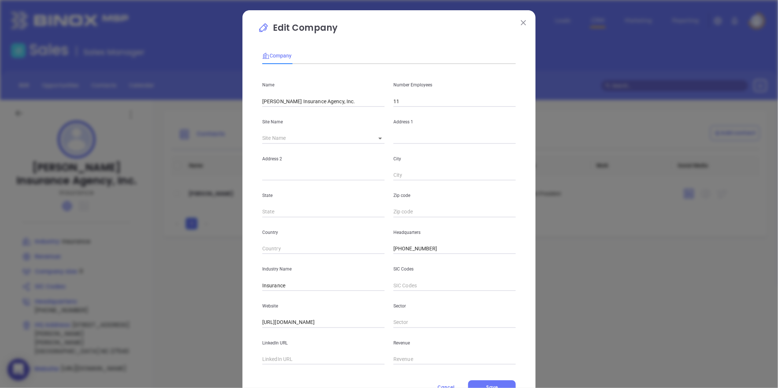
click at [407, 88] on p "Number Employees" at bounding box center [455, 85] width 122 height 8
click at [405, 99] on input "11" at bounding box center [455, 101] width 122 height 11
type input "1"
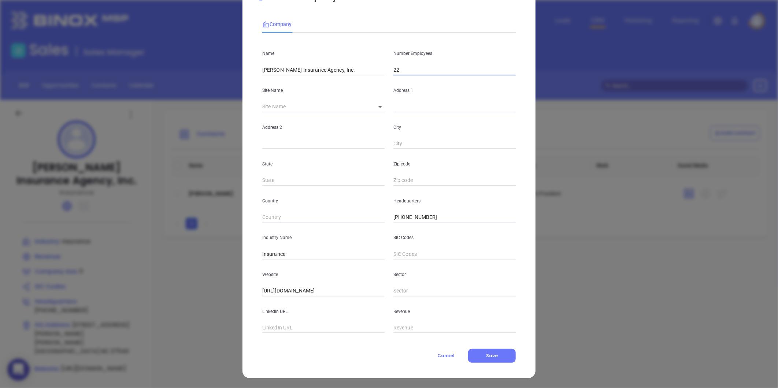
scroll to position [32, 0]
type input "22"
click at [494, 359] on button "Save" at bounding box center [492, 356] width 48 height 14
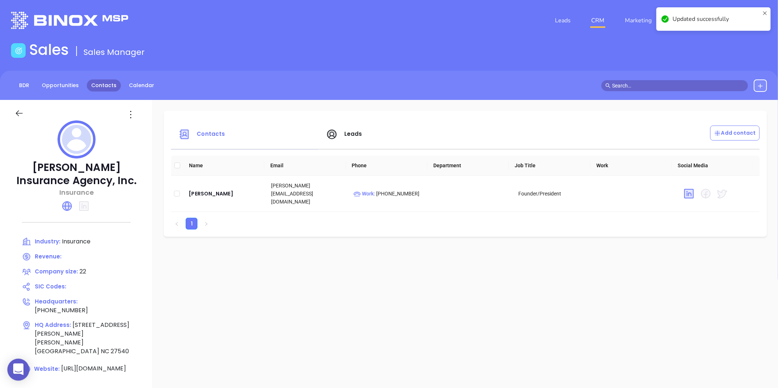
click at [96, 85] on link "Contacts" at bounding box center [104, 86] width 34 height 12
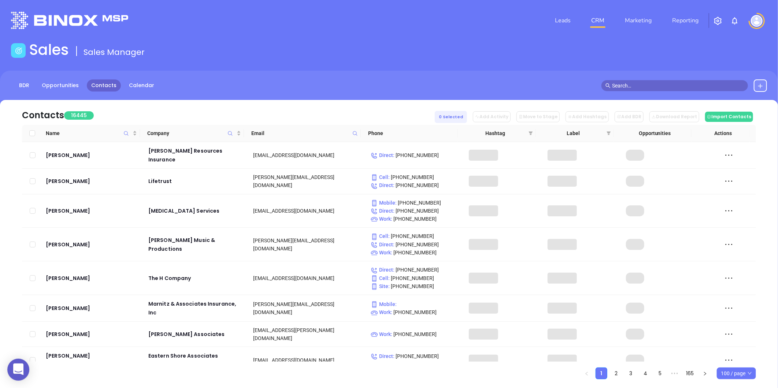
click at [353, 132] on icon at bounding box center [355, 133] width 5 height 5
paste input "tusharbarot.com"
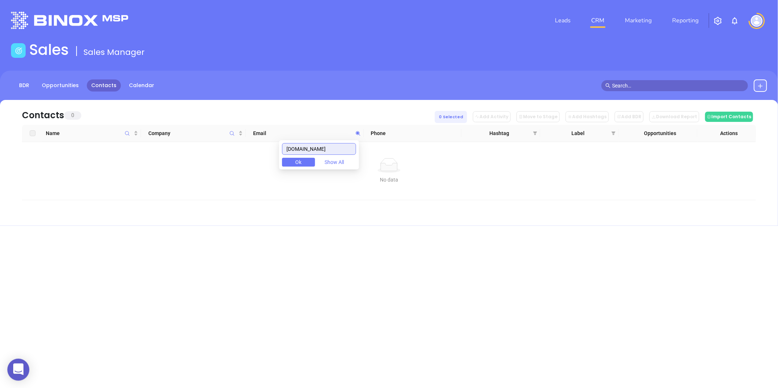
type input "tusharbarot.com"
drag, startPoint x: 760, startPoint y: 82, endPoint x: 756, endPoint y: 85, distance: 5.3
click at [760, 82] on button at bounding box center [760, 86] width 13 height 12
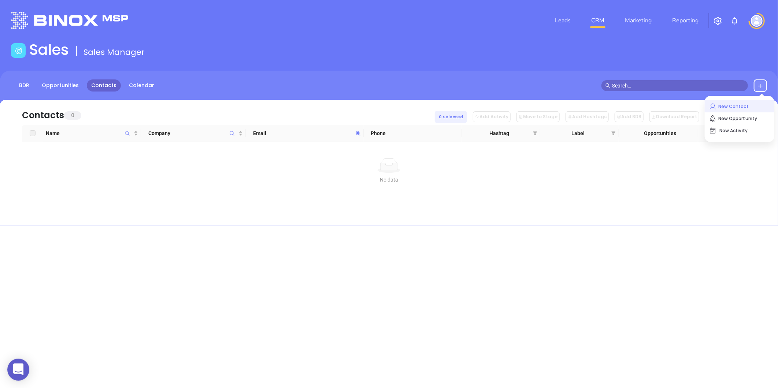
click at [741, 103] on p "New Contact" at bounding box center [740, 107] width 61 height 12
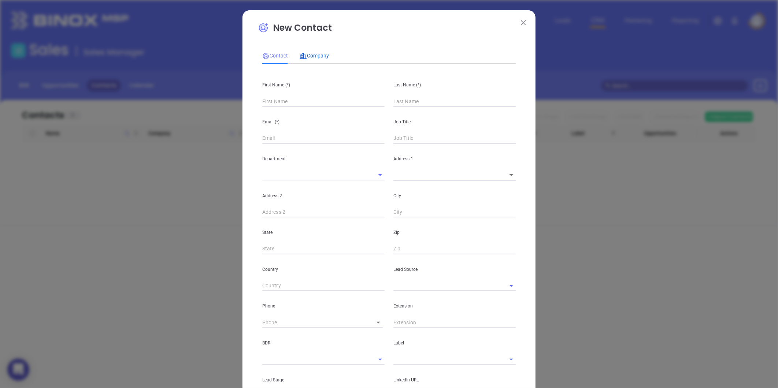
click at [310, 54] on span "Company" at bounding box center [314, 56] width 29 height 6
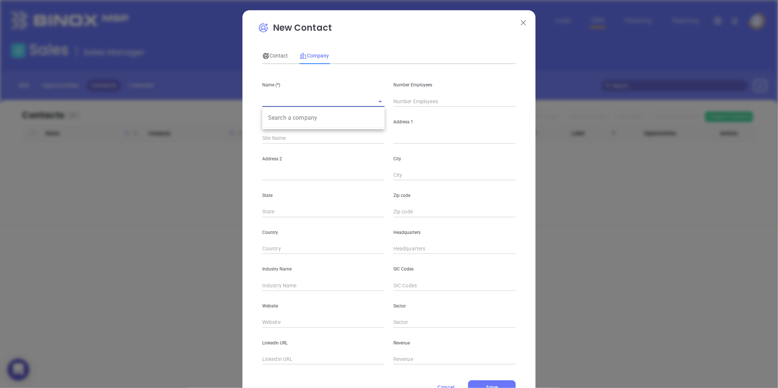
click at [286, 101] on input "text" at bounding box center [313, 101] width 102 height 11
paste input "Supreme Insurance Services Inc"
type input "Supreme Insurance Services Inc"
click at [404, 100] on input "text" at bounding box center [455, 101] width 122 height 11
type input "10"
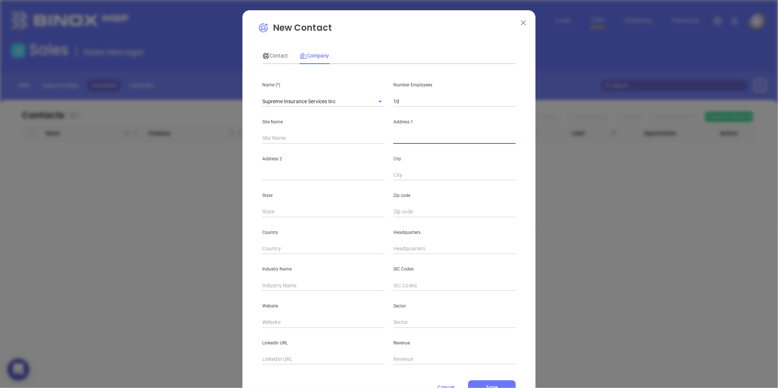
click at [401, 136] on input "text" at bounding box center [455, 138] width 122 height 11
paste input "110 Osterville Dr, Holly Springs, NC 27540"
drag, startPoint x: 472, startPoint y: 140, endPoint x: 493, endPoint y: 140, distance: 20.9
click at [493, 140] on input "110 Osterville Dr, Holly Springs, NC 27540" at bounding box center [455, 138] width 122 height 11
type input "110 Osterville Dr, Holly Springs, NC 27540"
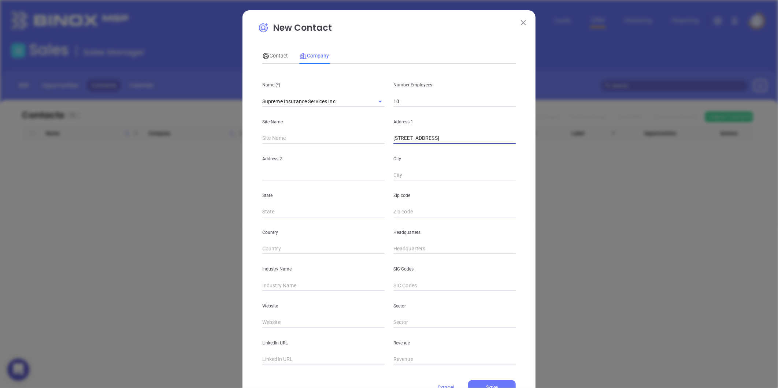
click at [413, 211] on input "text" at bounding box center [455, 212] width 122 height 11
paste input "27540"
type input "27540"
click at [262, 210] on input "text" at bounding box center [323, 212] width 122 height 11
type input "NC"
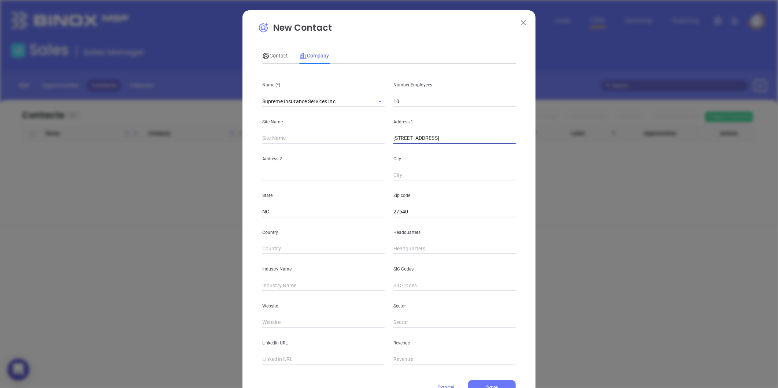
drag, startPoint x: 431, startPoint y: 140, endPoint x: 461, endPoint y: 140, distance: 29.7
click at [461, 140] on input "110 Osterville Dr, Holly Springs, NC 27540" at bounding box center [455, 138] width 122 height 11
click at [425, 172] on input "text" at bounding box center [455, 175] width 122 height 11
paste input "Holly Springs"
type input "Holly Springs"
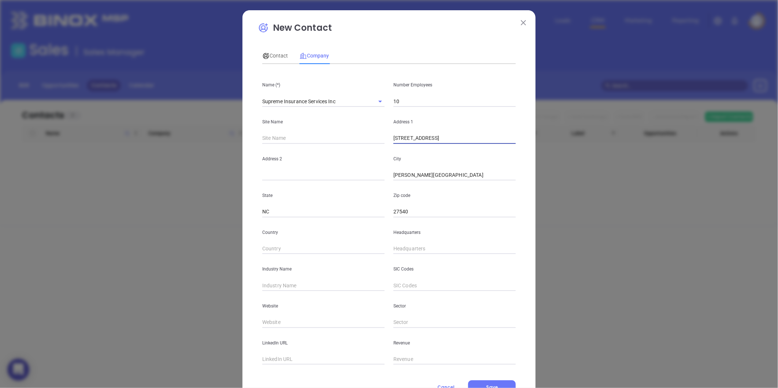
drag, startPoint x: 431, startPoint y: 141, endPoint x: 515, endPoint y: 142, distance: 83.2
click at [515, 142] on div "Address 1 110 Osterville Dr, Holly Springs, NC 27540" at bounding box center [454, 125] width 131 height 37
type input "110 Osterville Dr"
type input "( ) -"
click at [408, 250] on input "( ) -" at bounding box center [455, 249] width 122 height 11
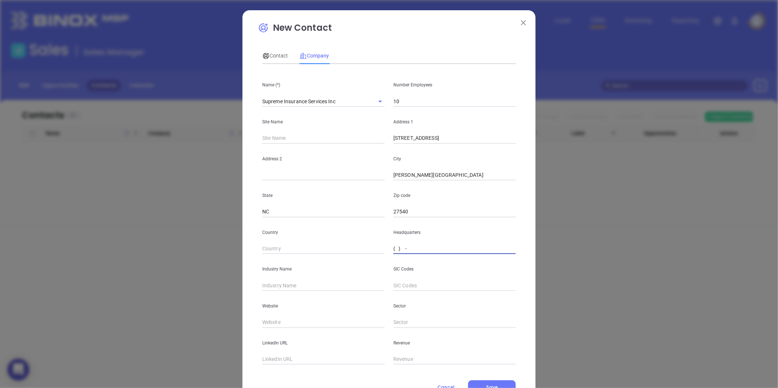
paste input "919) 629-6199"
type input "(919) 629-6199"
click at [279, 283] on input "text" at bounding box center [323, 285] width 122 height 11
type input "Insurance"
click at [281, 308] on p "Website" at bounding box center [323, 306] width 122 height 8
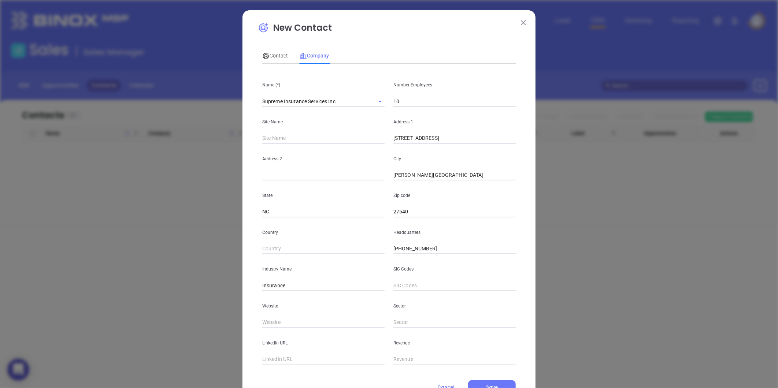
click at [277, 317] on input "text" at bounding box center [323, 322] width 122 height 11
paste input "https://www.supremeinsuranceinc.com/"
type input "https://www.supremeinsuranceinc.com/"
drag, startPoint x: 336, startPoint y: 103, endPoint x: 177, endPoint y: 141, distance: 163.2
click at [177, 141] on div "New Contact Contact Company First Name (*) Last Name (*) Email (*) Job Title De…" at bounding box center [389, 194] width 778 height 388
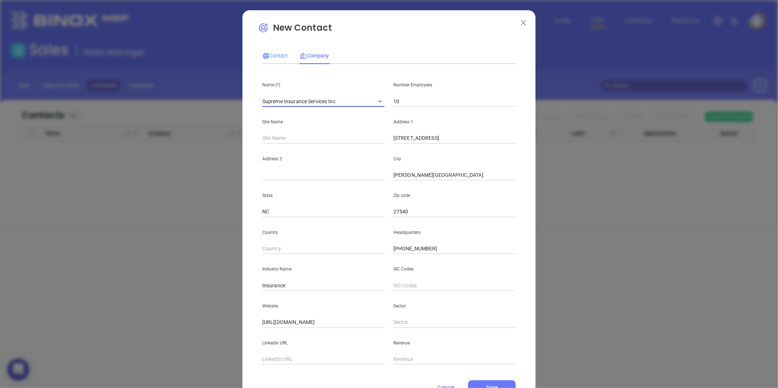
click at [277, 59] on div "Contact" at bounding box center [275, 56] width 26 height 8
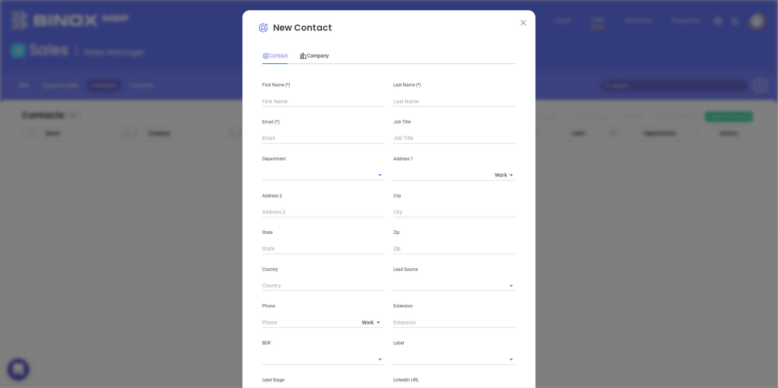
click at [291, 103] on input "text" at bounding box center [323, 101] width 122 height 11
paste input "Barot Tushar"
drag, startPoint x: 273, startPoint y: 103, endPoint x: 294, endPoint y: 102, distance: 20.6
click at [294, 102] on input "Barot Tushar" at bounding box center [323, 101] width 122 height 11
type input "Barot Tushar"
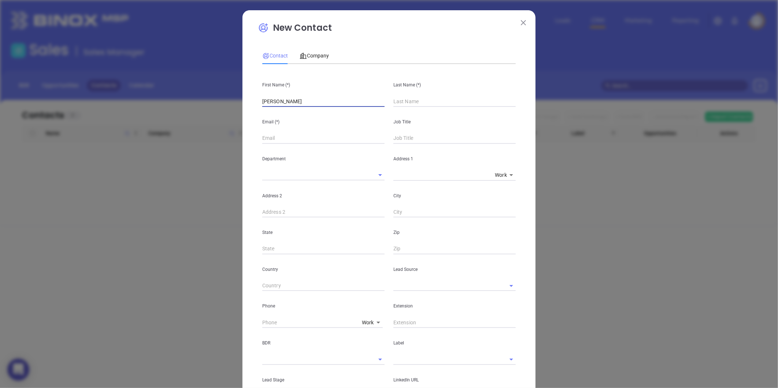
click at [397, 97] on input "text" at bounding box center [455, 101] width 122 height 11
paste input "Tushar"
type input "Tushar"
drag, startPoint x: 327, startPoint y: 101, endPoint x: 272, endPoint y: 118, distance: 57.1
click at [272, 118] on div "First Name (*) Barot Tushar Last Name (*) Tushar Email (*) Job Title Department…" at bounding box center [389, 273] width 254 height 406
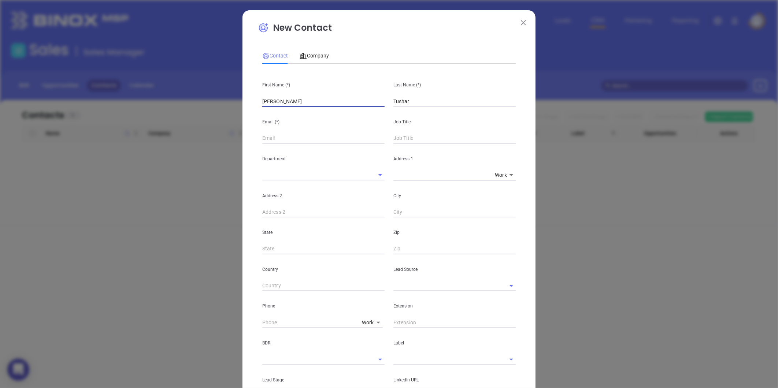
type input "Barot"
click at [408, 142] on input "text" at bounding box center [455, 138] width 122 height 11
type input "President"
click at [313, 139] on input "text" at bounding box center [323, 138] width 122 height 11
paste input "tushar@tusharbarot.com"
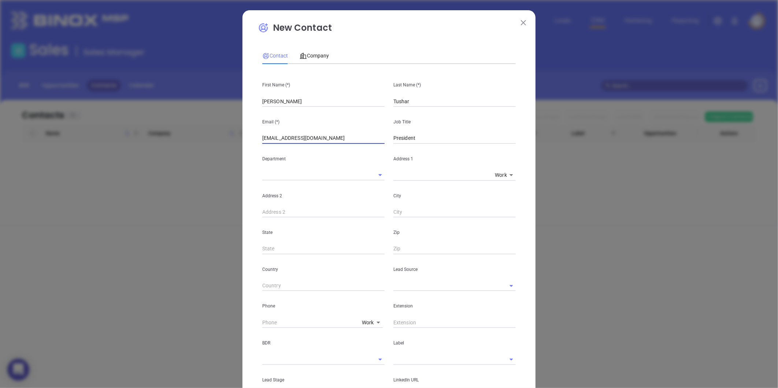
click at [262, 140] on input "tushar@tusharbarot.com" at bounding box center [323, 138] width 122 height 11
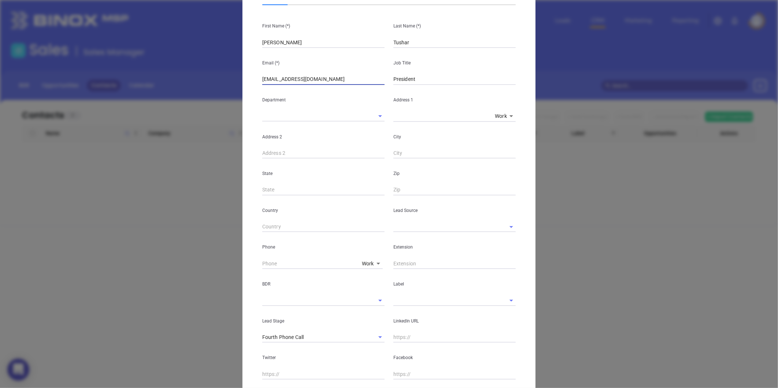
scroll to position [122, 0]
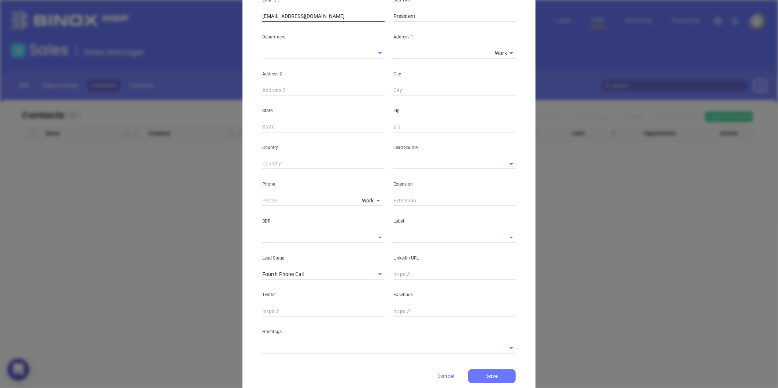
type input "tushar@tusharbarot.com"
click at [410, 161] on input "text" at bounding box center [445, 164] width 102 height 11
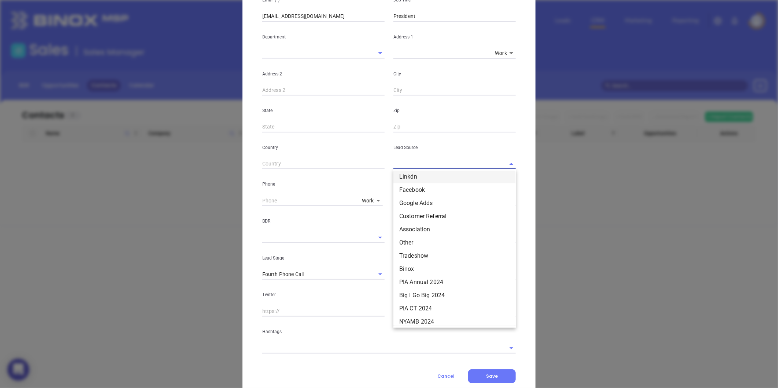
scroll to position [81, 0]
click at [408, 200] on li "Other" at bounding box center [455, 204] width 122 height 13
type input "Other"
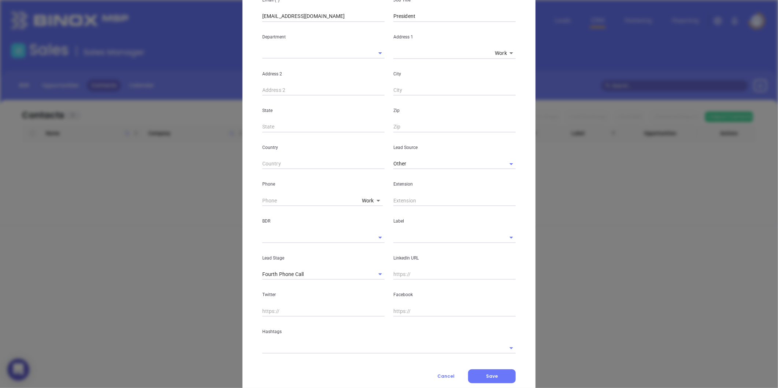
click at [397, 244] on div "LinkedIn URL" at bounding box center [454, 261] width 131 height 37
click at [397, 240] on input "text" at bounding box center [445, 237] width 102 height 11
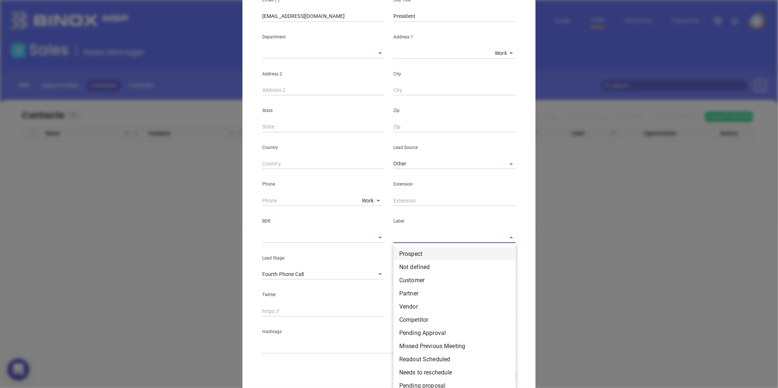
click at [400, 248] on li "Prospect" at bounding box center [455, 254] width 122 height 13
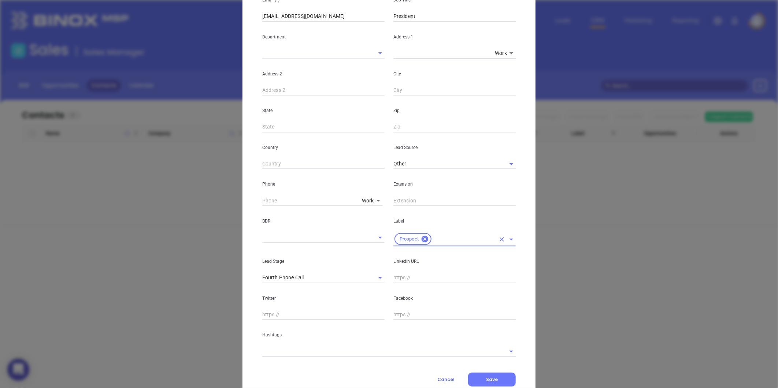
click at [400, 277] on input "text" at bounding box center [455, 278] width 122 height 11
paste input "linkedin.com/in/barot-tushar-40077b20"
type input "www.linkedin.com/in/barot-tushar-40077b20"
click at [284, 351] on input "text" at bounding box center [378, 351] width 233 height 11
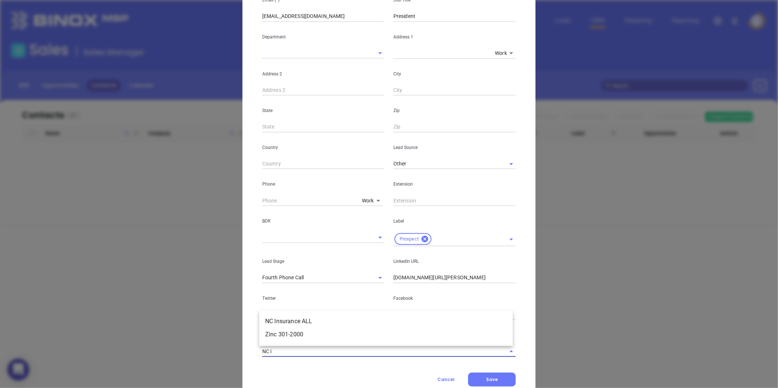
type input "NC in"
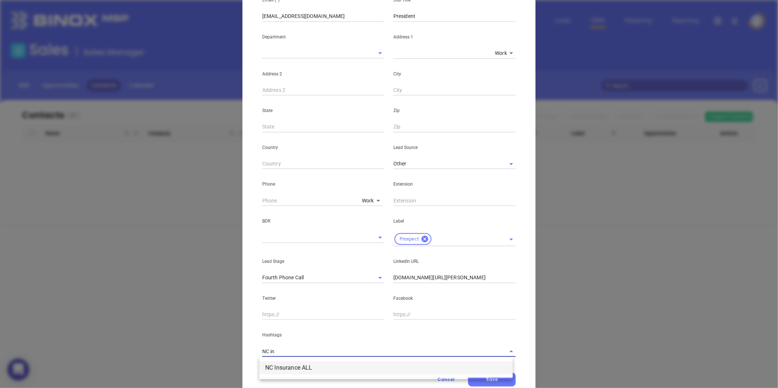
click at [295, 364] on li "NC Insurance ALL" at bounding box center [386, 368] width 254 height 13
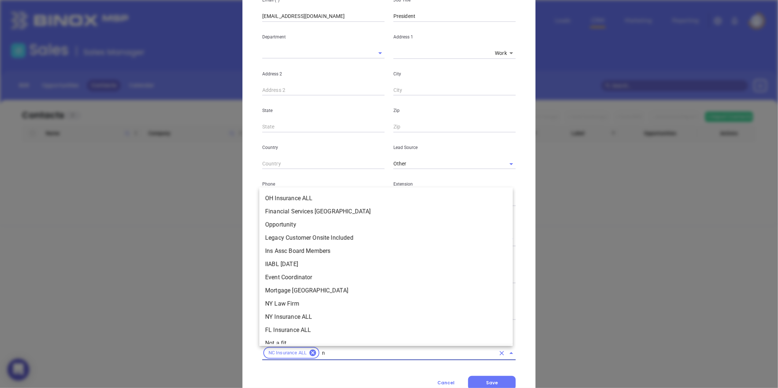
type input "nc"
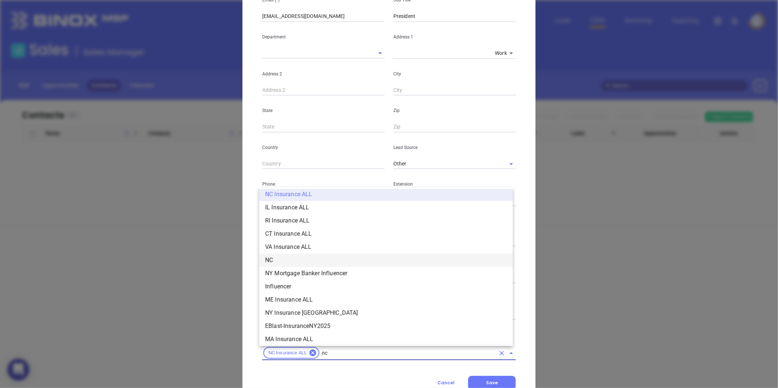
click at [280, 258] on li "NC" at bounding box center [386, 260] width 254 height 13
type input "insurance"
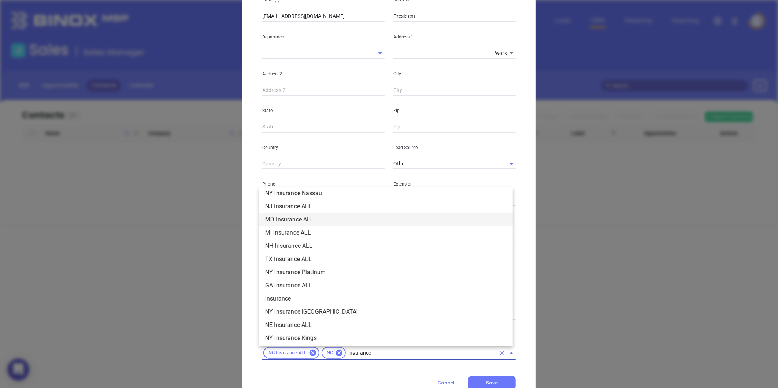
scroll to position [206, 0]
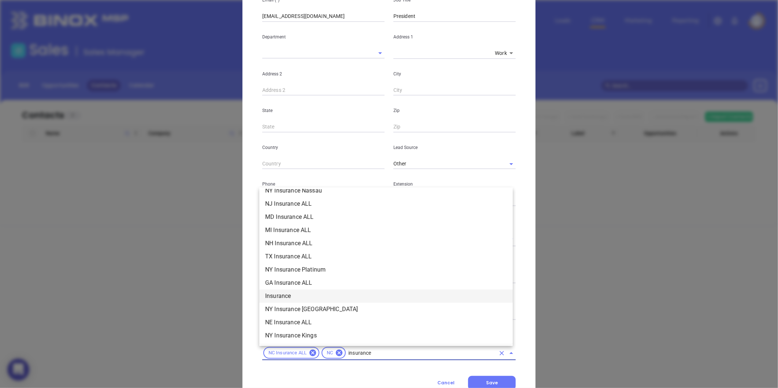
click at [287, 292] on li "Insurance" at bounding box center [386, 296] width 254 height 13
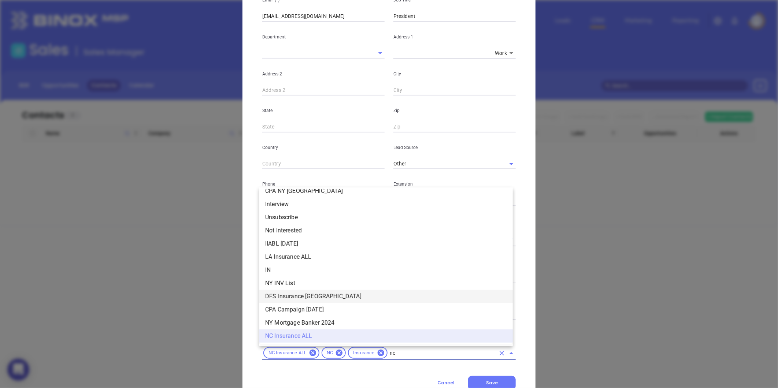
scroll to position [0, 0]
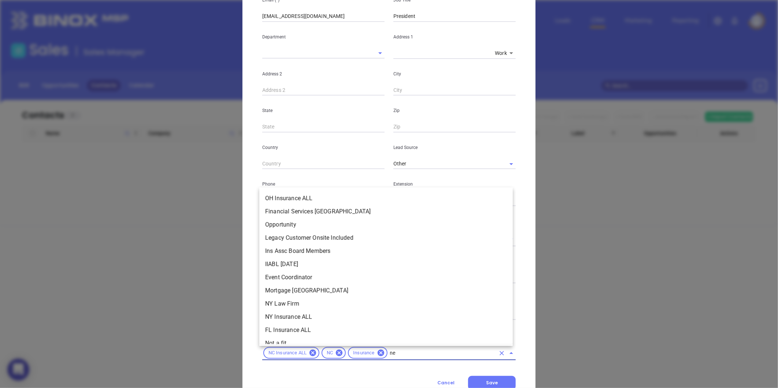
type input "new"
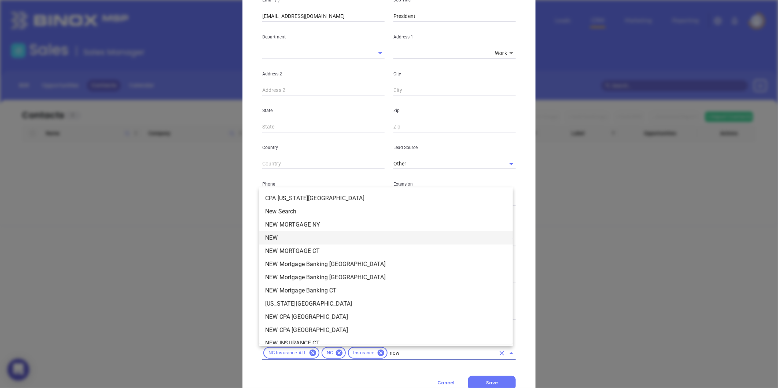
click at [281, 241] on li "NEW" at bounding box center [386, 238] width 254 height 13
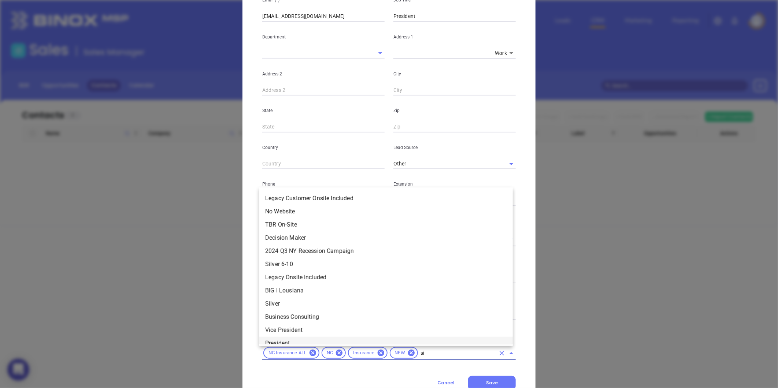
type input "sil"
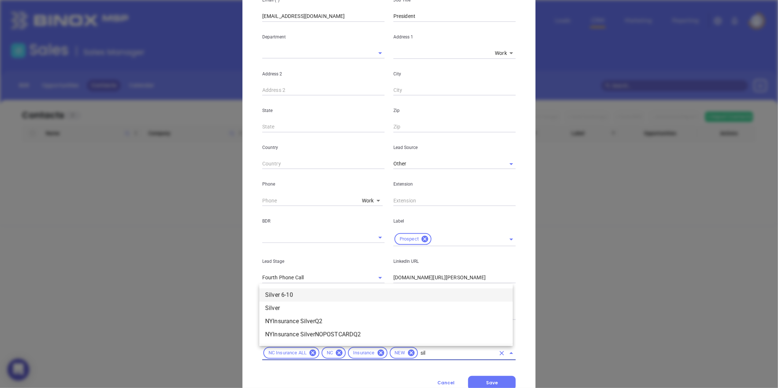
click at [316, 300] on li "Silver 6-10" at bounding box center [386, 295] width 254 height 13
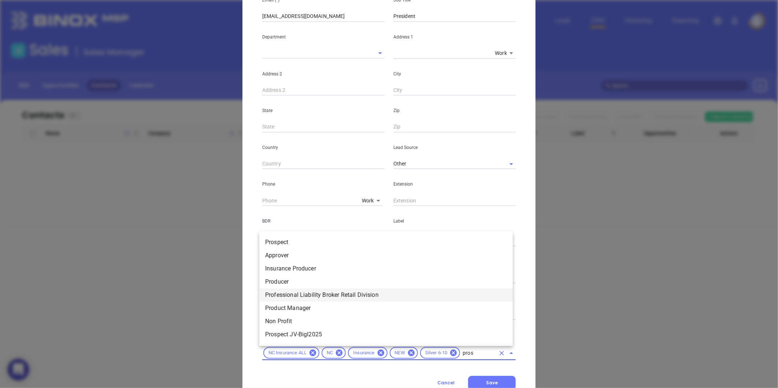
type input "prosp"
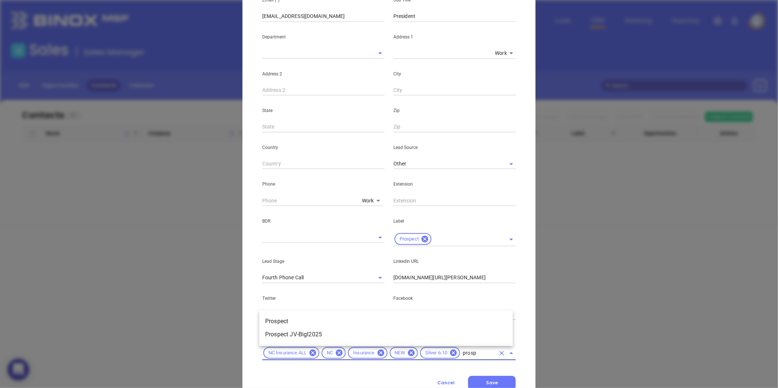
click at [310, 314] on ul "Prospect Prospect JV-BigI2025" at bounding box center [386, 328] width 254 height 32
click at [306, 319] on li "Prospect" at bounding box center [386, 321] width 254 height 13
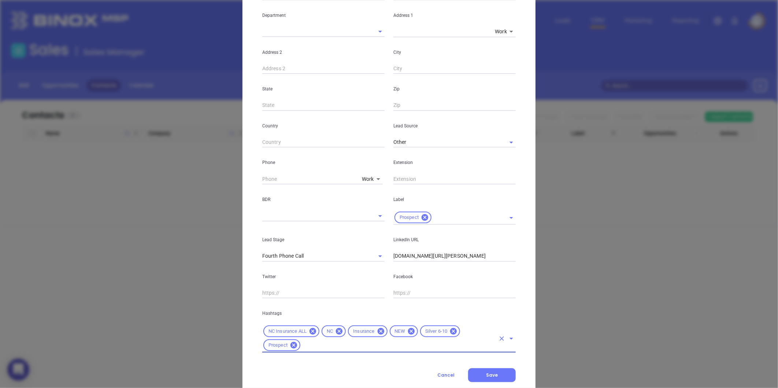
scroll to position [163, 0]
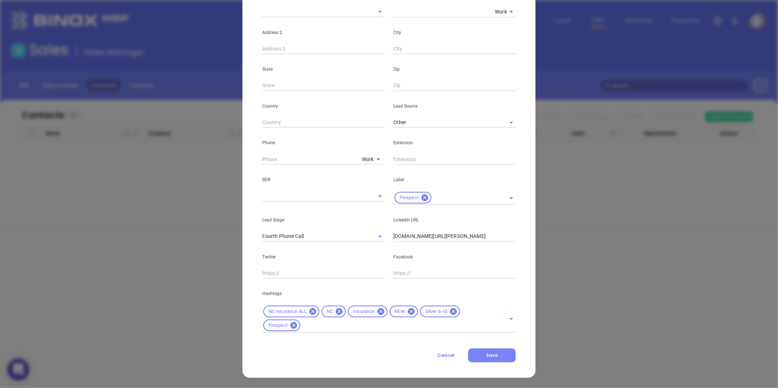
click at [490, 357] on span "Save" at bounding box center [492, 356] width 12 height 6
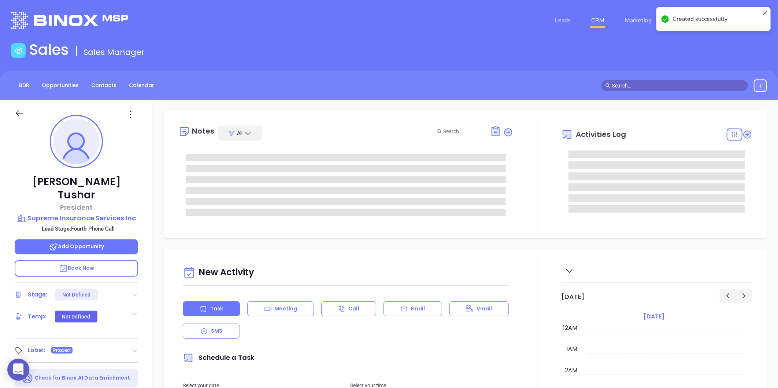
scroll to position [213, 0]
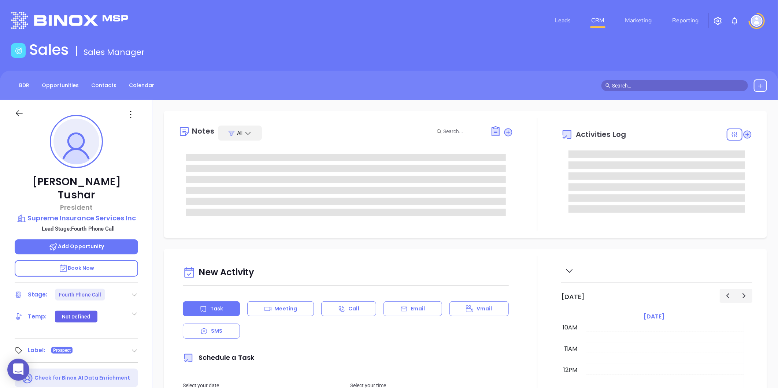
type input "[PERSON_NAME]"
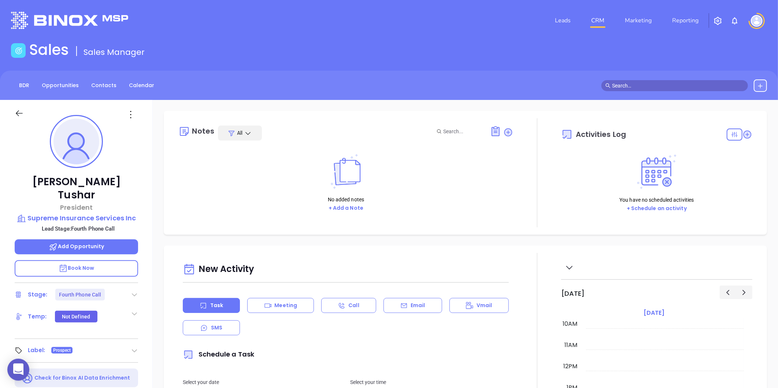
click at [140, 287] on div "Barot Tushar President Supreme Insurance Services Inc Lead Stage: Fourth Phone …" at bounding box center [76, 343] width 153 height 486
click at [136, 291] on icon at bounding box center [134, 294] width 7 height 7
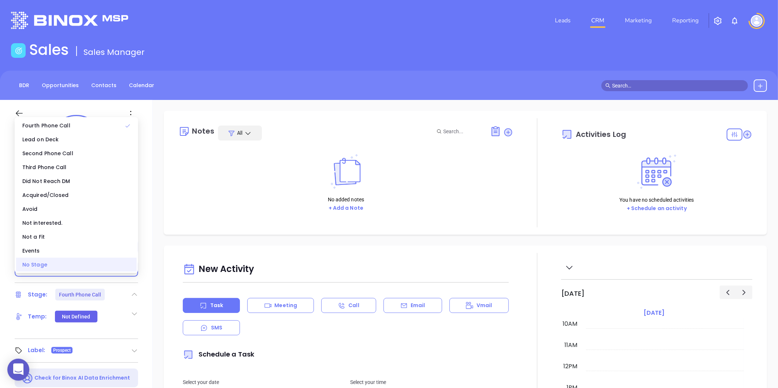
click at [35, 265] on div "No Stage" at bounding box center [76, 265] width 121 height 14
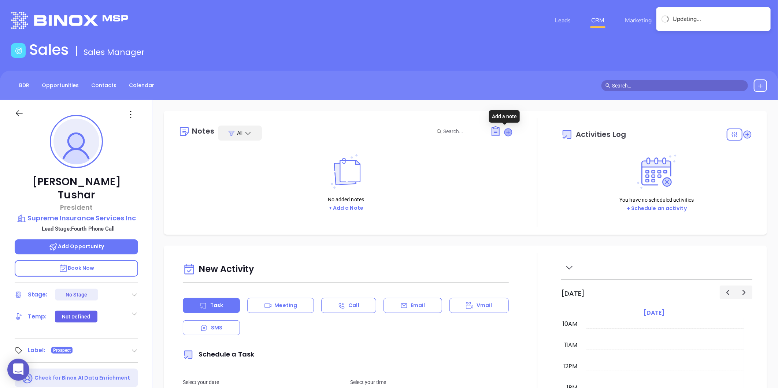
click at [505, 133] on icon at bounding box center [508, 132] width 7 height 7
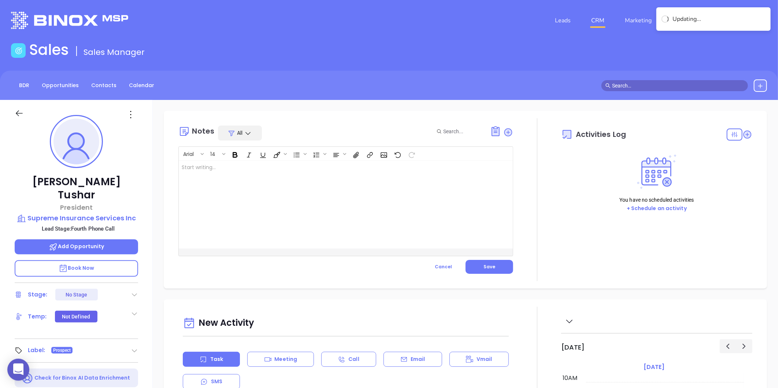
click at [214, 187] on div at bounding box center [334, 205] width 311 height 88
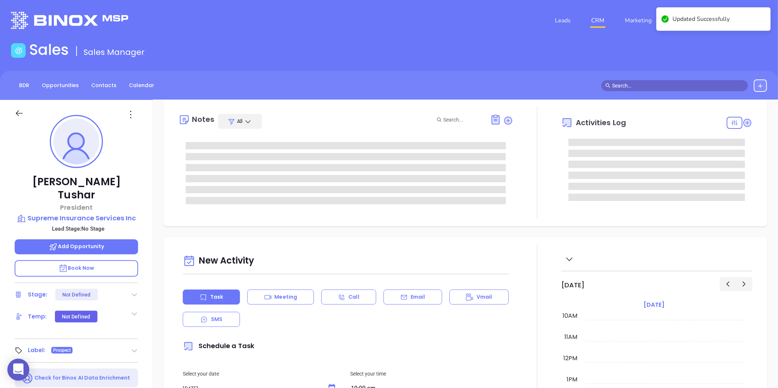
scroll to position [0, 0]
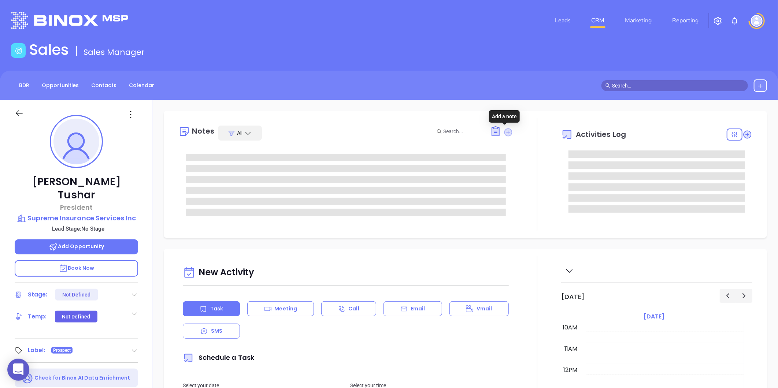
click at [505, 132] on icon at bounding box center [509, 132] width 8 height 8
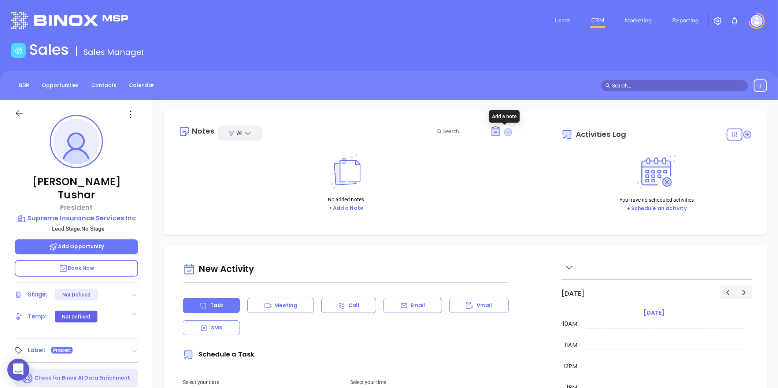
click at [505, 132] on icon at bounding box center [509, 132] width 8 height 8
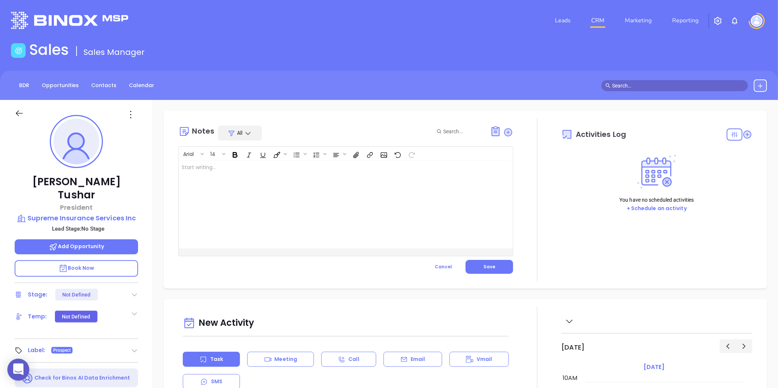
click at [241, 185] on div at bounding box center [334, 205] width 311 height 88
click at [473, 266] on button "Save" at bounding box center [490, 267] width 48 height 14
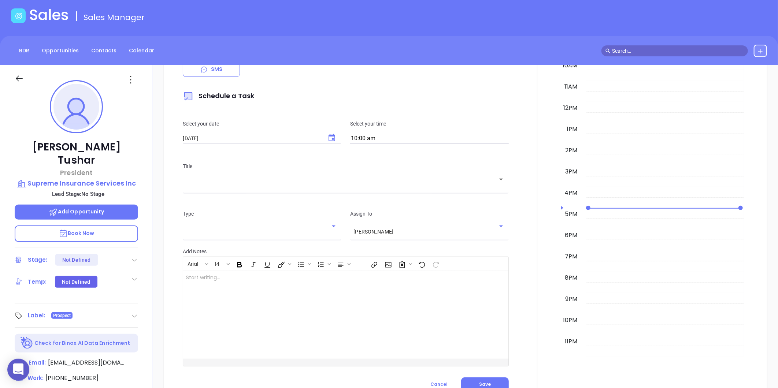
scroll to position [21, 0]
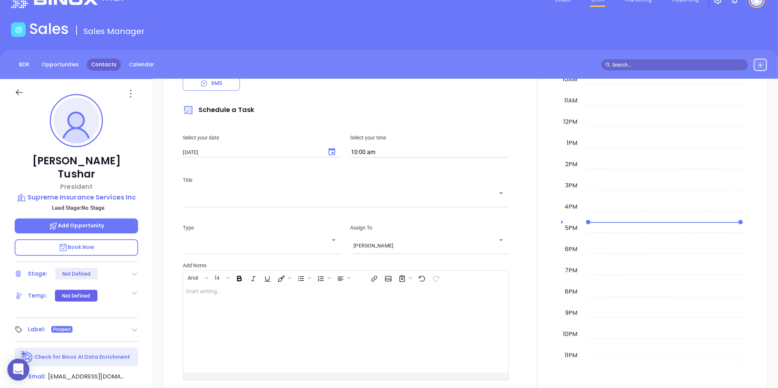
click at [100, 70] on link "Contacts" at bounding box center [104, 65] width 34 height 12
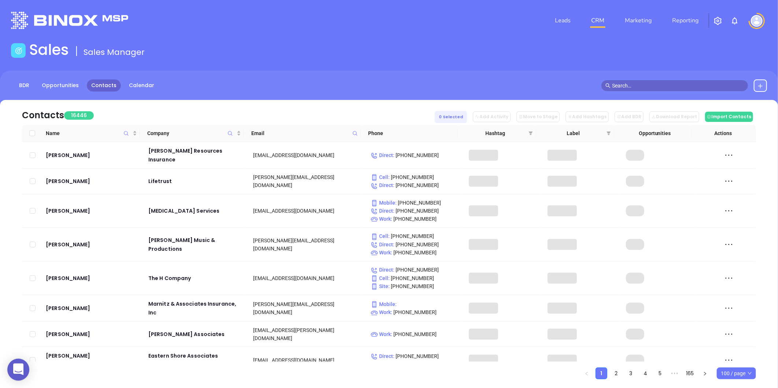
click at [351, 130] on span at bounding box center [355, 133] width 8 height 11
paste input "foglegroup.com"
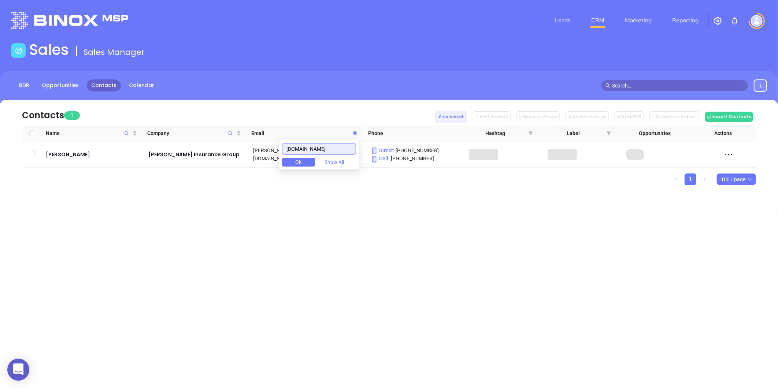
type input "foglegroup.com"
click at [70, 155] on div "George D. Fogle Sr." at bounding box center [92, 154] width 92 height 9
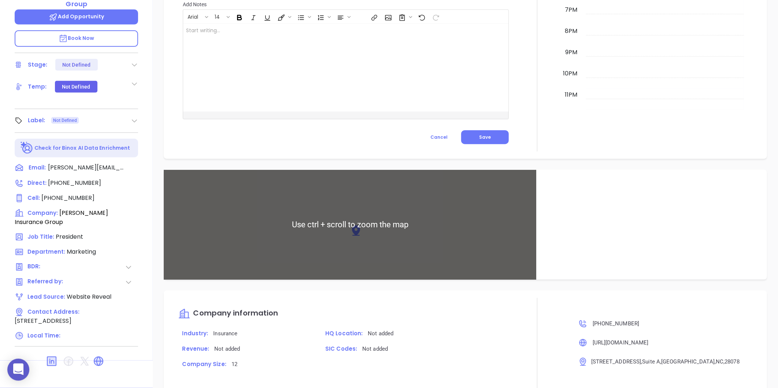
scroll to position [393, 0]
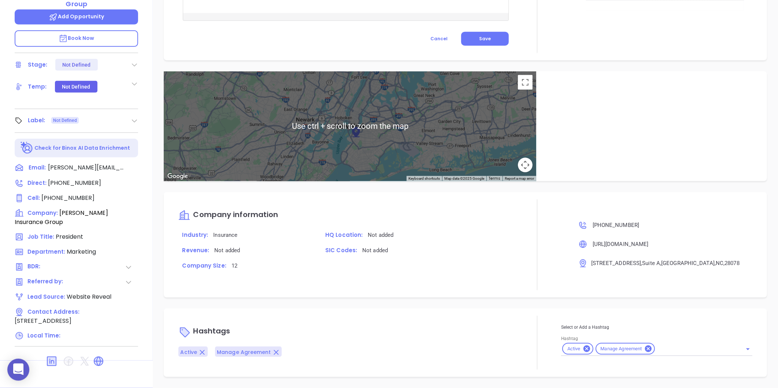
type input "[PERSON_NAME]"
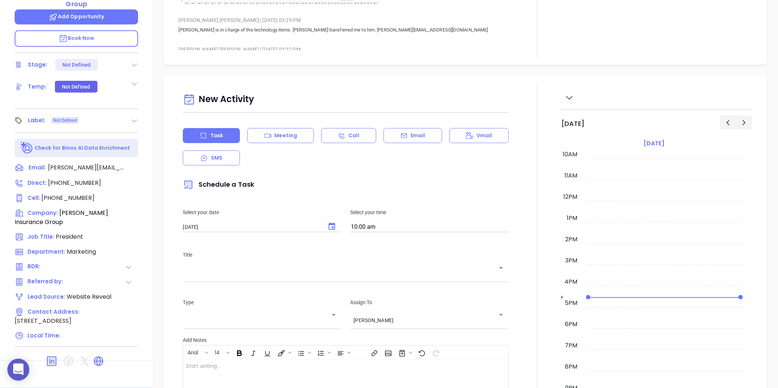
scroll to position [0, 0]
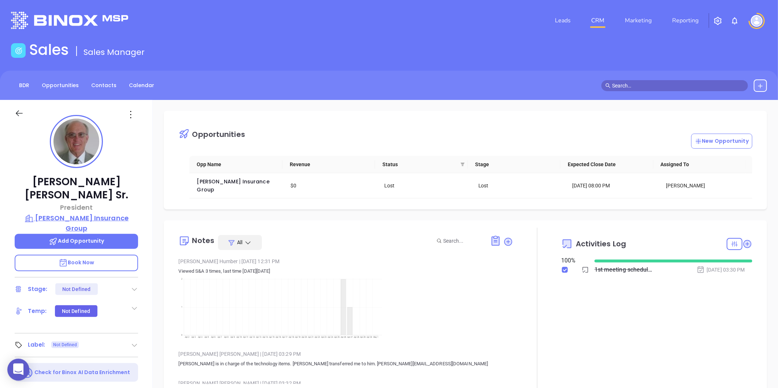
click at [85, 213] on p "Fogle Insurance Group" at bounding box center [77, 223] width 124 height 20
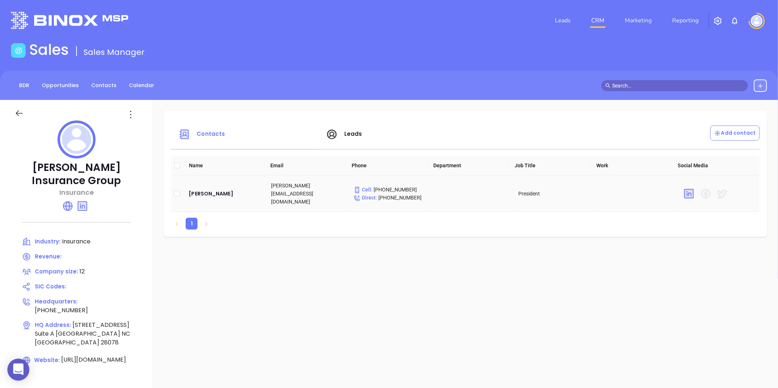
click at [191, 184] on td "George D. Fogle Sr." at bounding box center [224, 194] width 82 height 36
click at [194, 189] on div "George D. Fogle Sr." at bounding box center [224, 193] width 71 height 9
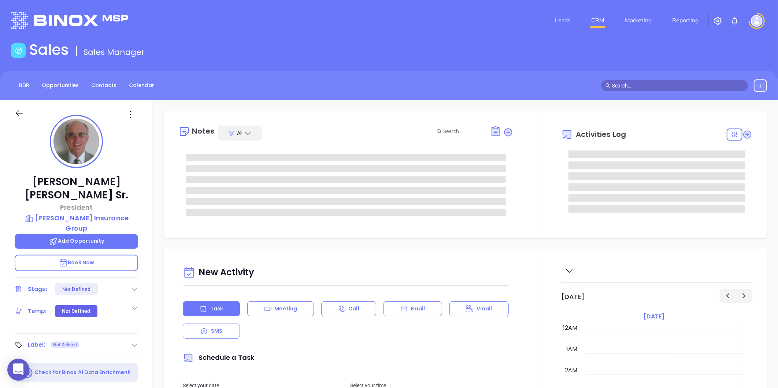
type input "[DATE]"
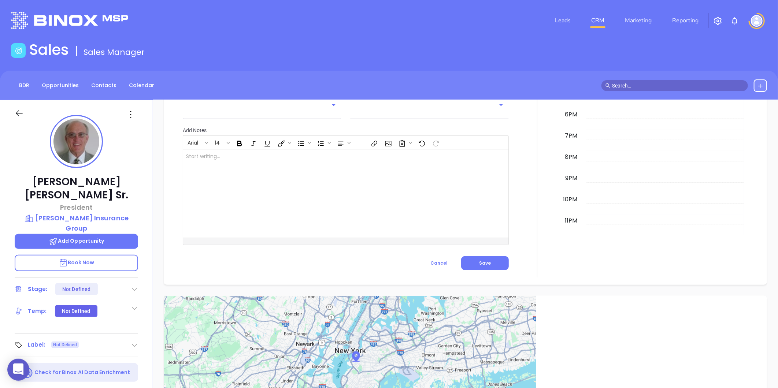
scroll to position [393, 0]
type input "[PERSON_NAME]"
drag, startPoint x: 26, startPoint y: 183, endPoint x: 121, endPoint y: 177, distance: 95.1
click at [121, 177] on p "George D. Fogle Sr." at bounding box center [77, 189] width 124 height 26
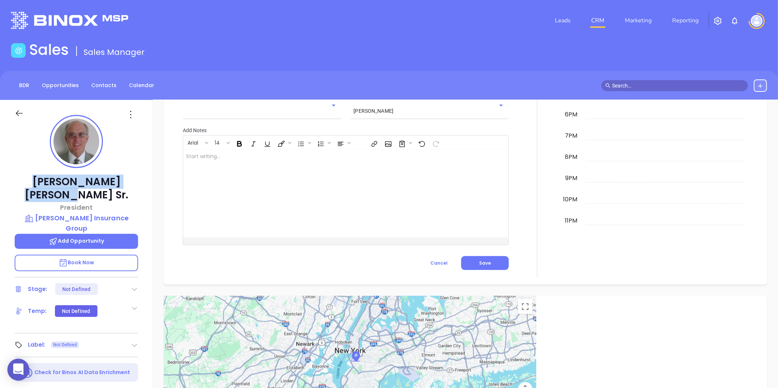
copy p "George D. Fogle Sr"
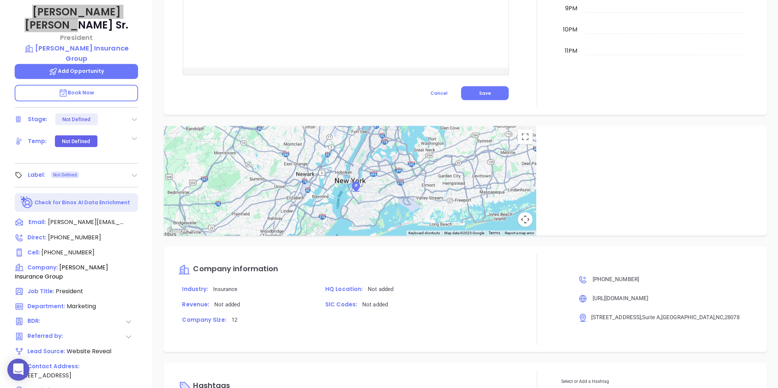
scroll to position [225, 0]
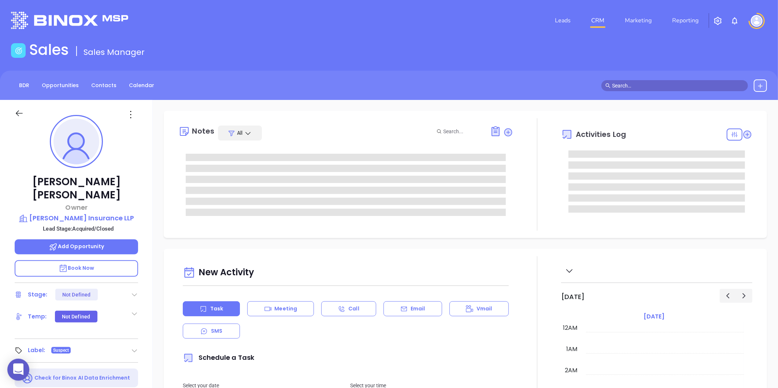
type input "[DATE]"
type input "[PERSON_NAME]"
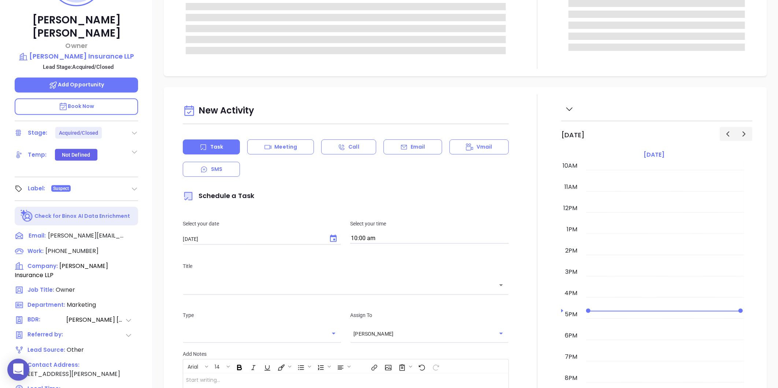
scroll to position [225, 0]
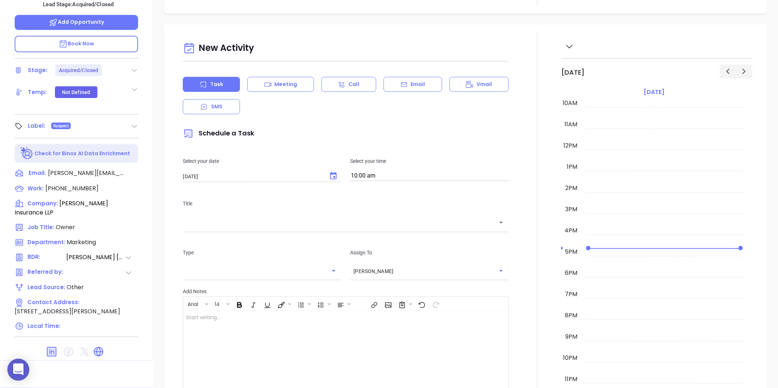
click at [132, 118] on div "[PERSON_NAME] Owner [PERSON_NAME] Insurance LLP Lead Stage: Acquired/Closed Add…" at bounding box center [76, 118] width 153 height 486
click at [132, 123] on icon at bounding box center [134, 126] width 7 height 7
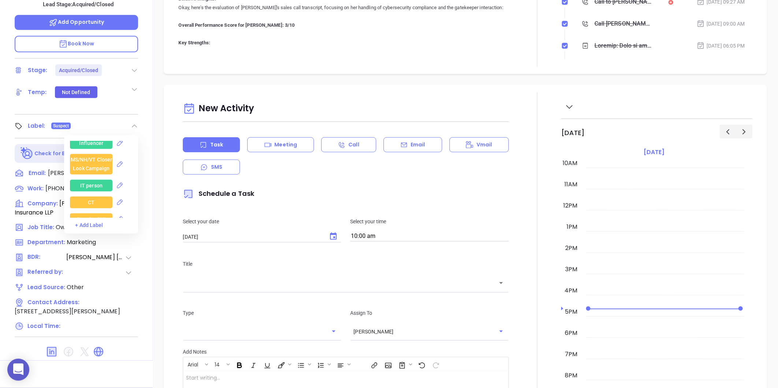
scroll to position [1018, 0]
click at [125, 207] on div "Suspect" at bounding box center [104, 213] width 68 height 12
click at [129, 209] on icon at bounding box center [130, 212] width 7 height 7
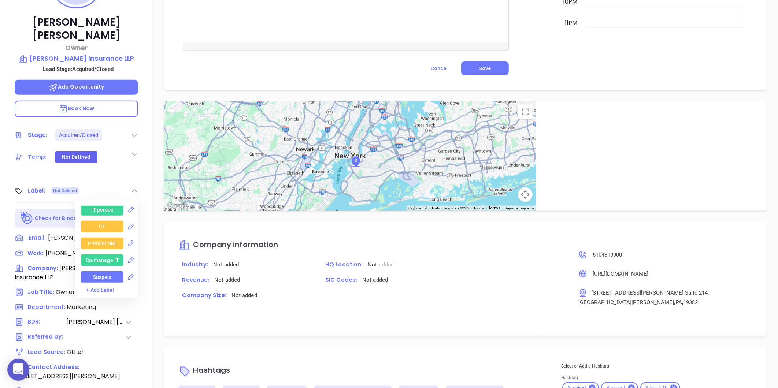
scroll to position [21, 0]
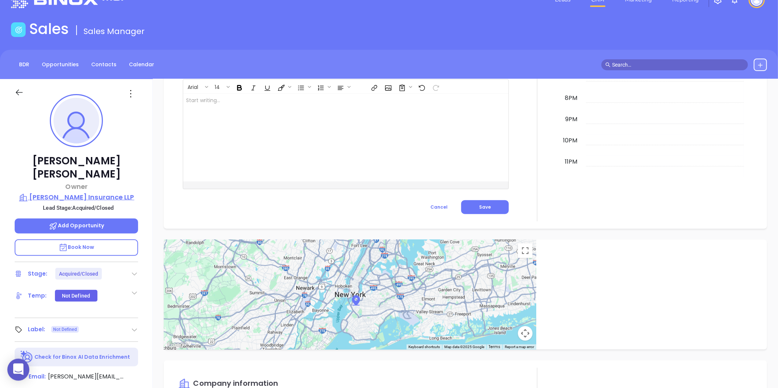
click at [82, 192] on p "[PERSON_NAME] Insurance LLP" at bounding box center [77, 197] width 124 height 10
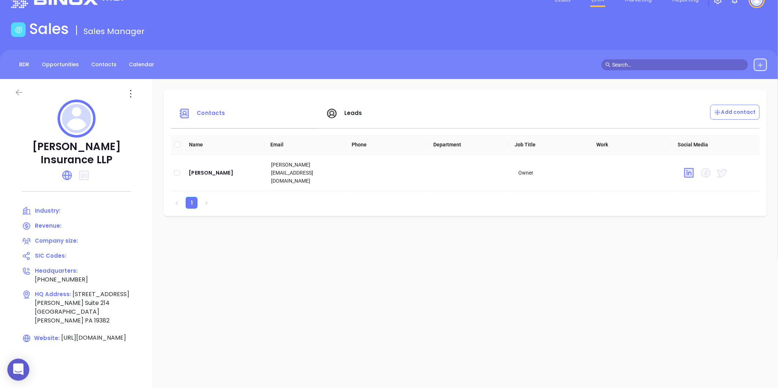
click at [20, 92] on icon at bounding box center [19, 93] width 7 height 6
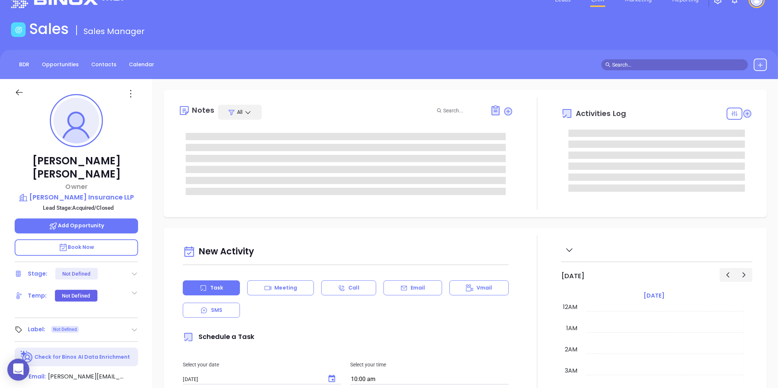
scroll to position [213, 0]
type input "[PERSON_NAME]"
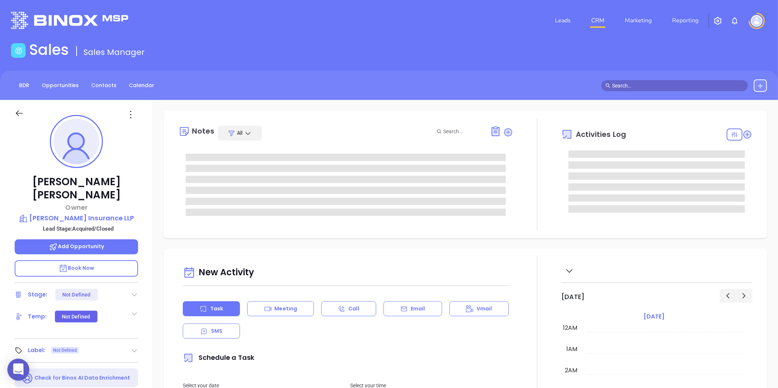
type input "[DATE]"
type input "[PERSON_NAME]"
drag, startPoint x: 33, startPoint y: 181, endPoint x: 141, endPoint y: 171, distance: 108.6
click at [141, 171] on div "Thomas D Griffith Owner Griffith Insurance LLP Lead Stage: Acquired/Closed Add …" at bounding box center [76, 343] width 153 height 486
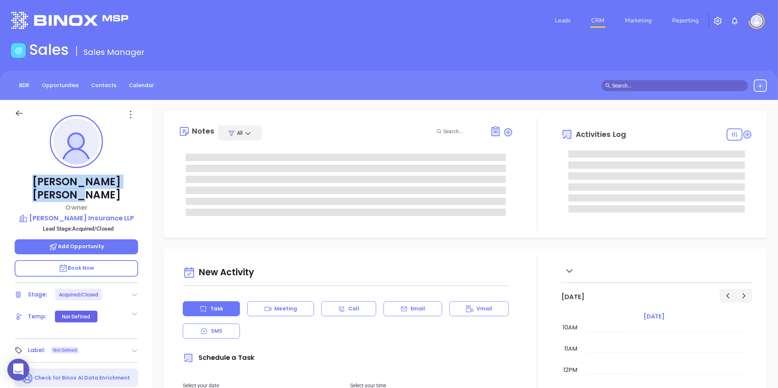
copy p "Thomas D Griffith"
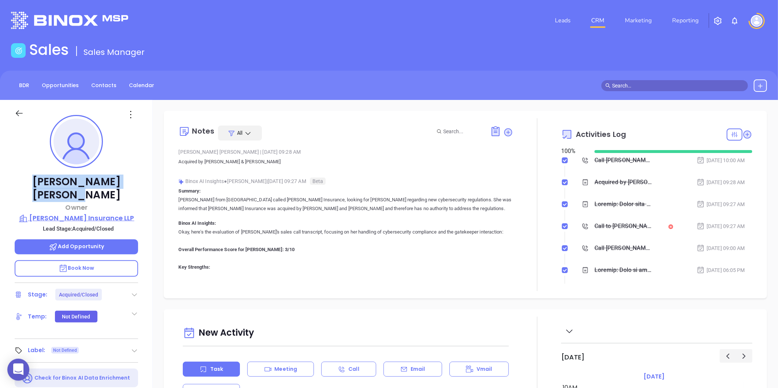
click at [93, 213] on p "Griffith Insurance LLP" at bounding box center [77, 218] width 124 height 10
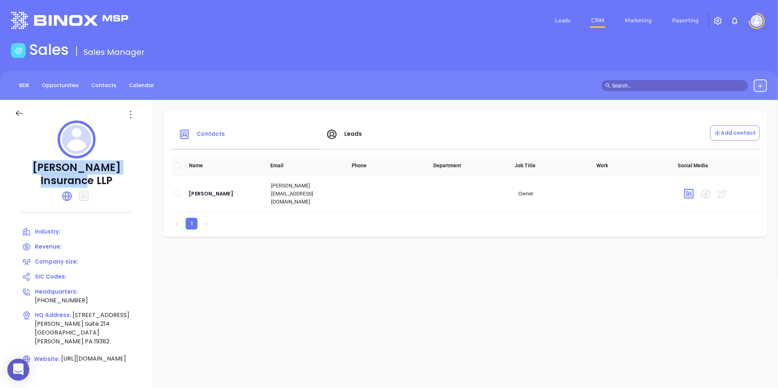
drag, startPoint x: 22, startPoint y: 168, endPoint x: 132, endPoint y: 167, distance: 110.3
click at [132, 167] on p "Griffith Insurance LLP" at bounding box center [77, 174] width 124 height 26
copy p "Griffith Insurance LLP"
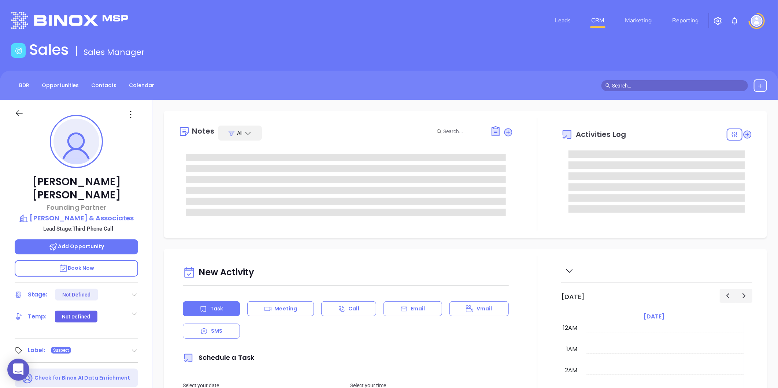
type input "[DATE]"
type input "[PERSON_NAME]"
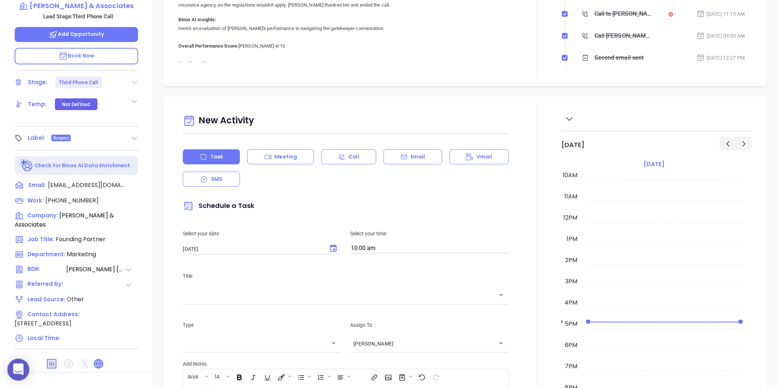
scroll to position [225, 0]
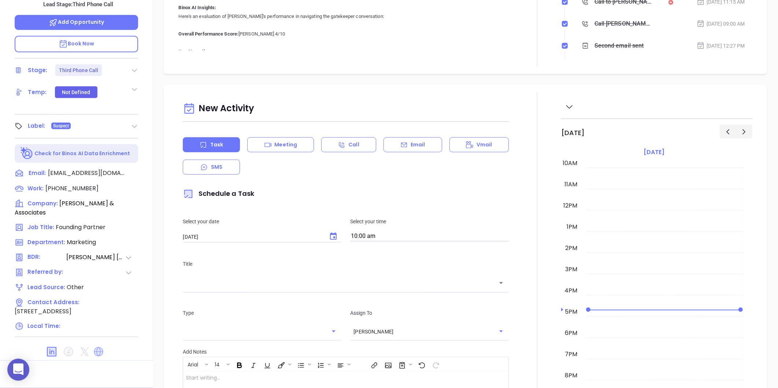
click at [97, 347] on icon at bounding box center [99, 352] width 10 height 10
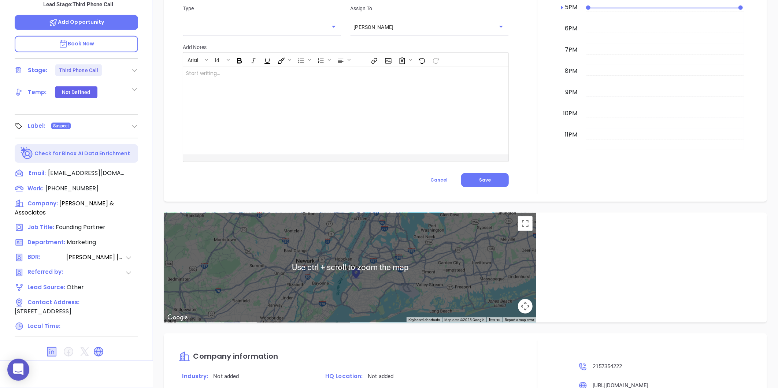
scroll to position [103, 0]
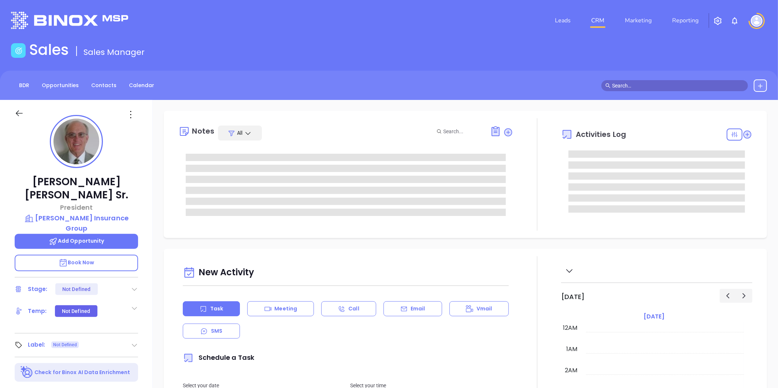
type input "[DATE]"
type input "[PERSON_NAME]"
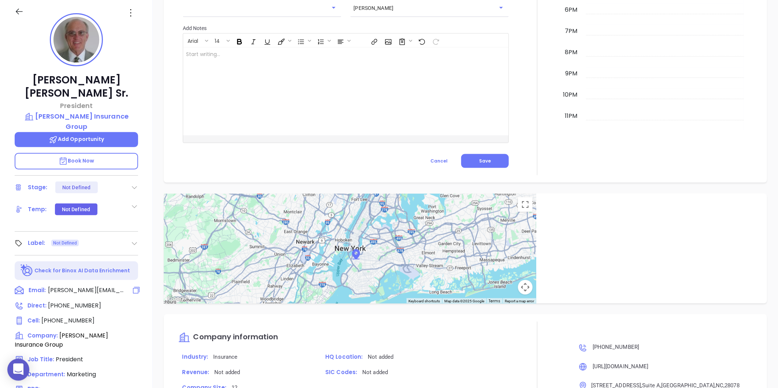
scroll to position [0, 0]
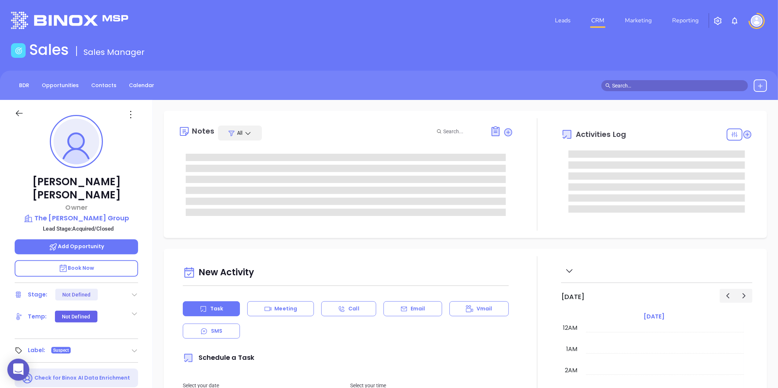
type input "[DATE]"
type input "[PERSON_NAME]"
click at [136, 347] on icon at bounding box center [134, 350] width 7 height 7
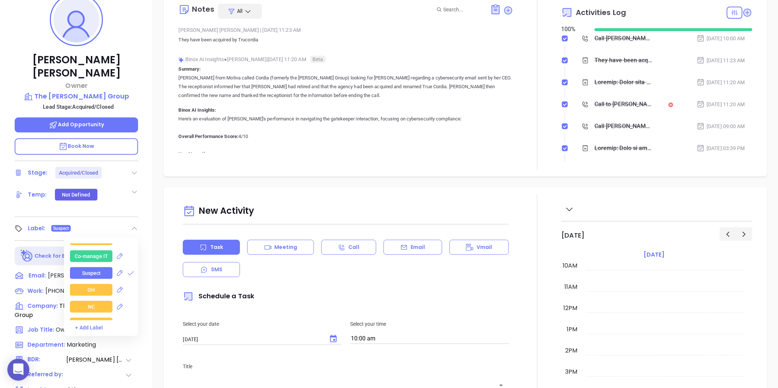
scroll to position [1058, 0]
click at [127, 271] on icon at bounding box center [130, 274] width 7 height 7
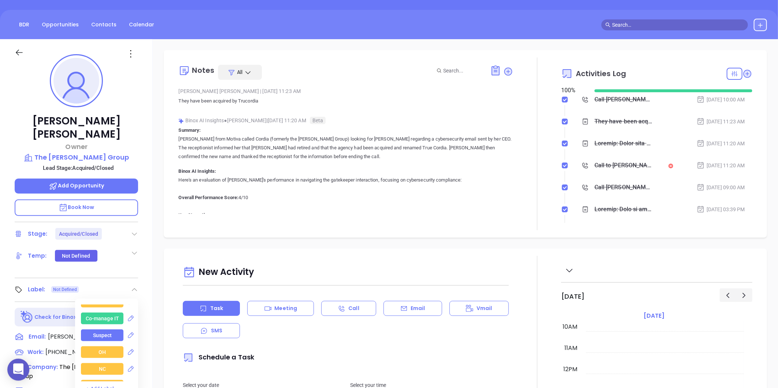
scroll to position [0, 0]
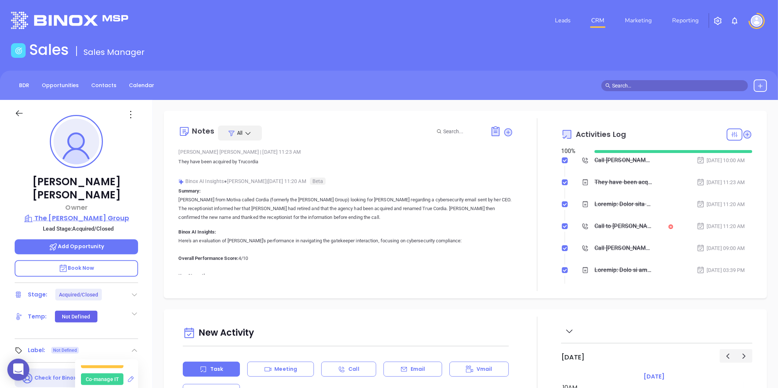
click at [81, 213] on p "The [PERSON_NAME] Group" at bounding box center [77, 218] width 124 height 10
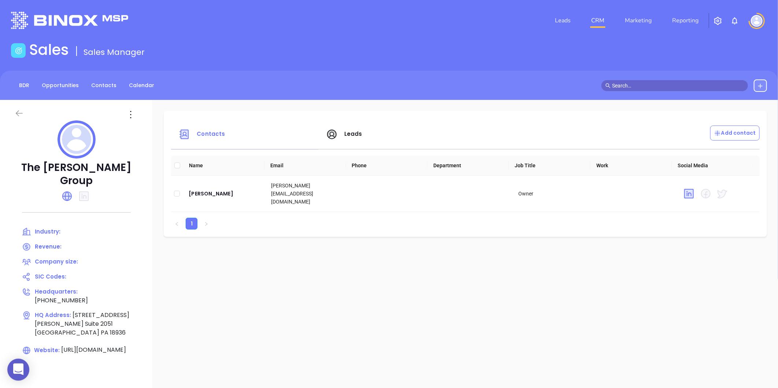
click at [19, 113] on icon at bounding box center [19, 114] width 7 height 6
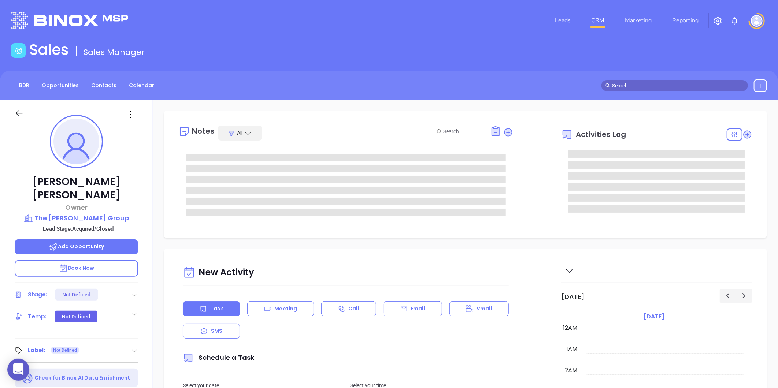
type input "[DATE]"
type input "[PERSON_NAME]"
drag, startPoint x: 37, startPoint y: 178, endPoint x: 117, endPoint y: 181, distance: 79.2
click at [117, 181] on p "Todd Peterman" at bounding box center [77, 189] width 124 height 26
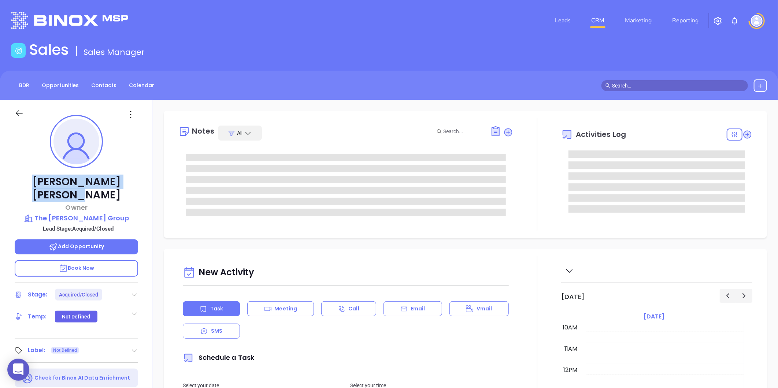
copy p "Todd Peterman"
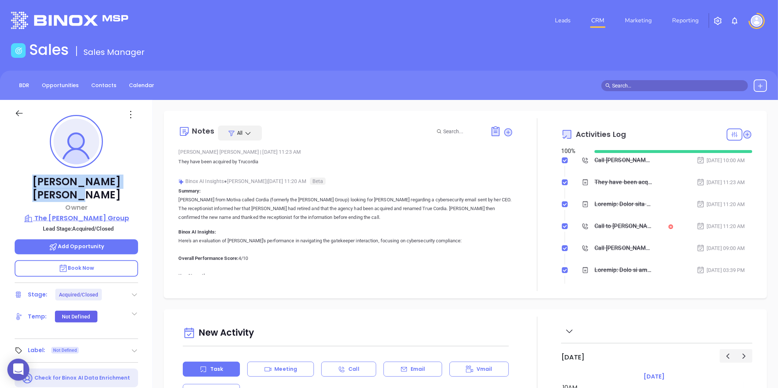
click at [97, 213] on p "The [PERSON_NAME] Group" at bounding box center [77, 218] width 124 height 10
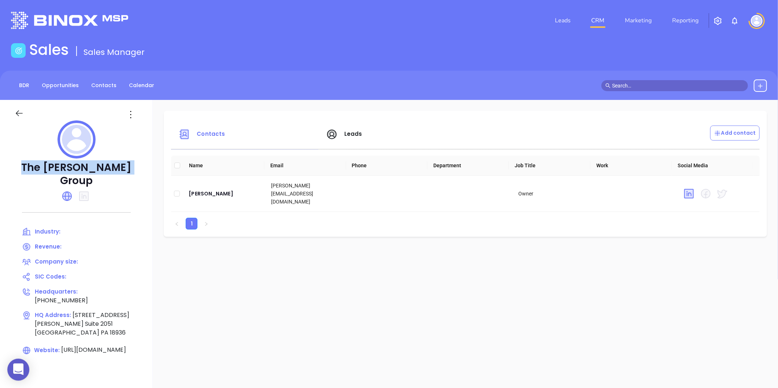
drag, startPoint x: 75, startPoint y: 165, endPoint x: 131, endPoint y: 163, distance: 56.5
click at [131, 163] on p "The [PERSON_NAME] Group" at bounding box center [77, 174] width 124 height 26
click at [213, 191] on div "Todd Peterman" at bounding box center [224, 193] width 71 height 9
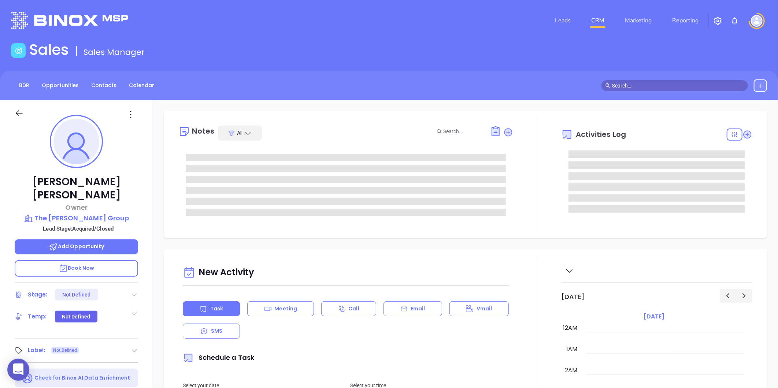
type input "[PERSON_NAME]"
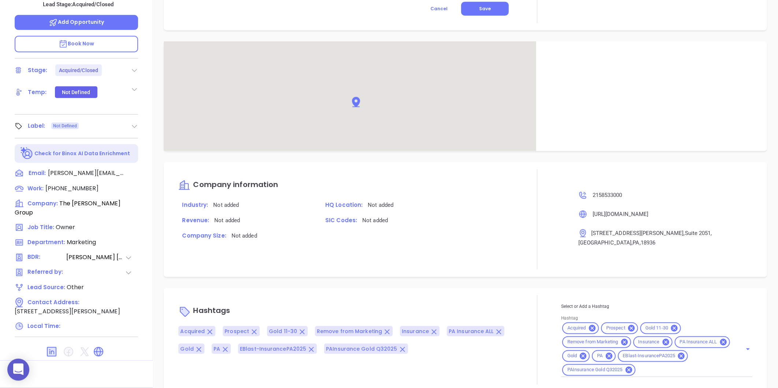
scroll to position [488, 0]
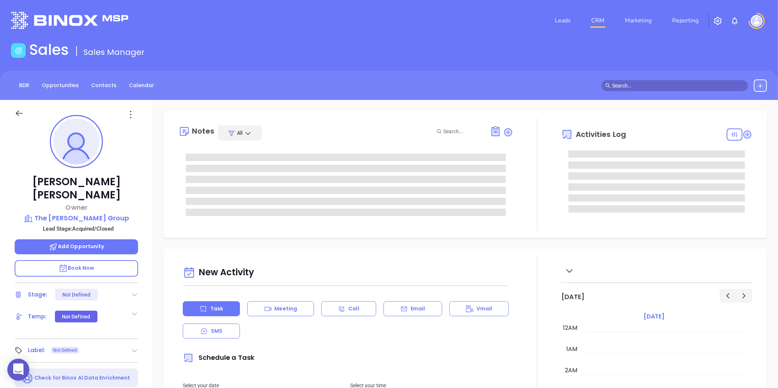
type input "[DATE]"
type input "[PERSON_NAME]"
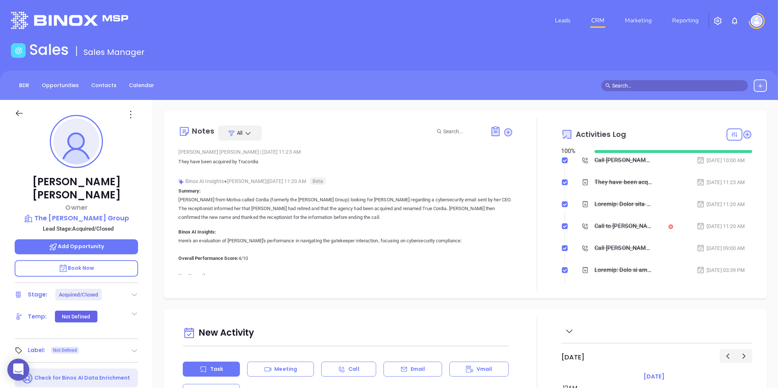
scroll to position [213, 0]
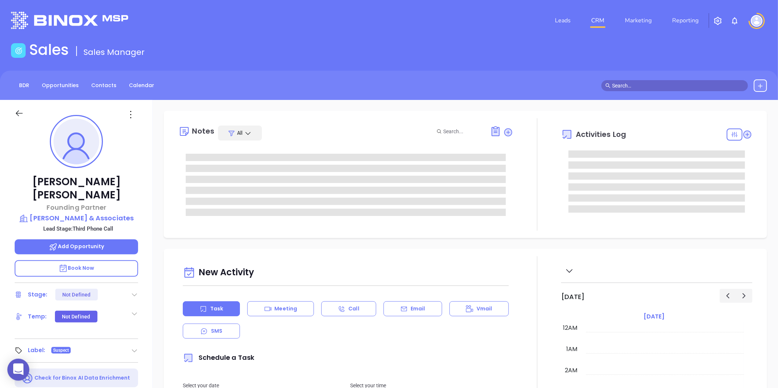
type input "[DATE]"
type input "[PERSON_NAME]"
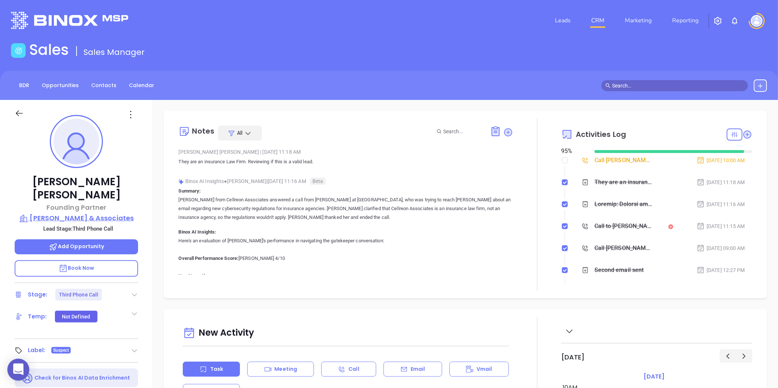
click at [97, 213] on p "Seltzer & Associates" at bounding box center [77, 218] width 124 height 10
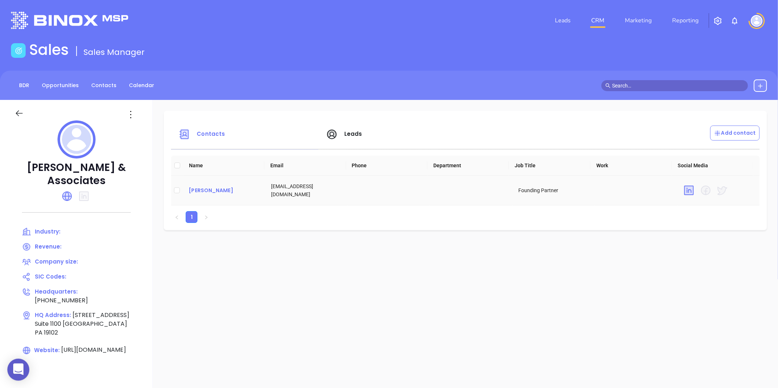
click at [208, 190] on div "[PERSON_NAME]" at bounding box center [224, 190] width 71 height 9
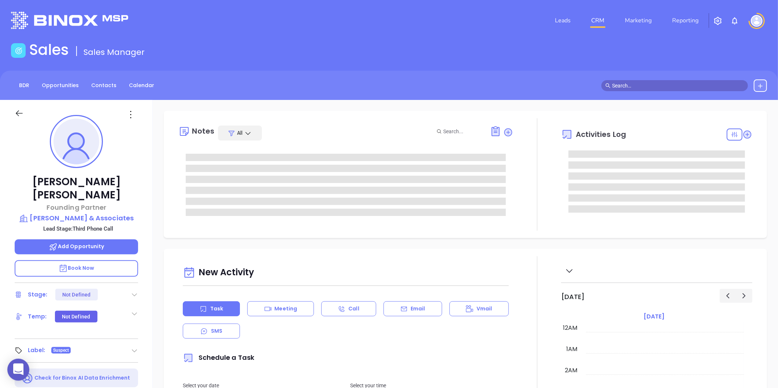
type input "[DATE]"
type input "[PERSON_NAME]"
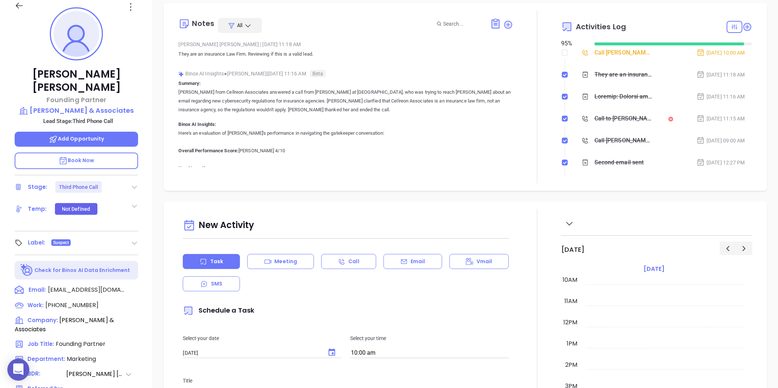
scroll to position [122, 0]
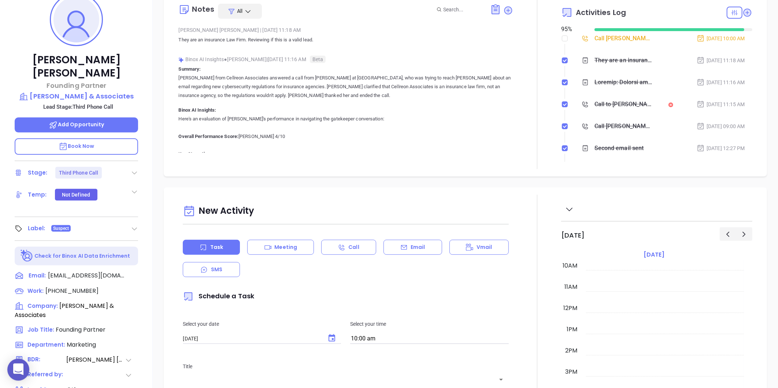
click at [134, 225] on icon at bounding box center [134, 228] width 7 height 7
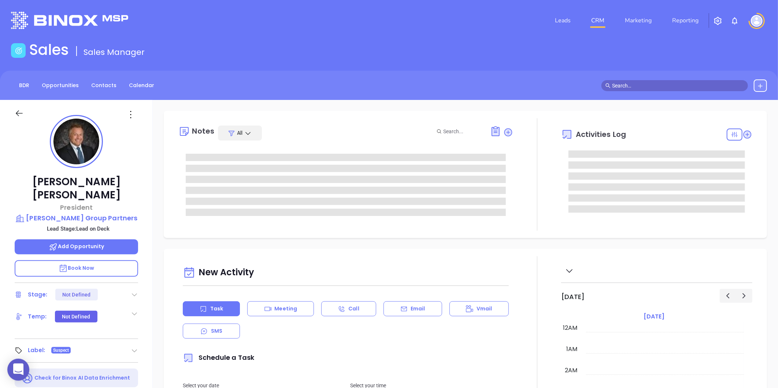
type input "[DATE]"
type input "[PERSON_NAME]"
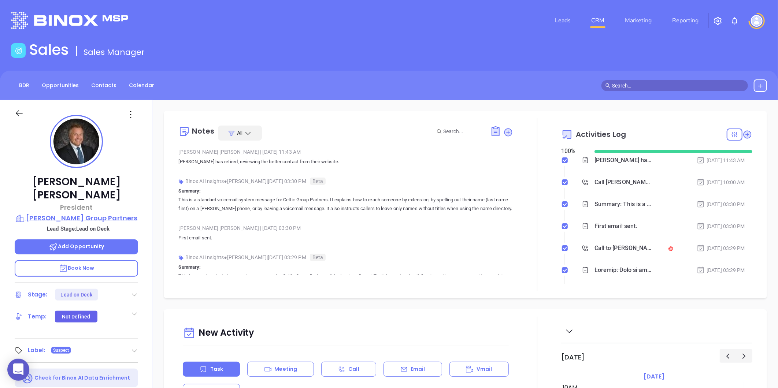
click at [96, 213] on p "Seltzer Group Partners" at bounding box center [77, 218] width 124 height 10
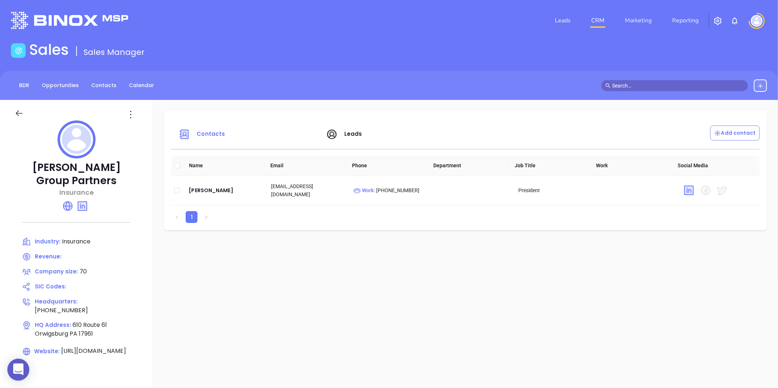
click at [66, 200] on icon at bounding box center [68, 206] width 12 height 12
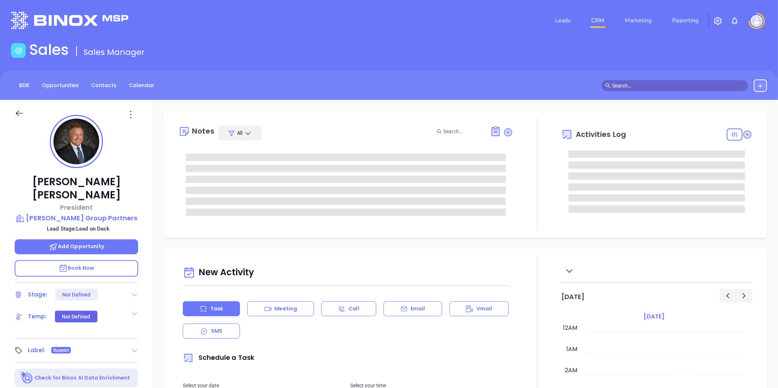
type input "[DATE]"
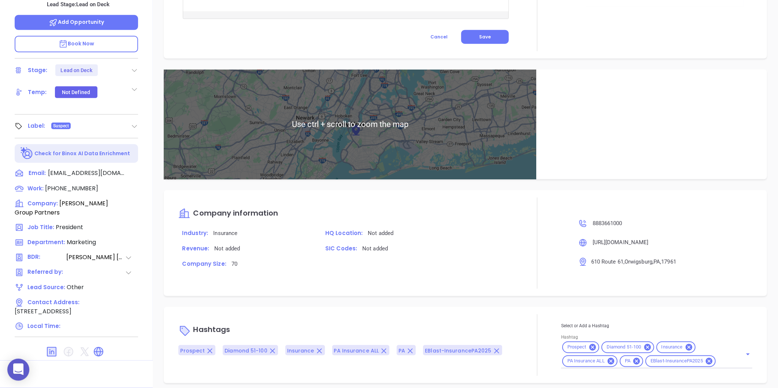
type input "[PERSON_NAME]"
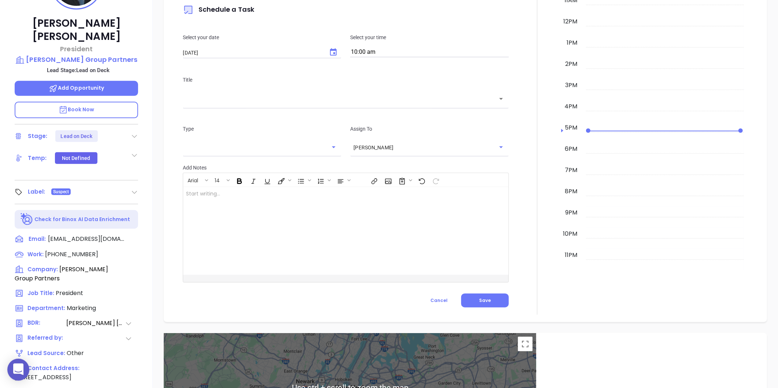
scroll to position [143, 0]
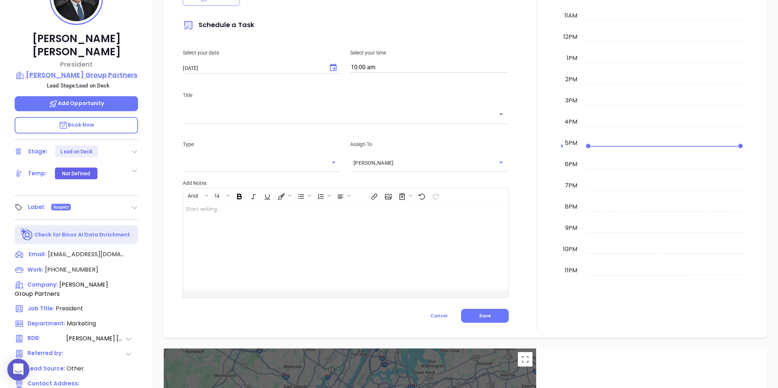
click at [76, 70] on p "[PERSON_NAME] Group Partners" at bounding box center [77, 75] width 124 height 10
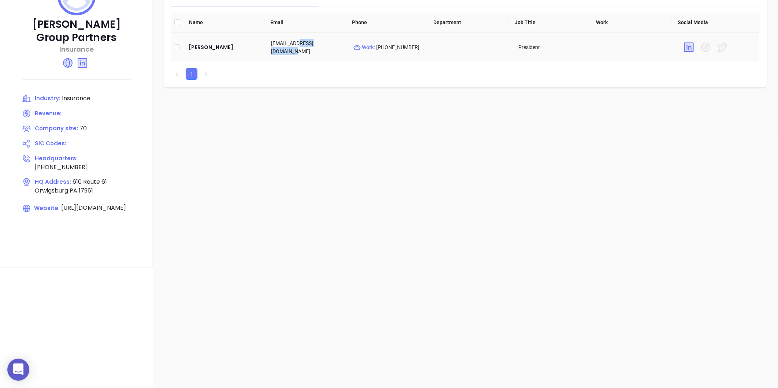
drag, startPoint x: 339, startPoint y: 45, endPoint x: 302, endPoint y: 49, distance: 36.6
click at [302, 49] on td "[EMAIL_ADDRESS][DOMAIN_NAME]" at bounding box center [306, 48] width 82 height 30
copy td "[DOMAIN_NAME]"
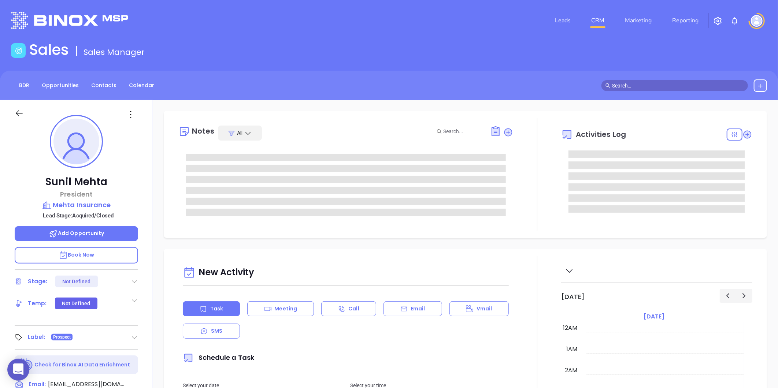
type input "[DATE]"
type input "[PERSON_NAME]"
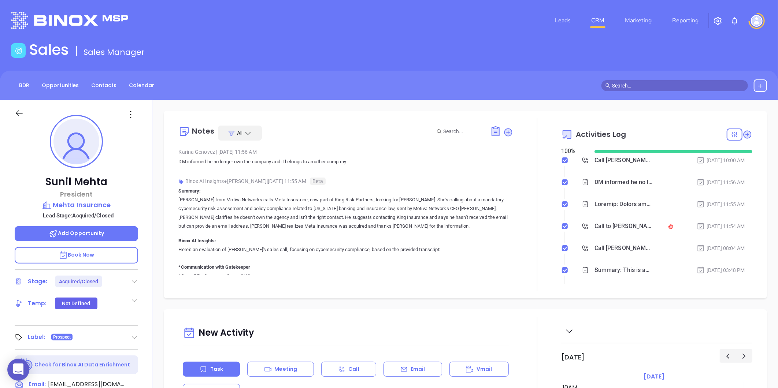
click at [131, 336] on icon at bounding box center [134, 337] width 7 height 7
click at [127, 357] on icon at bounding box center [130, 358] width 7 height 7
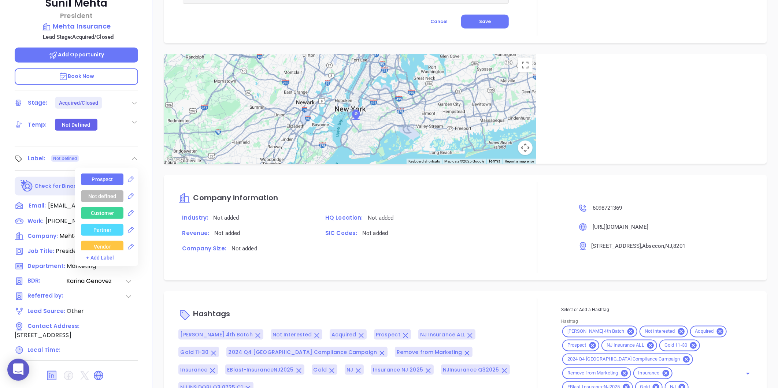
scroll to position [103, 0]
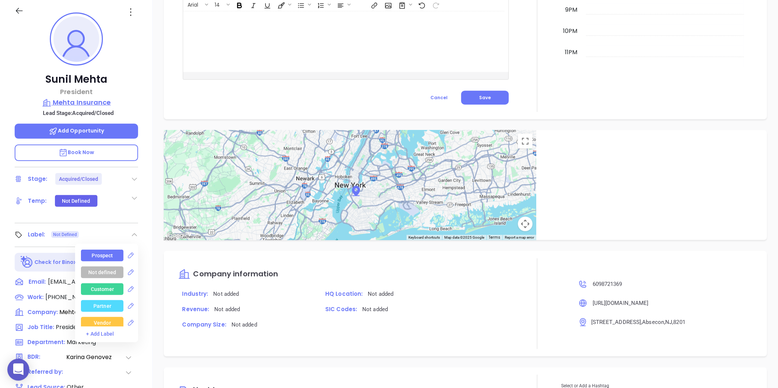
click at [88, 101] on p "Mehta Insurance" at bounding box center [77, 102] width 124 height 10
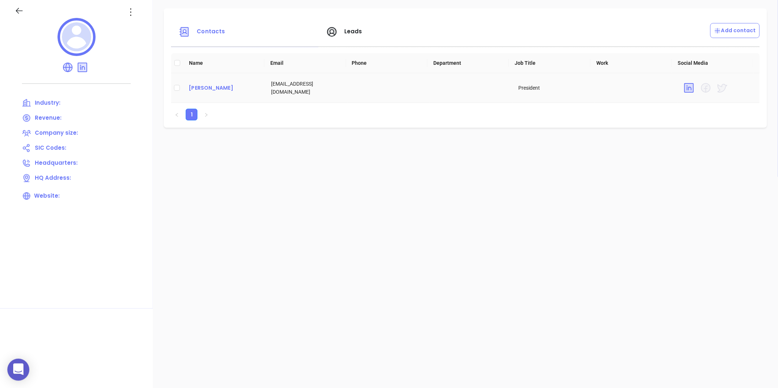
click at [200, 84] on div "[PERSON_NAME]" at bounding box center [224, 88] width 71 height 9
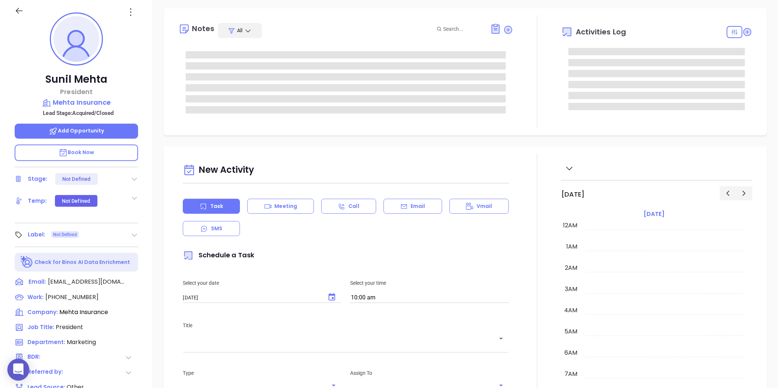
scroll to position [213, 0]
type input "[PERSON_NAME]"
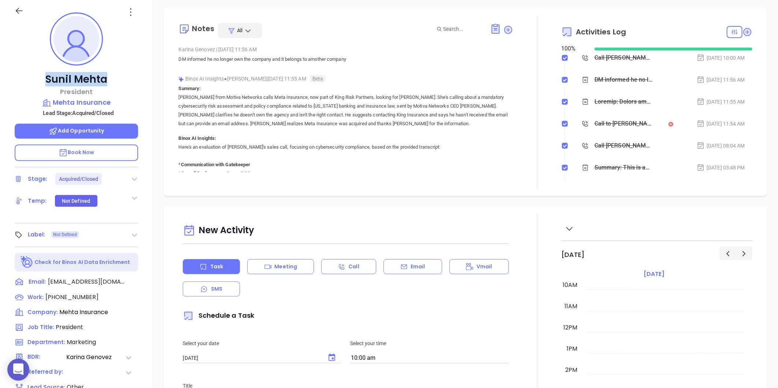
drag, startPoint x: 43, startPoint y: 82, endPoint x: 108, endPoint y: 74, distance: 66.5
click at [108, 74] on p "[PERSON_NAME]" at bounding box center [77, 79] width 124 height 13
copy p "[PERSON_NAME]"
click at [100, 97] on p "Mehta Insurance" at bounding box center [77, 102] width 124 height 10
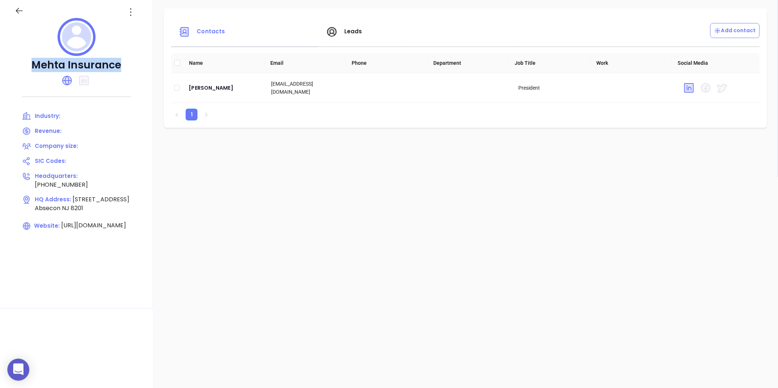
drag, startPoint x: 27, startPoint y: 60, endPoint x: 124, endPoint y: 61, distance: 96.4
click at [124, 61] on p "Mehta Insurance" at bounding box center [77, 65] width 124 height 13
copy p "Mehta Insurance"
click at [213, 91] on div "[PERSON_NAME]" at bounding box center [224, 88] width 71 height 9
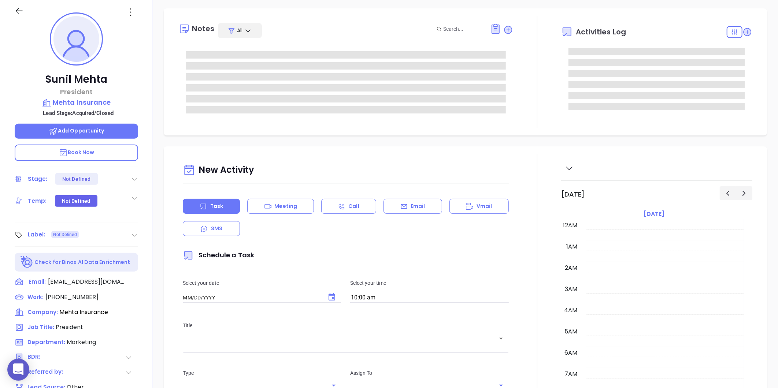
type input "[DATE]"
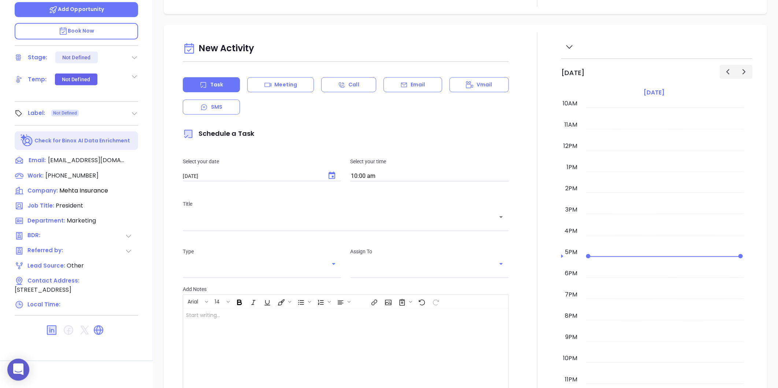
scroll to position [225, 0]
type input "[PERSON_NAME]"
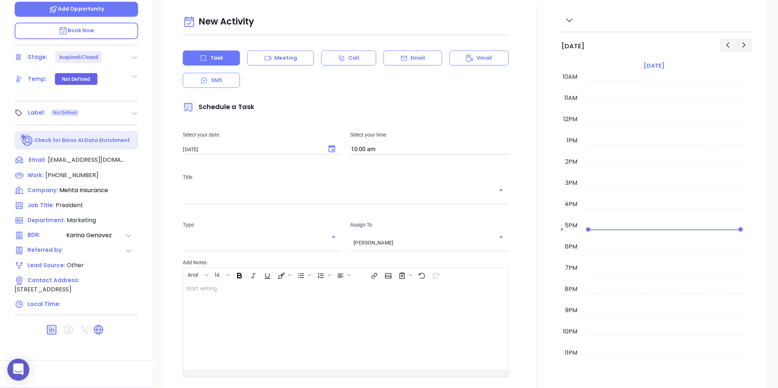
scroll to position [41, 0]
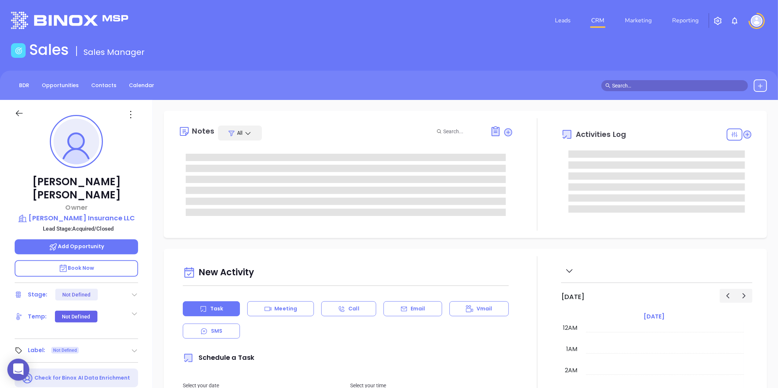
type input "[DATE]"
type input "[PERSON_NAME]"
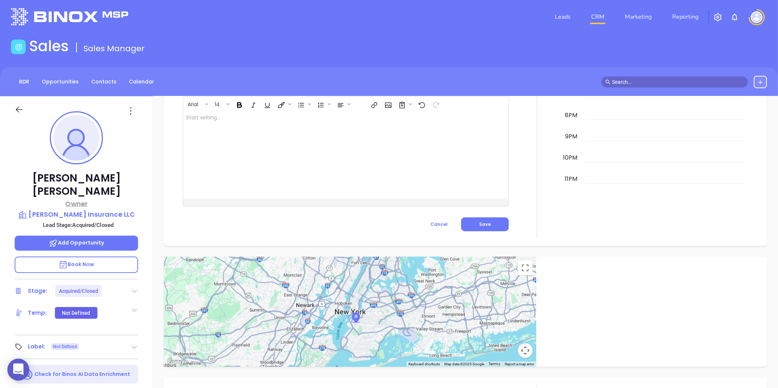
scroll to position [0, 0]
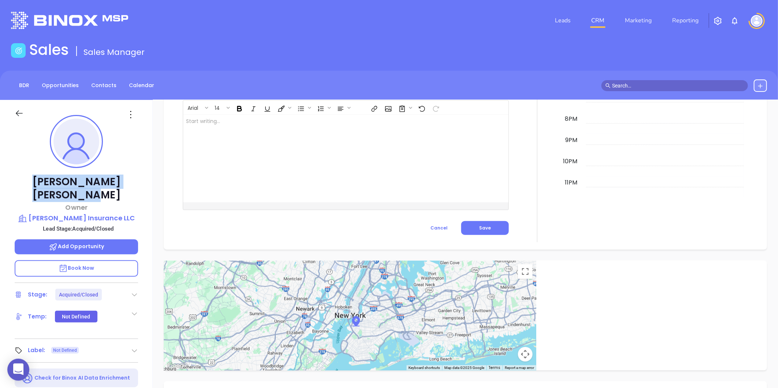
drag, startPoint x: 33, startPoint y: 181, endPoint x: 123, endPoint y: 187, distance: 89.6
click at [123, 187] on p "John Kleppinger" at bounding box center [77, 189] width 124 height 26
copy p "John Kleppinger"
drag, startPoint x: 104, startPoint y: 198, endPoint x: 96, endPoint y: 208, distance: 12.3
click at [104, 203] on p "Owner" at bounding box center [77, 208] width 124 height 10
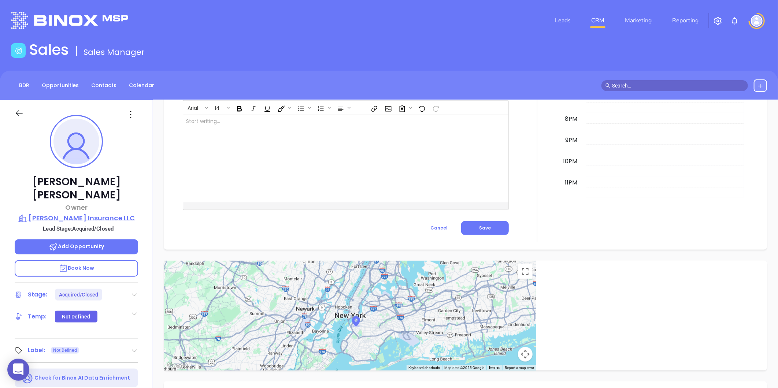
click at [88, 213] on p "Kleppinger Insurance LLC" at bounding box center [77, 218] width 124 height 10
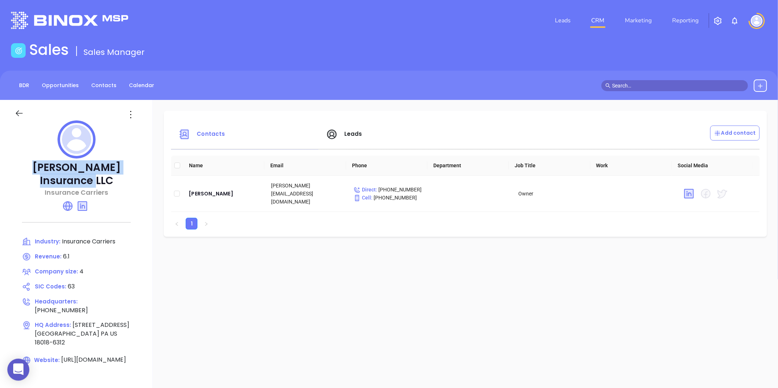
drag, startPoint x: 22, startPoint y: 167, endPoint x: 93, endPoint y: 175, distance: 70.8
click at [93, 175] on p "Kleppinger Insurance LLC" at bounding box center [77, 174] width 124 height 26
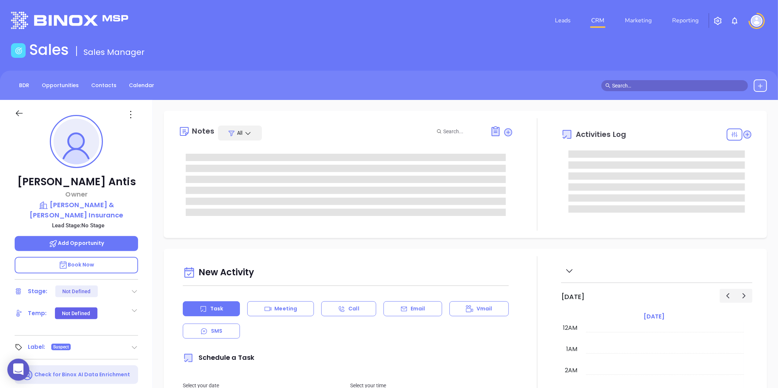
type input "[DATE]"
type input "[PERSON_NAME]"
click at [131, 344] on icon at bounding box center [134, 347] width 7 height 7
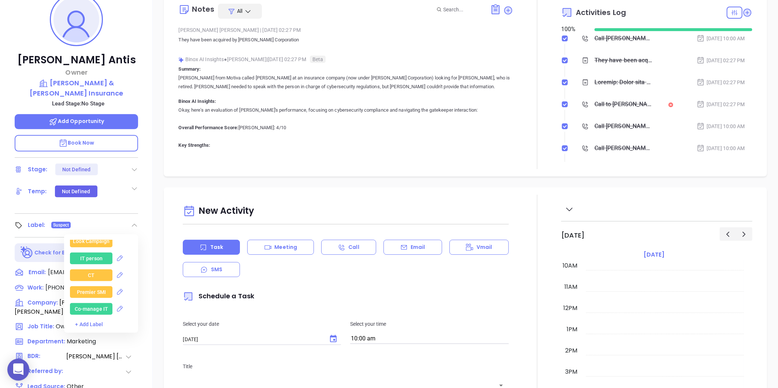
scroll to position [1018, 0]
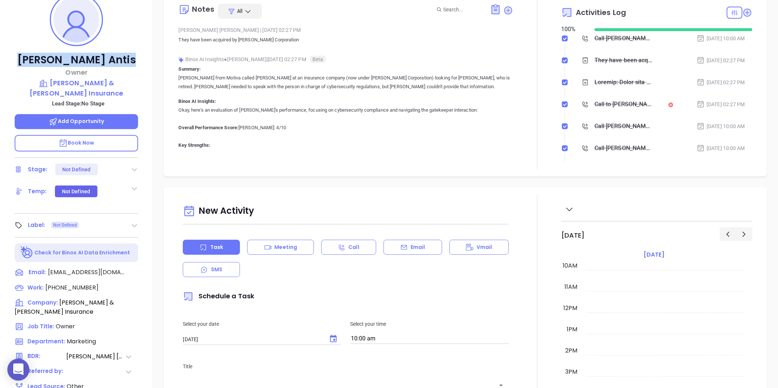
drag, startPoint x: 41, startPoint y: 62, endPoint x: 114, endPoint y: 48, distance: 74.3
click at [114, 48] on div "Dennis Antis Owner Walton & Suder Insurance Lead Stage: No Stage Add Opportunit…" at bounding box center [76, 221] width 153 height 486
copy p "Dennis Antis"
click at [93, 87] on p "Walton & Suder Insurance" at bounding box center [77, 88] width 124 height 20
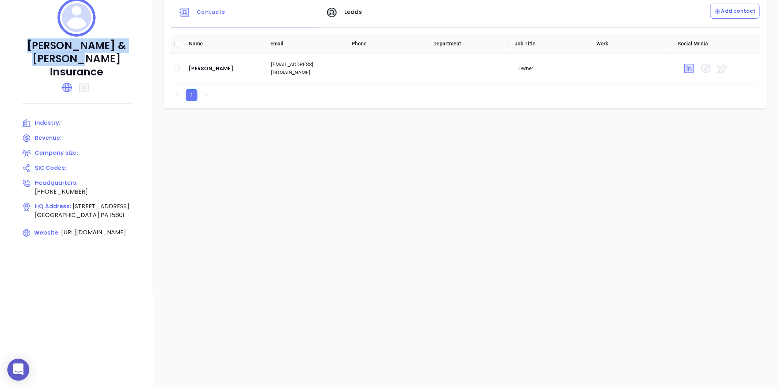
drag, startPoint x: 32, startPoint y: 42, endPoint x: 120, endPoint y: 63, distance: 90.3
click at [120, 63] on p "Walton & Suder Insurance" at bounding box center [77, 59] width 124 height 40
copy p "Walton & Suder Insurance"
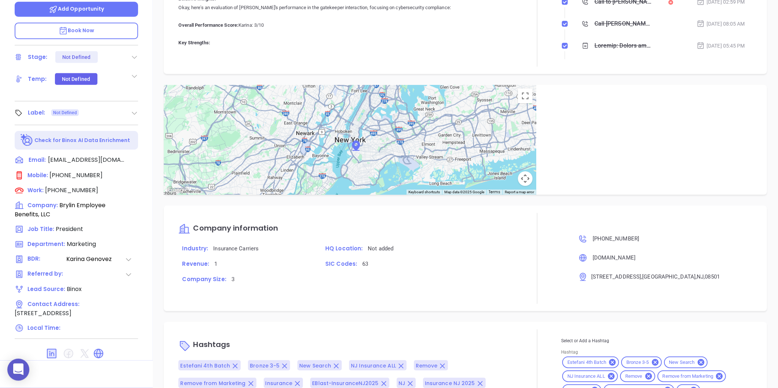
scroll to position [103, 0]
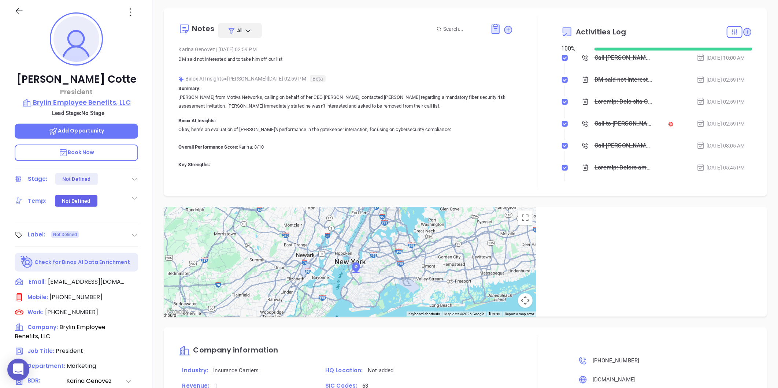
click at [87, 98] on p "Brylin Employee Benefits, LLC" at bounding box center [77, 102] width 124 height 10
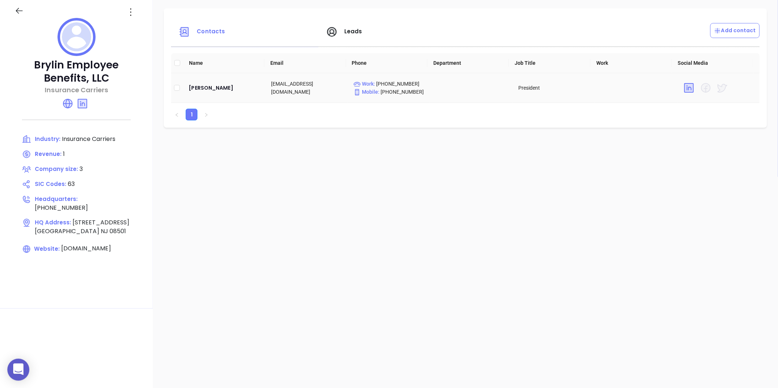
click at [201, 93] on td "[PERSON_NAME]" at bounding box center [224, 88] width 82 height 30
click at [198, 87] on div "[PERSON_NAME]" at bounding box center [224, 88] width 71 height 9
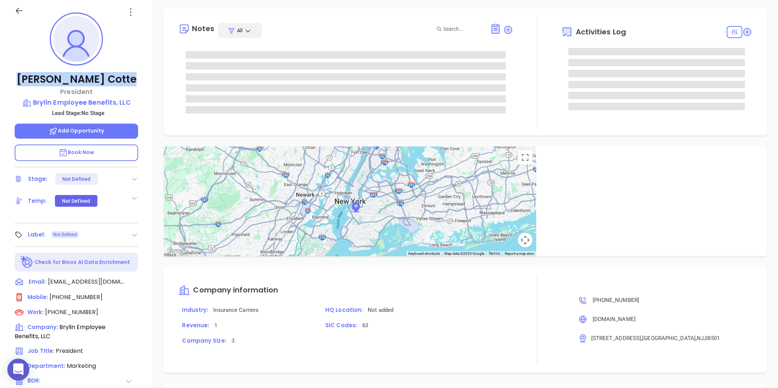
drag, startPoint x: 39, startPoint y: 80, endPoint x: 120, endPoint y: 75, distance: 81.5
click at [120, 75] on p "William Cotte" at bounding box center [77, 79] width 124 height 13
copy p "William Cotte"
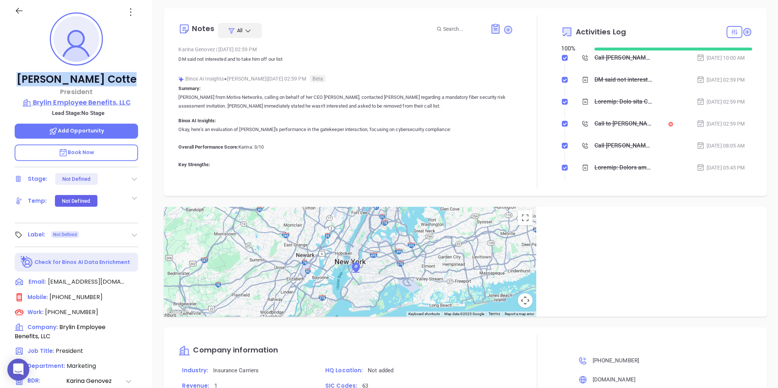
click at [84, 105] on p "Brylin Employee Benefits, LLC" at bounding box center [77, 102] width 124 height 10
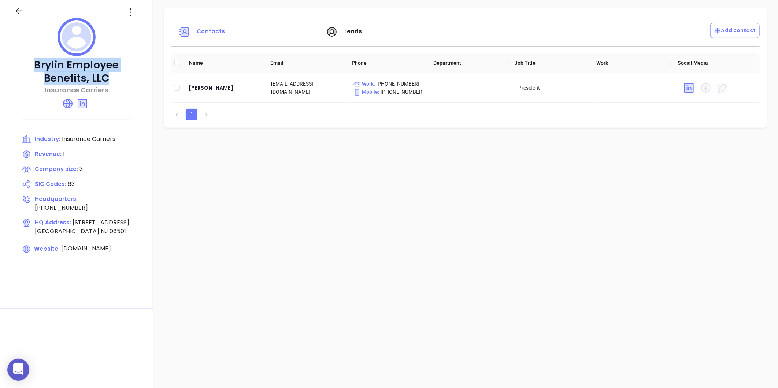
drag, startPoint x: 30, startPoint y: 70, endPoint x: 111, endPoint y: 75, distance: 81.5
click at [111, 75] on p "Brylin Employee Benefits, LLC" at bounding box center [77, 72] width 124 height 26
copy p "Brylin Employee Benefits, LLC"
click at [211, 88] on div "William Cotte" at bounding box center [224, 88] width 71 height 9
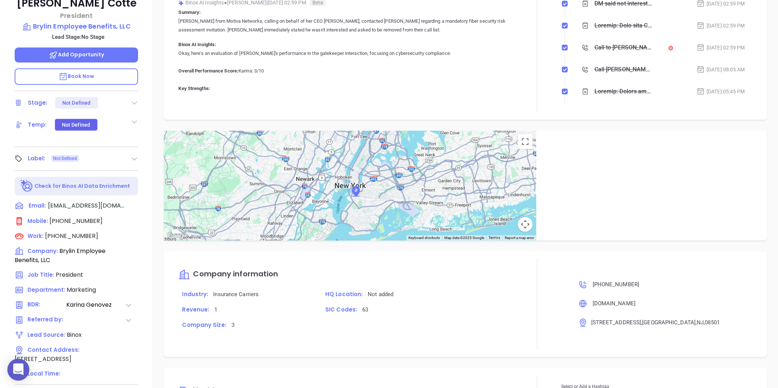
scroll to position [225, 0]
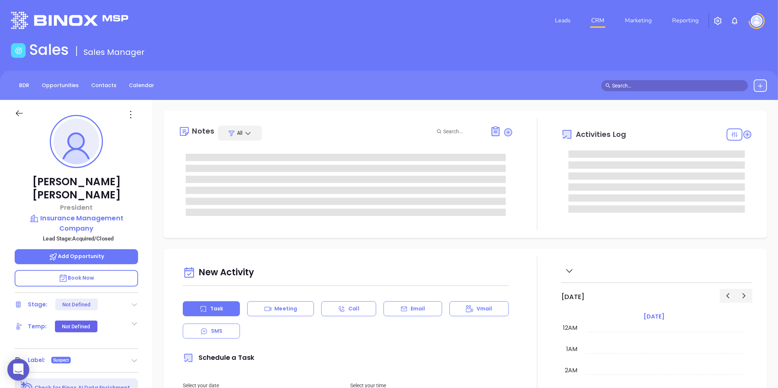
type input "[DATE]"
drag, startPoint x: 29, startPoint y: 175, endPoint x: 123, endPoint y: 184, distance: 94.2
click at [123, 184] on div "[PERSON_NAME] President Insurance Management Company Lead Stage: Acquired/Close…" at bounding box center [76, 343] width 153 height 486
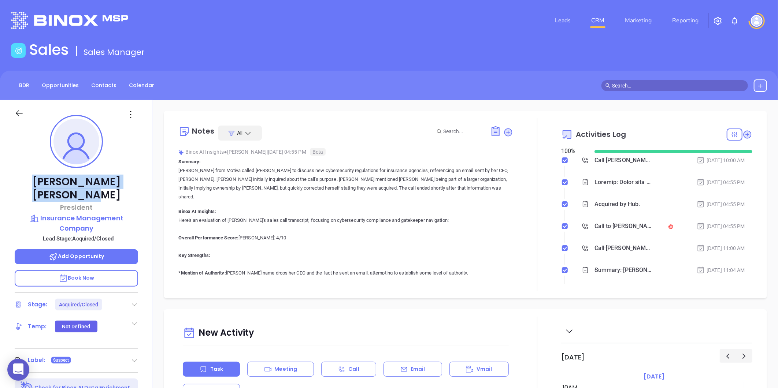
type input "[PERSON_NAME]"
copy p "[PERSON_NAME]"
click at [56, 213] on p "Insurance Management Company" at bounding box center [77, 223] width 124 height 20
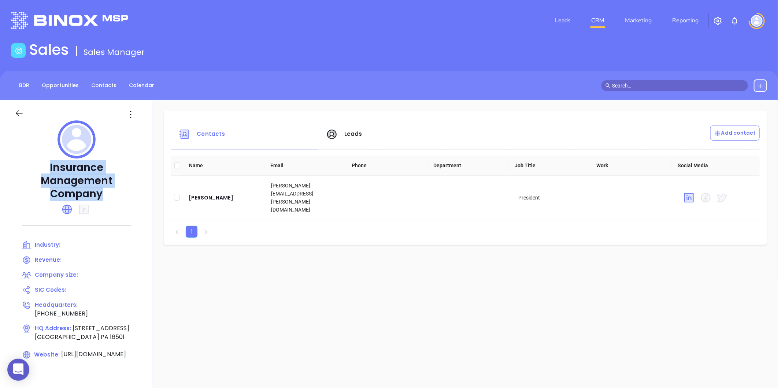
drag, startPoint x: 40, startPoint y: 165, endPoint x: 115, endPoint y: 192, distance: 80.2
click at [115, 192] on p "Insurance Management Company" at bounding box center [77, 181] width 124 height 40
copy p "Insurance Management Company"
click at [213, 194] on div "[PERSON_NAME]" at bounding box center [224, 198] width 71 height 9
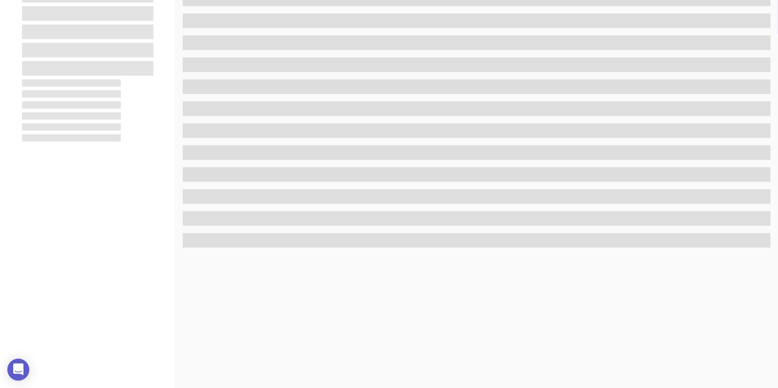
scroll to position [225, 0]
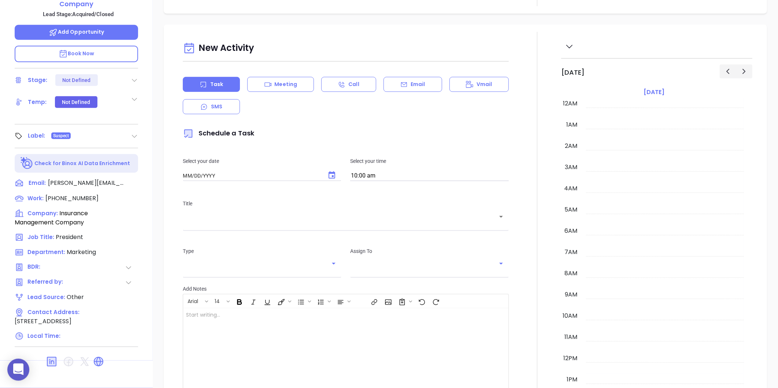
type input "[DATE]"
click at [131, 133] on icon at bounding box center [134, 136] width 7 height 7
type input "[PERSON_NAME]"
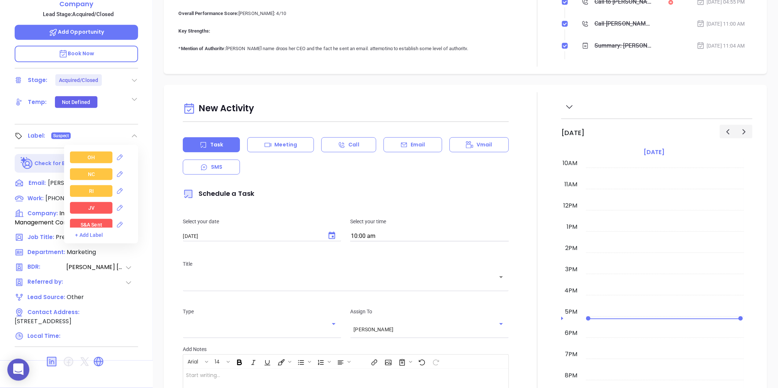
scroll to position [1058, 0]
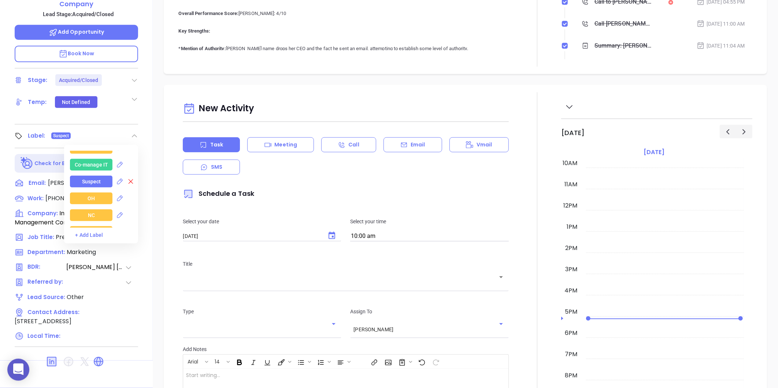
drag, startPoint x: 128, startPoint y: 163, endPoint x: 127, endPoint y: 167, distance: 3.7
click at [127, 178] on icon at bounding box center [130, 181] width 7 height 7
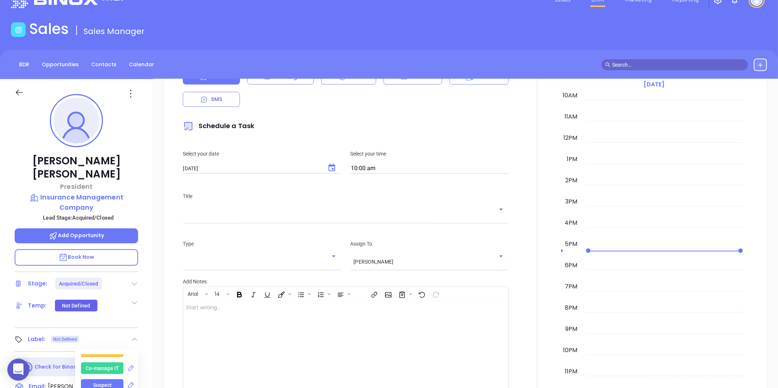
scroll to position [235, 0]
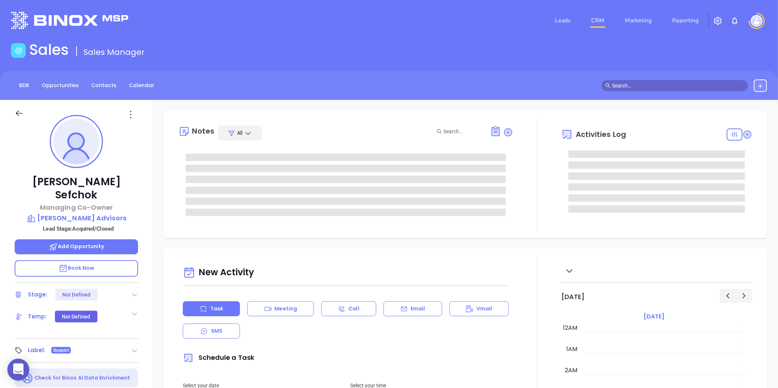
type input "[DATE]"
type input "[PERSON_NAME]"
click at [94, 213] on p "Webber Advisors" at bounding box center [77, 218] width 124 height 10
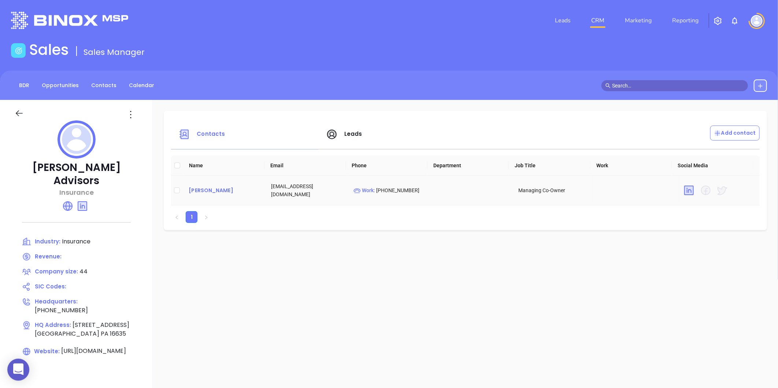
click at [208, 191] on div "Nicholas Sefchok" at bounding box center [224, 190] width 71 height 9
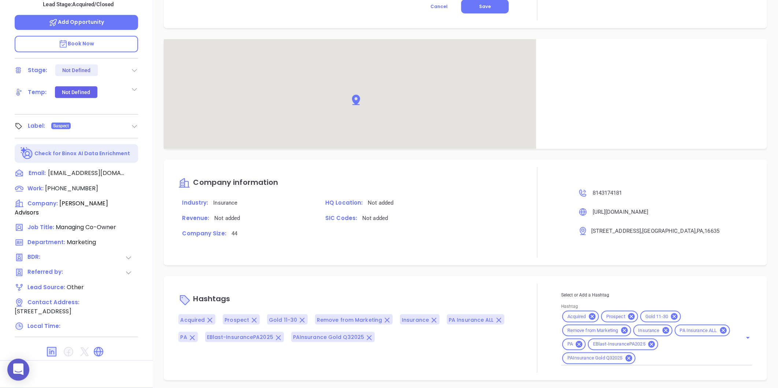
scroll to position [418, 0]
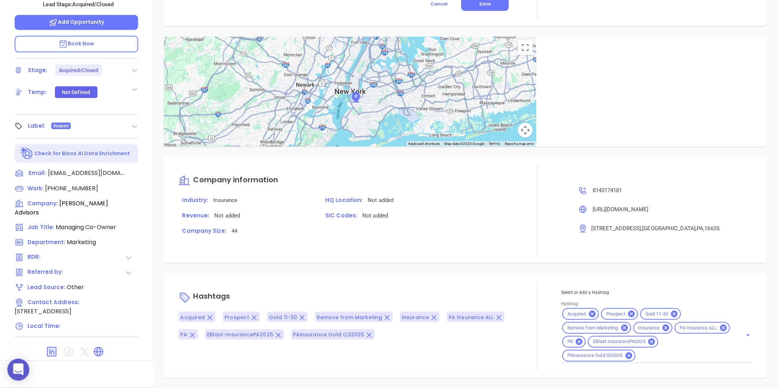
type input "[PERSON_NAME]"
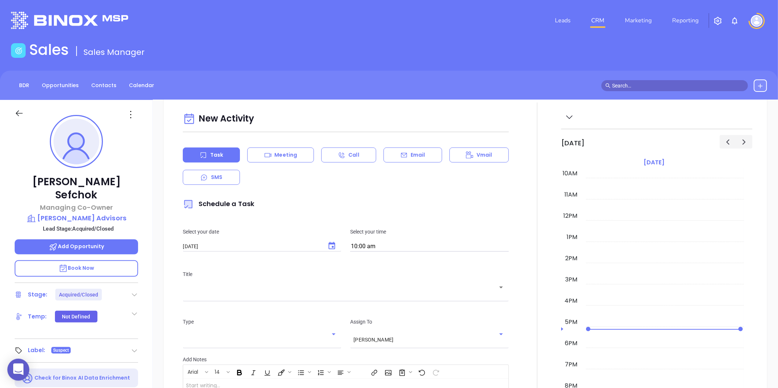
scroll to position [275, 0]
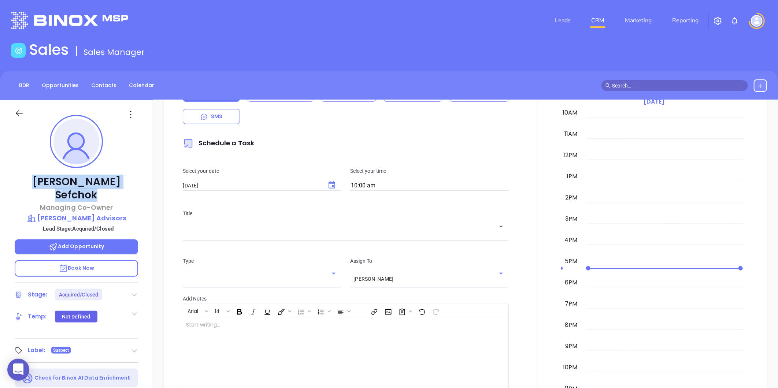
drag, startPoint x: 28, startPoint y: 177, endPoint x: 122, endPoint y: 178, distance: 94.2
click at [122, 178] on p "Nicholas Sefchok" at bounding box center [77, 189] width 124 height 26
copy p "Nicholas Sefchok"
click at [93, 213] on p "Webber Advisors" at bounding box center [77, 218] width 124 height 10
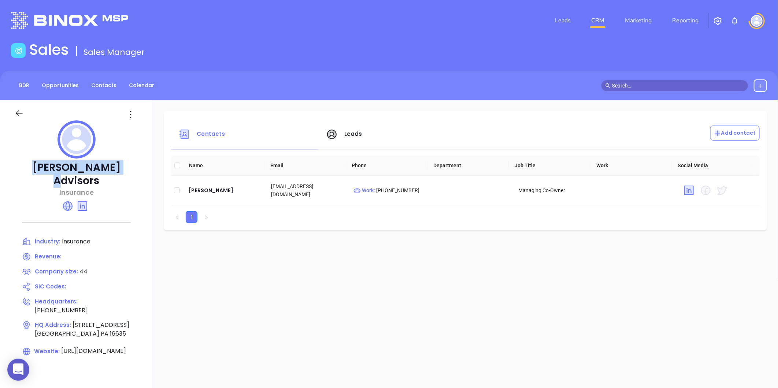
drag, startPoint x: 32, startPoint y: 162, endPoint x: 125, endPoint y: 161, distance: 93.5
click at [125, 161] on p "Webber Advisors" at bounding box center [77, 174] width 124 height 26
copy p "Webber Advisors"
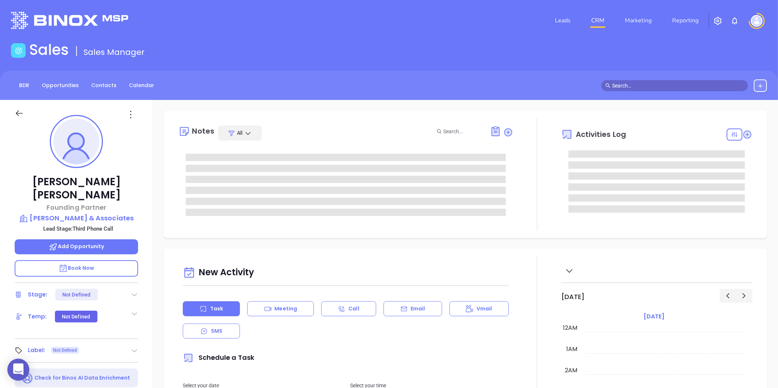
type input "[DATE]"
type input "[PERSON_NAME]"
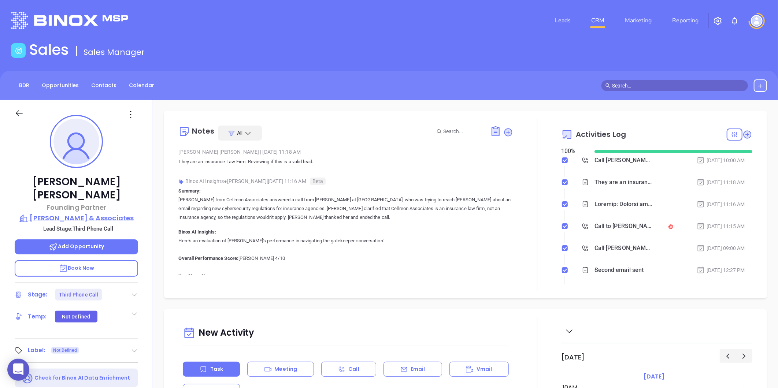
click at [100, 213] on p "[PERSON_NAME] & Associates" at bounding box center [77, 218] width 124 height 10
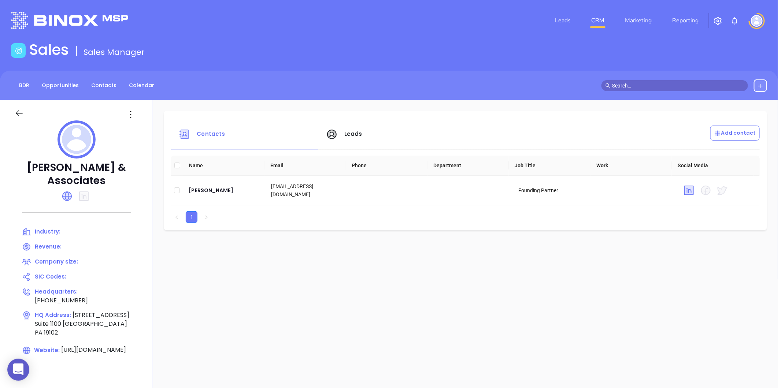
click at [21, 114] on icon at bounding box center [19, 113] width 9 height 9
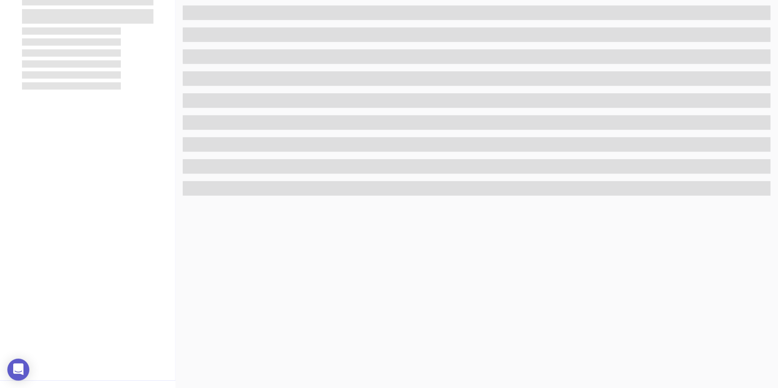
scroll to position [225, 0]
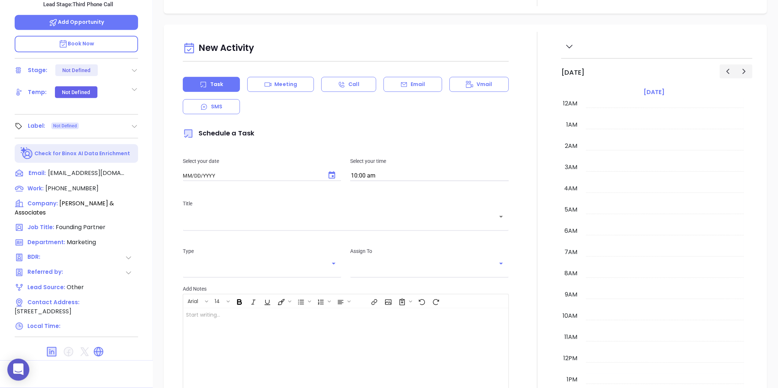
type input "[DATE]"
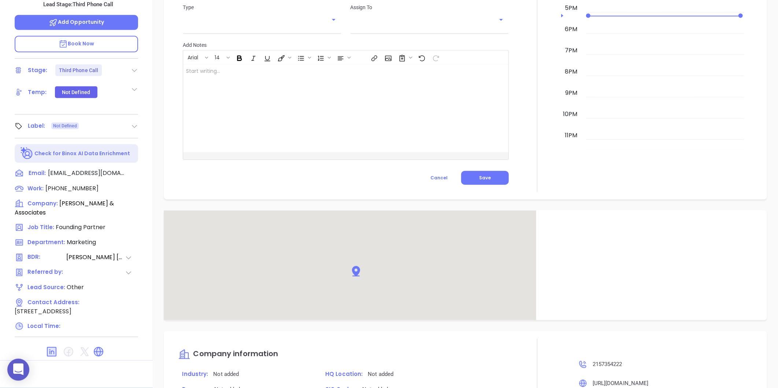
scroll to position [418, 0]
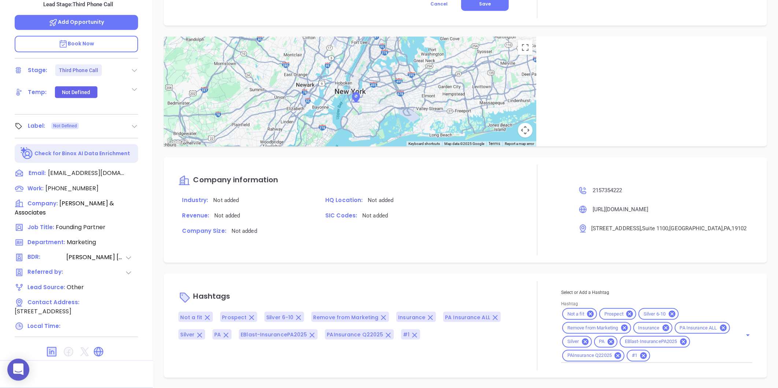
type input "[PERSON_NAME]"
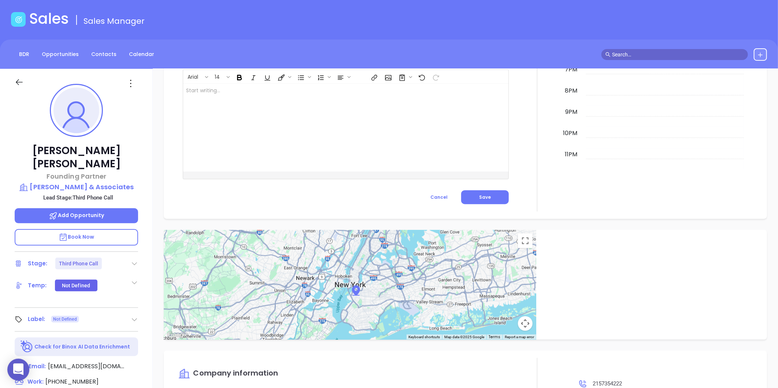
scroll to position [0, 0]
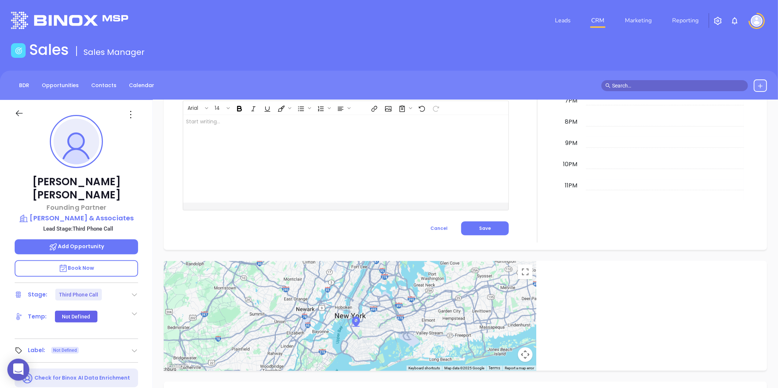
click at [136, 291] on div at bounding box center [134, 295] width 7 height 9
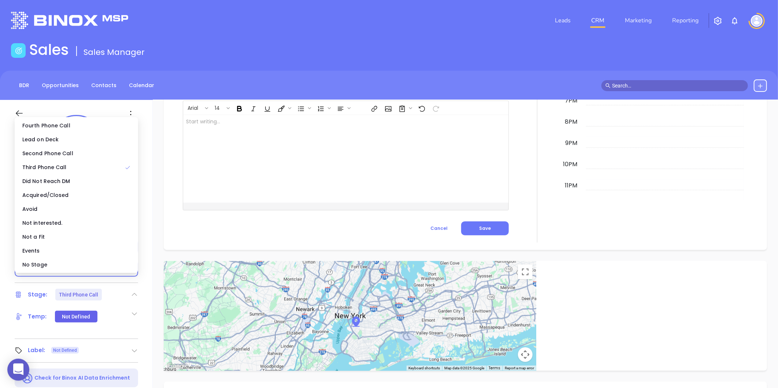
click at [155, 232] on div "New Activity Task Meeting Call Email Vmail SMS Schedule a Task Select your date…" at bounding box center [466, 40] width 626 height 419
